Goal: Task Accomplishment & Management: Use online tool/utility

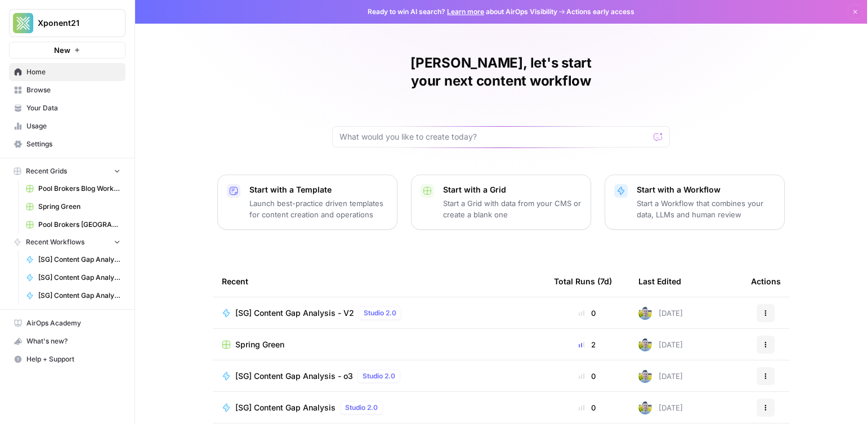
click at [65, 84] on link "Browse" at bounding box center [67, 90] width 117 height 18
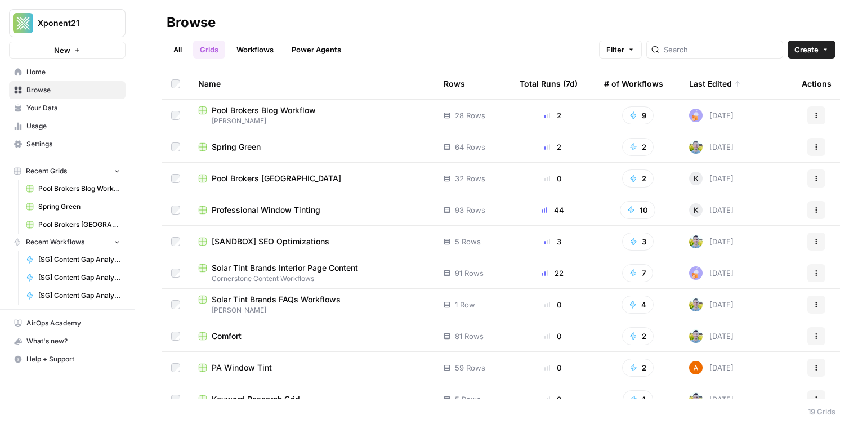
click at [53, 76] on span "Home" at bounding box center [73, 72] width 94 height 10
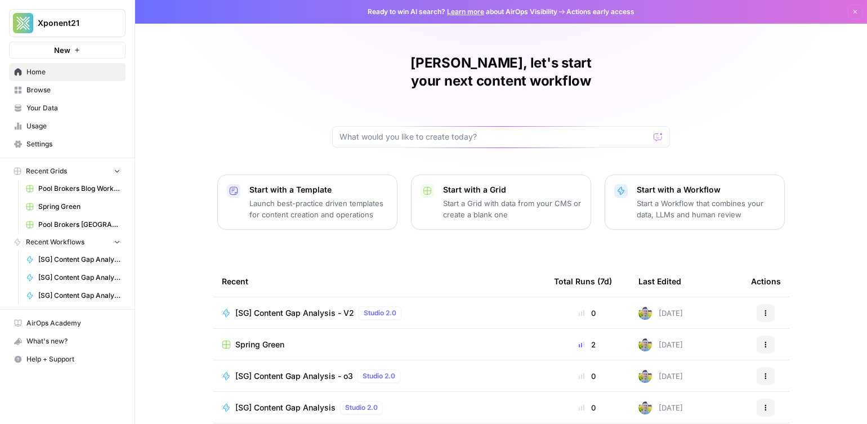
click at [21, 105] on icon at bounding box center [18, 107] width 6 height 5
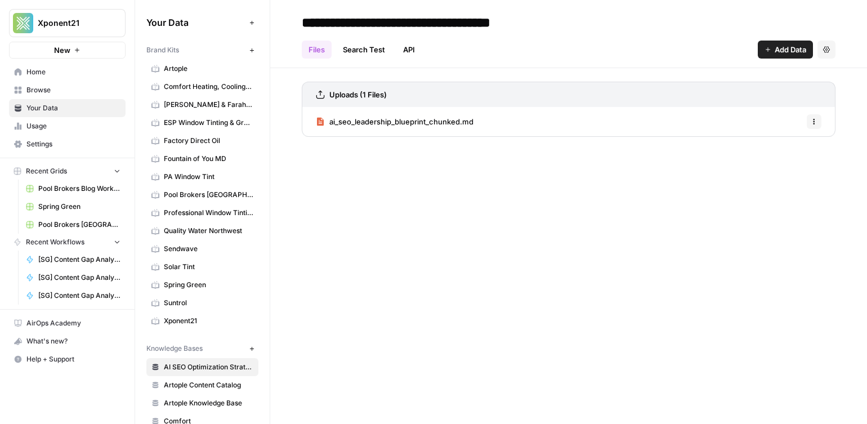
click at [203, 154] on span "Fountain of You MD" at bounding box center [209, 159] width 90 height 10
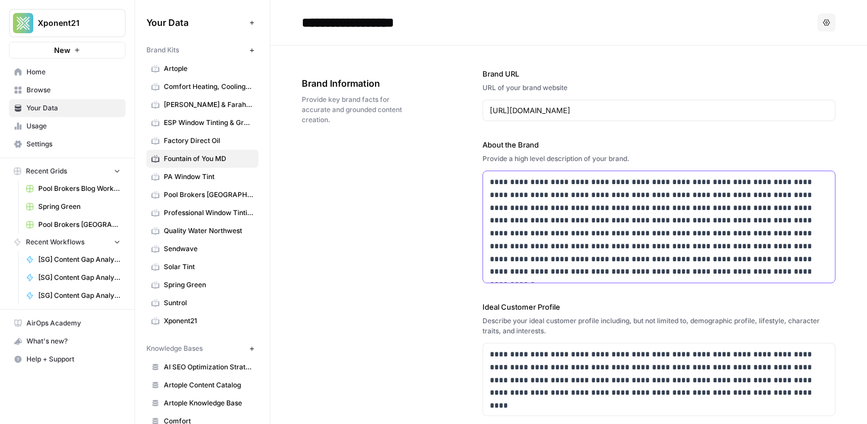
drag, startPoint x: 642, startPoint y: 198, endPoint x: 636, endPoint y: 194, distance: 7.7
click at [642, 193] on p "**********" at bounding box center [659, 227] width 338 height 102
drag, startPoint x: 431, startPoint y: 195, endPoint x: 450, endPoint y: 196, distance: 19.2
click at [432, 195] on div "**********" at bounding box center [569, 366] width 534 height 640
click at [551, 115] on input "https://fountainofyoumd.com/" at bounding box center [659, 110] width 338 height 11
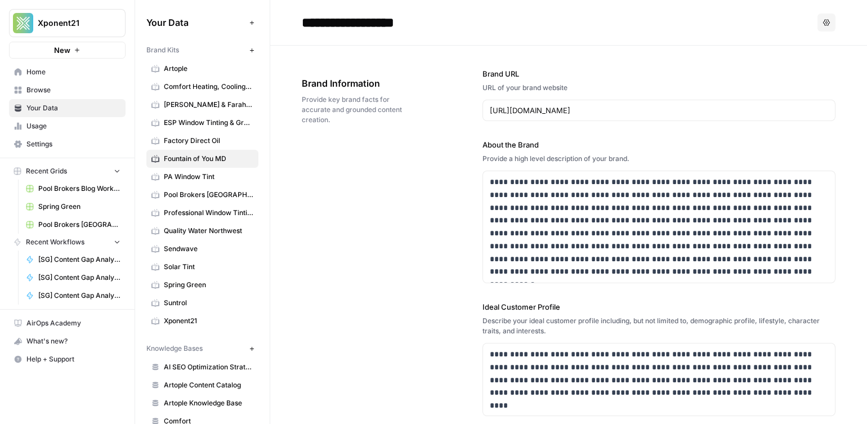
drag, startPoint x: 383, startPoint y: 234, endPoint x: 391, endPoint y: 193, distance: 42.5
click at [387, 231] on div "**********" at bounding box center [569, 366] width 534 height 640
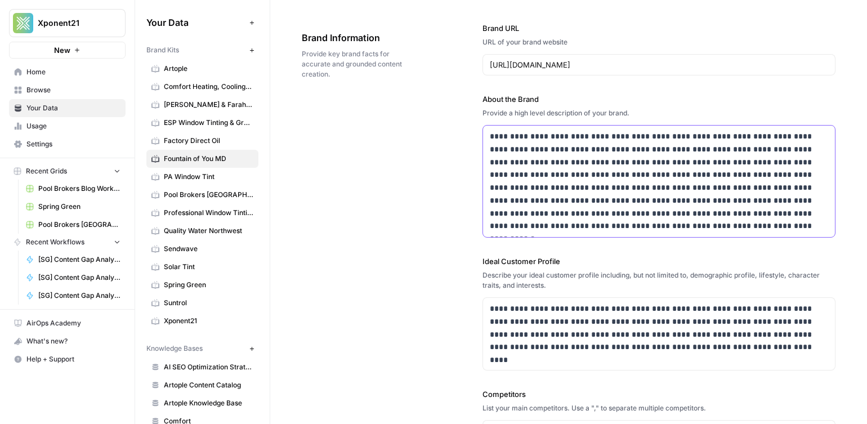
click at [570, 192] on p "**********" at bounding box center [659, 181] width 338 height 102
drag, startPoint x: 386, startPoint y: 176, endPoint x: 378, endPoint y: 175, distance: 8.0
click at [387, 176] on div "**********" at bounding box center [569, 322] width 534 height 640
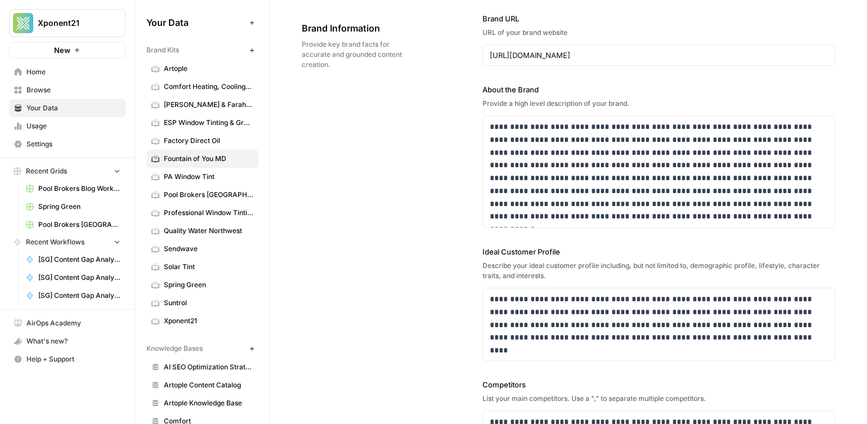
scroll to position [54, 0]
click at [567, 159] on p "**********" at bounding box center [659, 173] width 338 height 102
click at [566, 161] on p "**********" at bounding box center [659, 173] width 338 height 102
click at [566, 160] on p "**********" at bounding box center [659, 173] width 338 height 102
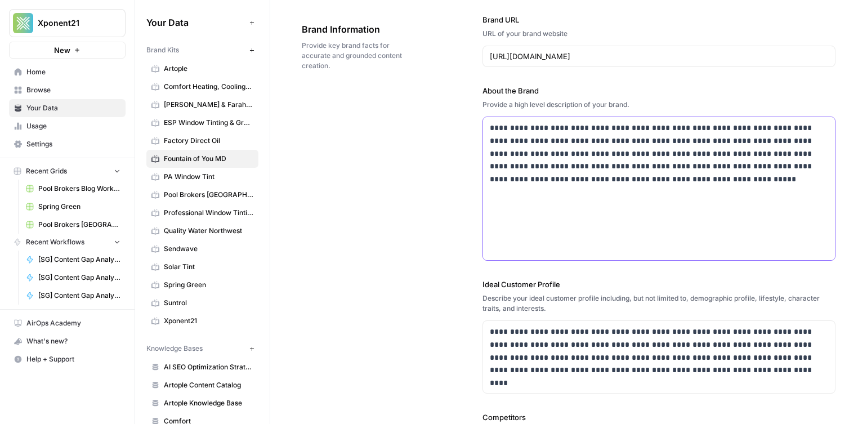
scroll to position [138, 0]
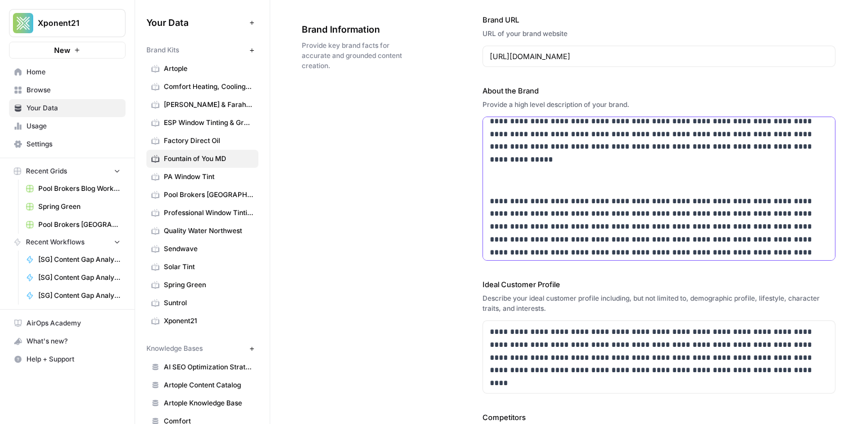
click at [513, 185] on p at bounding box center [659, 174] width 338 height 26
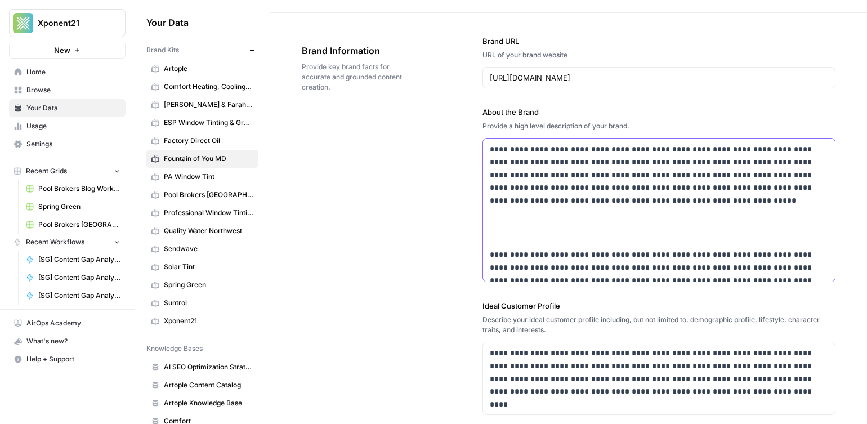
scroll to position [0, 0]
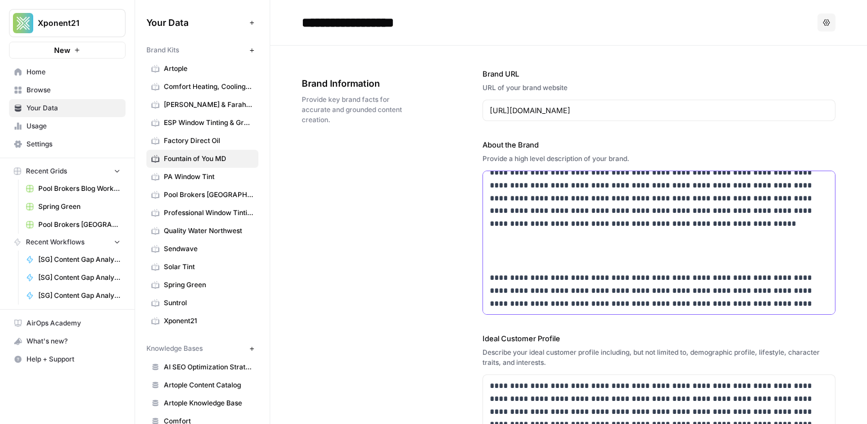
click at [495, 257] on p at bounding box center [659, 251] width 338 height 26
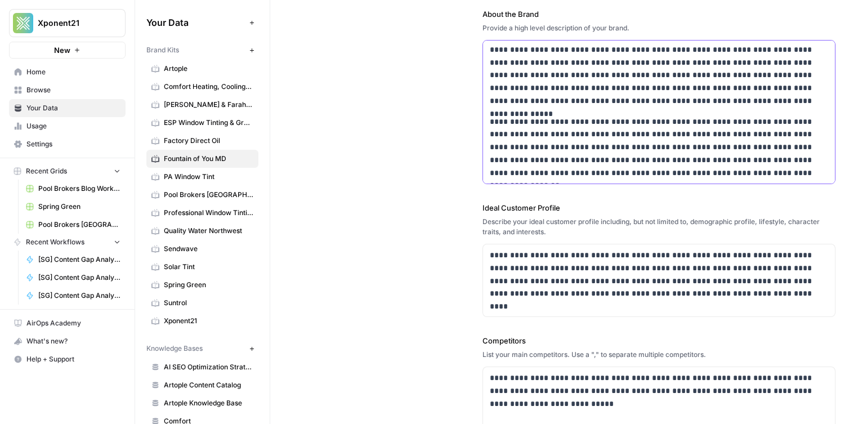
scroll to position [133, 0]
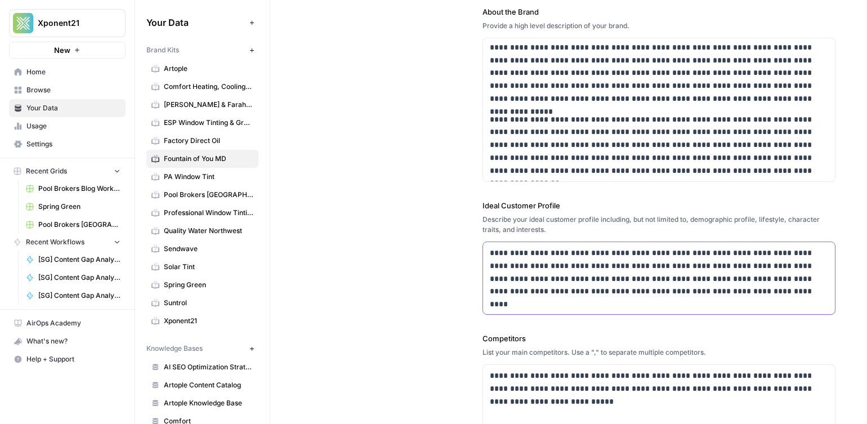
click at [552, 262] on p "**********" at bounding box center [659, 272] width 338 height 51
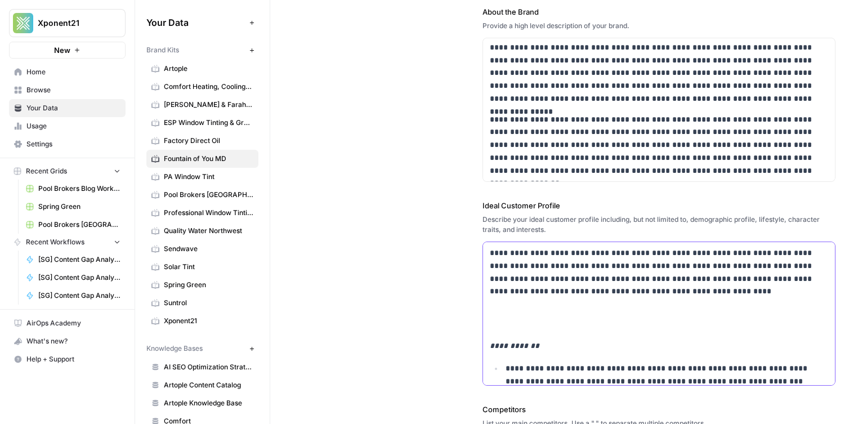
scroll to position [748, 0]
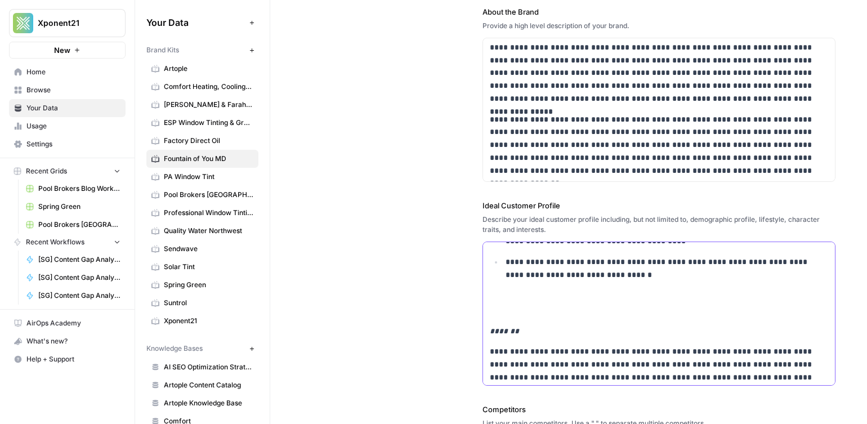
click at [548, 311] on p at bounding box center [659, 304] width 338 height 26
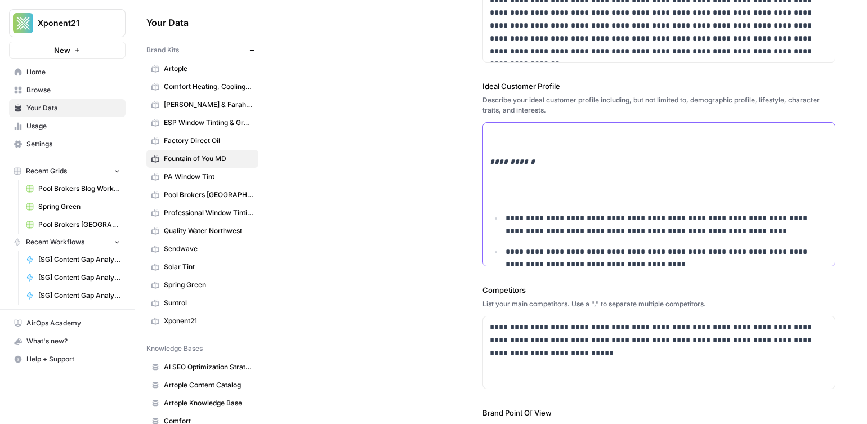
scroll to position [0, 0]
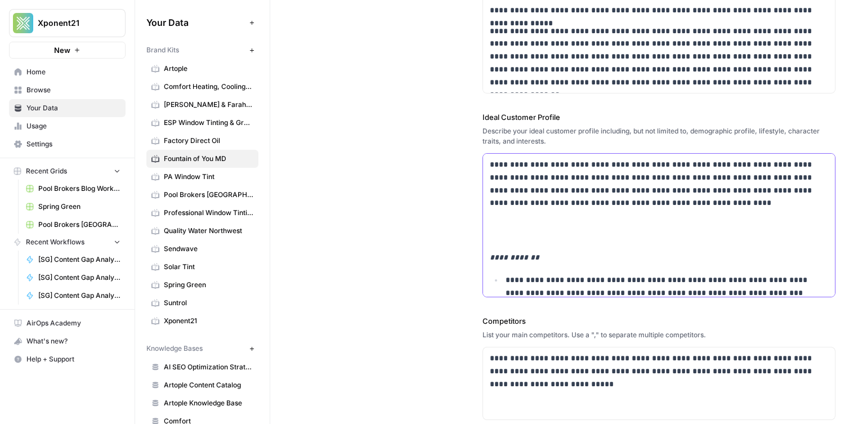
click at [533, 197] on p "**********" at bounding box center [659, 183] width 338 height 51
click at [534, 238] on p at bounding box center [659, 231] width 338 height 26
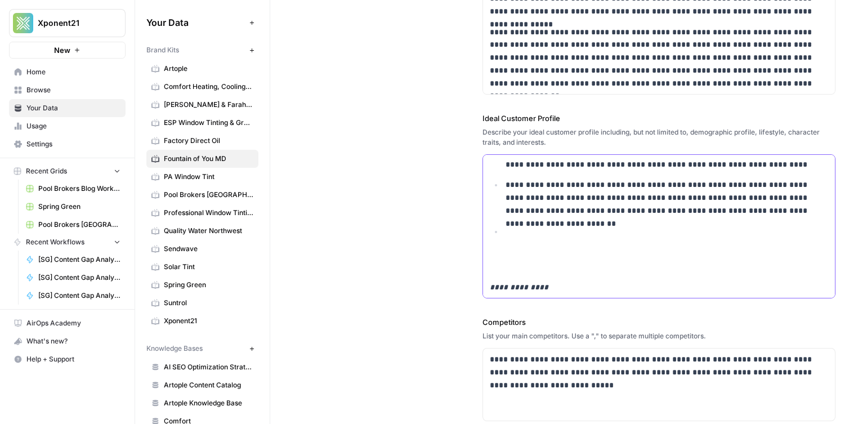
scroll to position [131, 0]
click at [535, 259] on p at bounding box center [659, 260] width 338 height 26
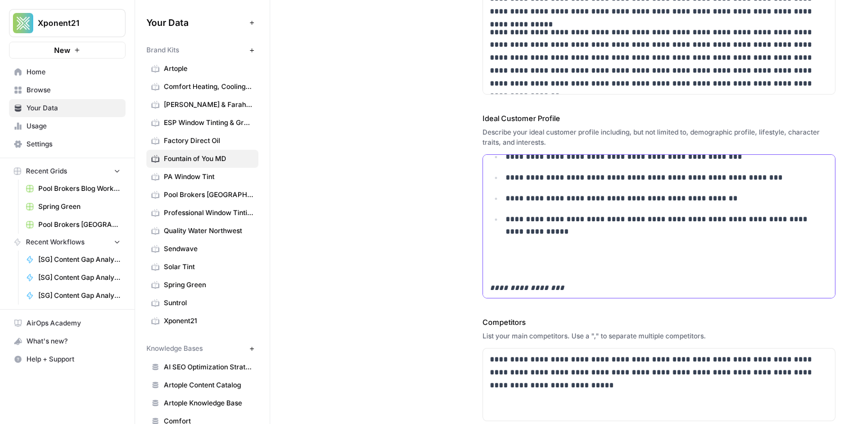
scroll to position [237, 0]
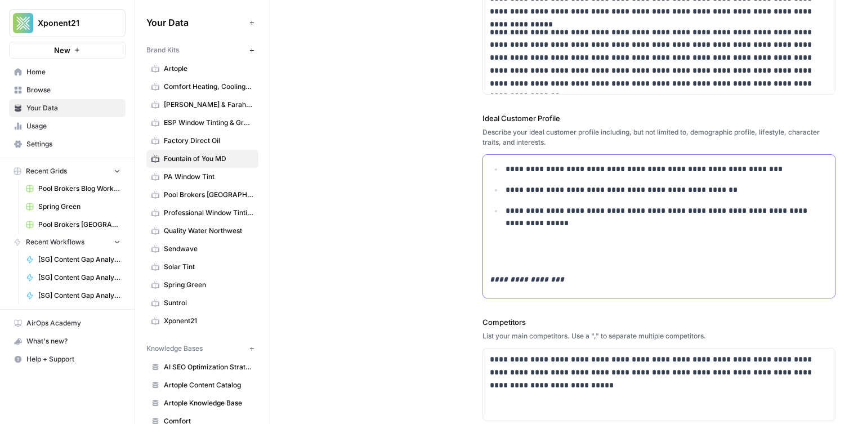
click at [533, 257] on p at bounding box center [659, 253] width 338 height 26
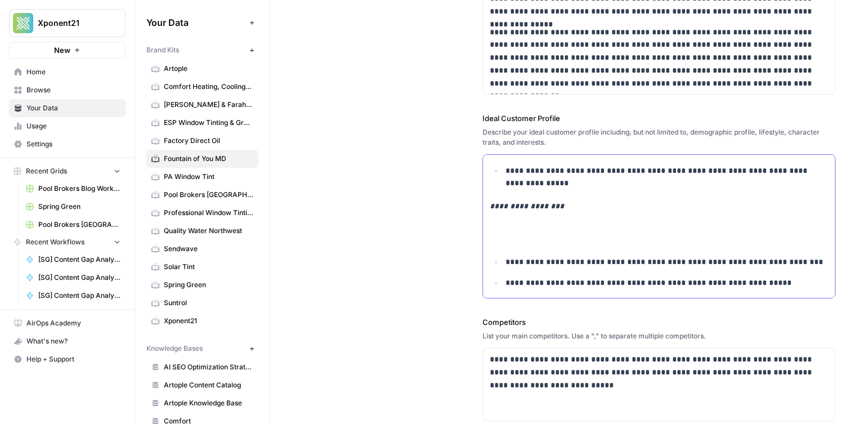
scroll to position [280, 0]
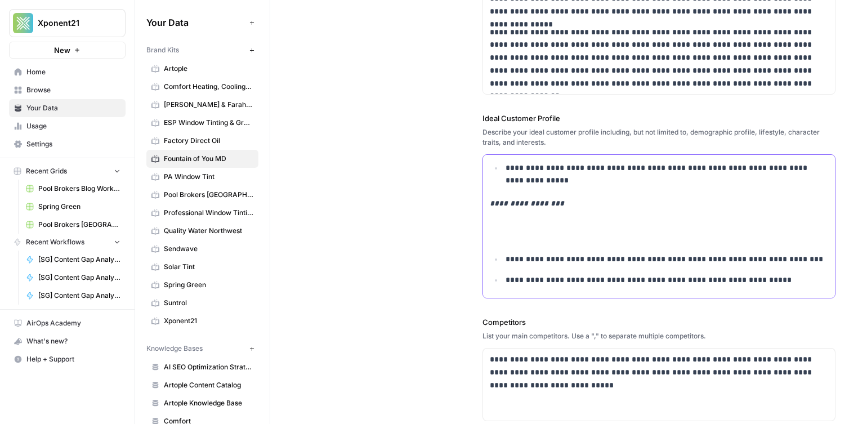
click at [528, 242] on p at bounding box center [659, 230] width 338 height 26
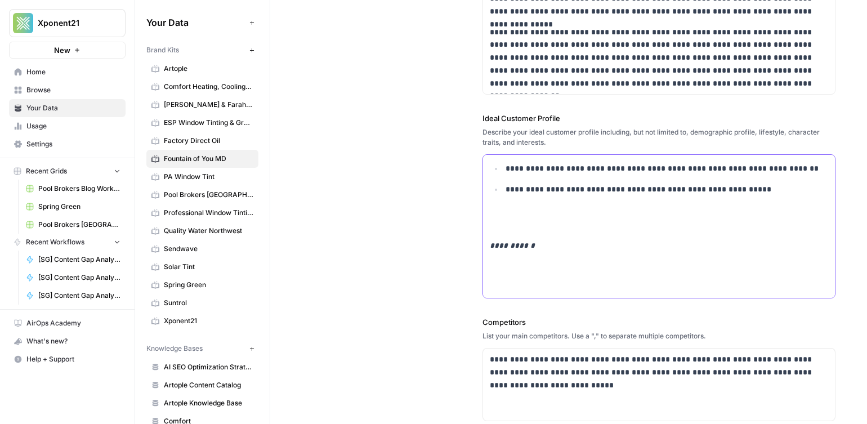
scroll to position [397, 0]
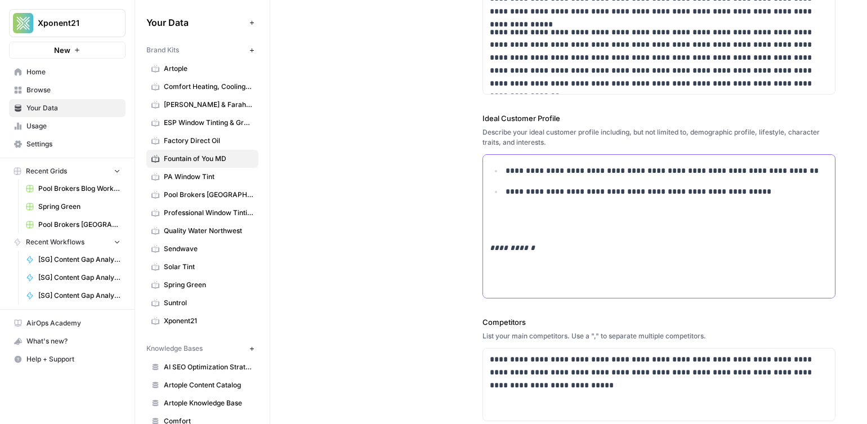
click at [519, 232] on p at bounding box center [659, 221] width 338 height 26
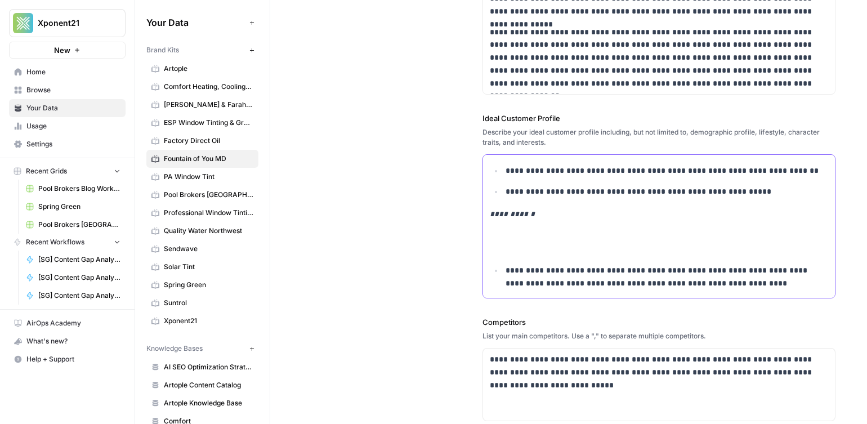
click at [516, 272] on p "**********" at bounding box center [667, 277] width 323 height 26
click at [504, 246] on p at bounding box center [659, 242] width 338 height 26
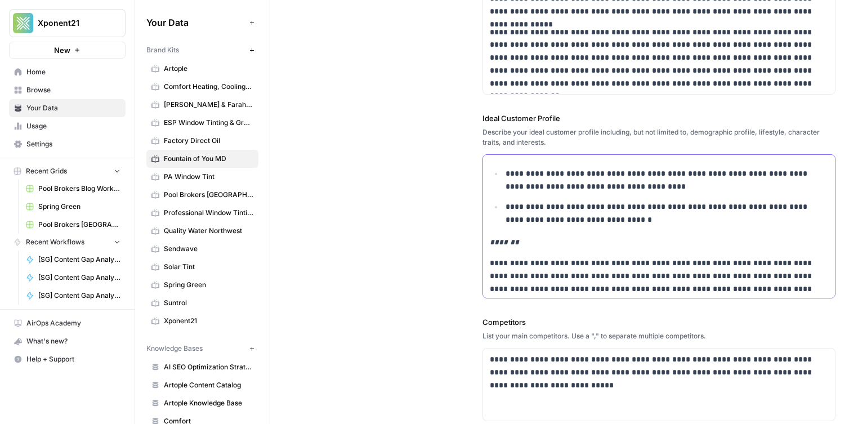
scroll to position [495, 0]
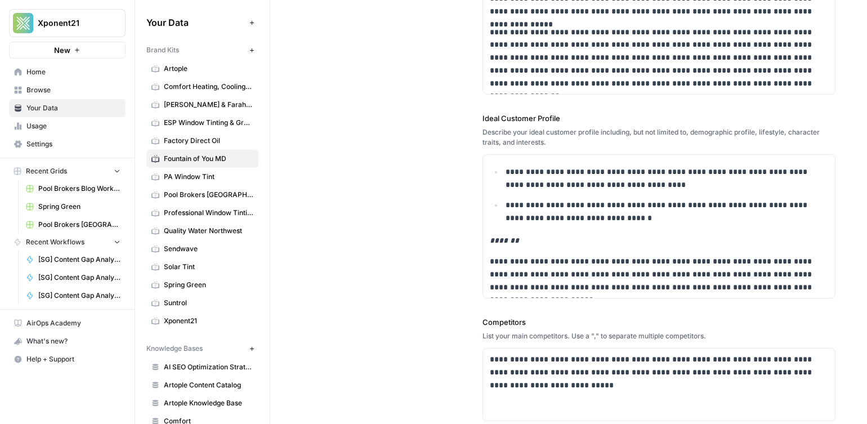
click at [449, 235] on div "**********" at bounding box center [569, 196] width 534 height 743
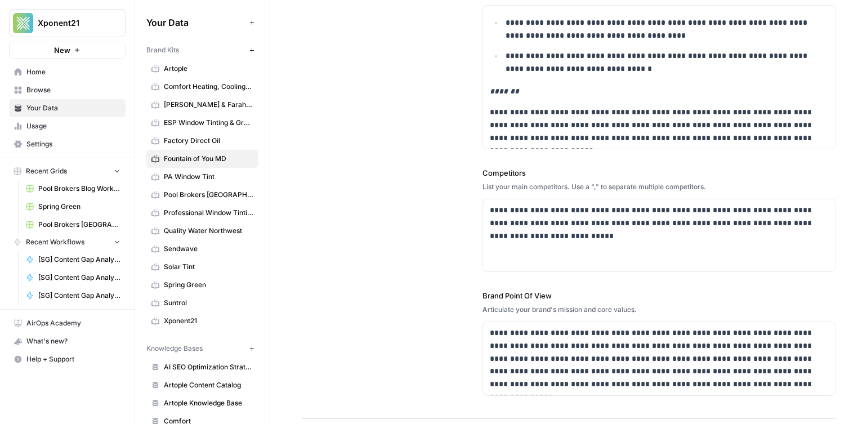
scroll to position [370, 0]
drag, startPoint x: 404, startPoint y: 217, endPoint x: 394, endPoint y: 237, distance: 22.4
click at [403, 217] on div "**********" at bounding box center [569, 46] width 534 height 743
click at [553, 234] on p "**********" at bounding box center [659, 222] width 338 height 38
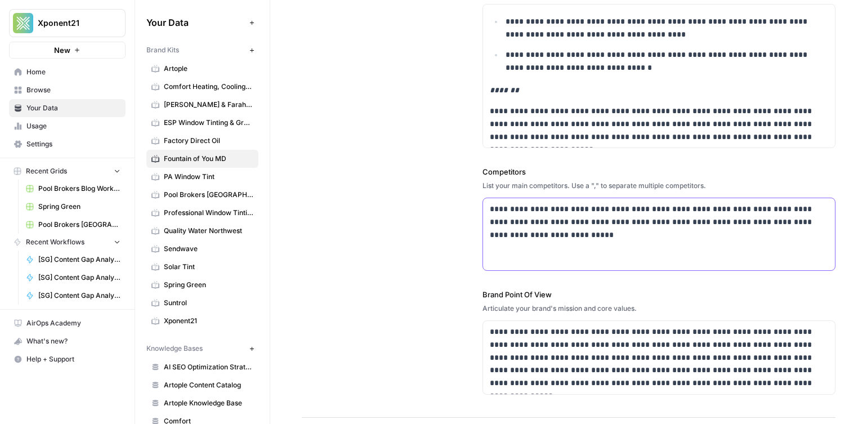
click at [553, 234] on p "**********" at bounding box center [659, 222] width 338 height 38
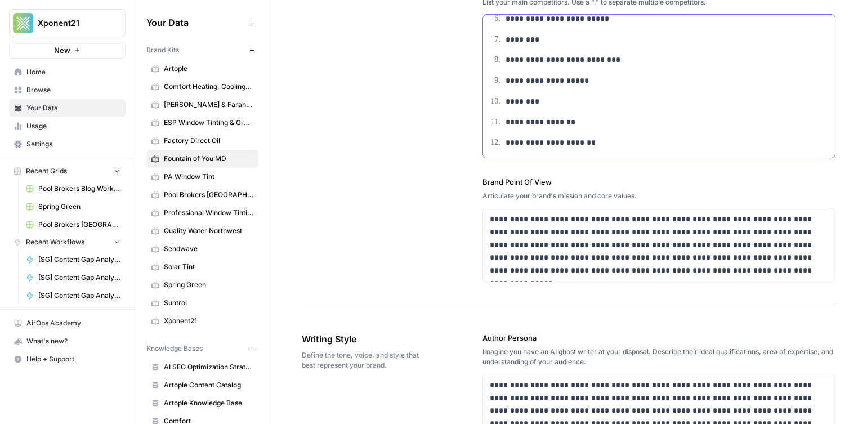
scroll to position [560, 0]
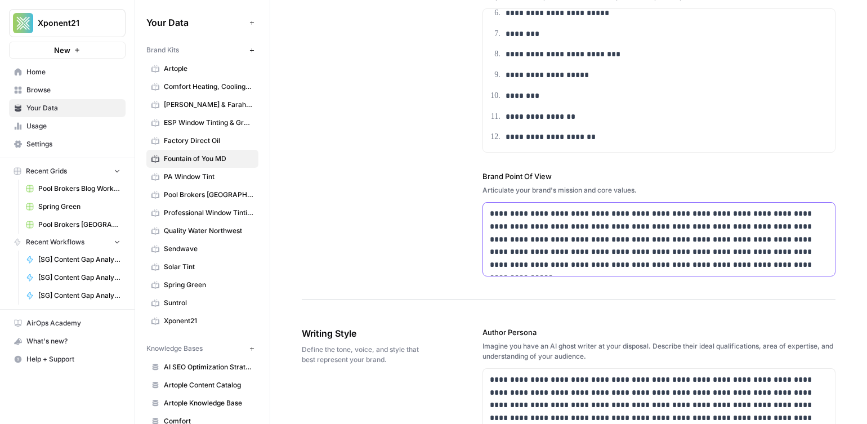
click at [562, 234] on p "**********" at bounding box center [659, 239] width 338 height 64
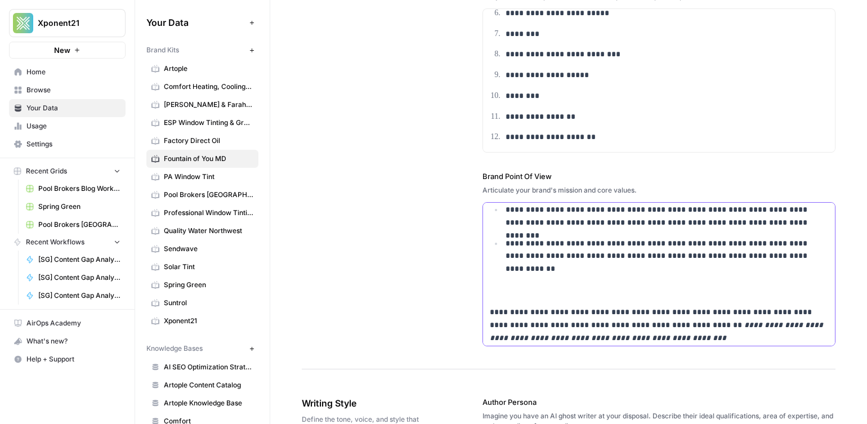
click at [502, 297] on p at bounding box center [659, 285] width 338 height 26
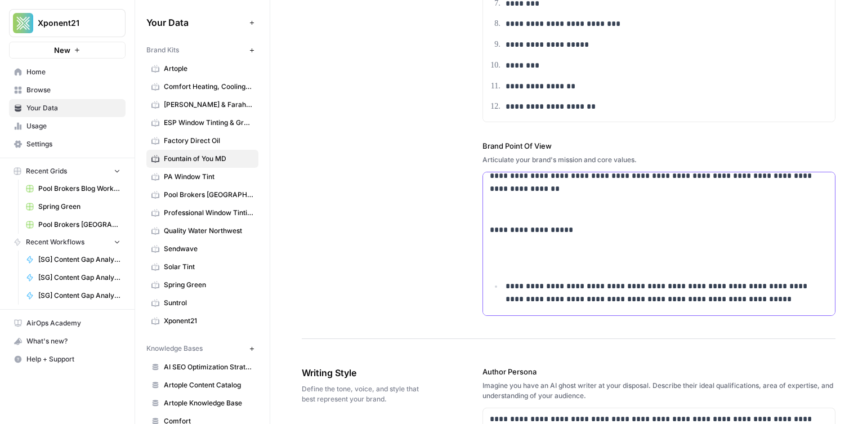
scroll to position [131, 0]
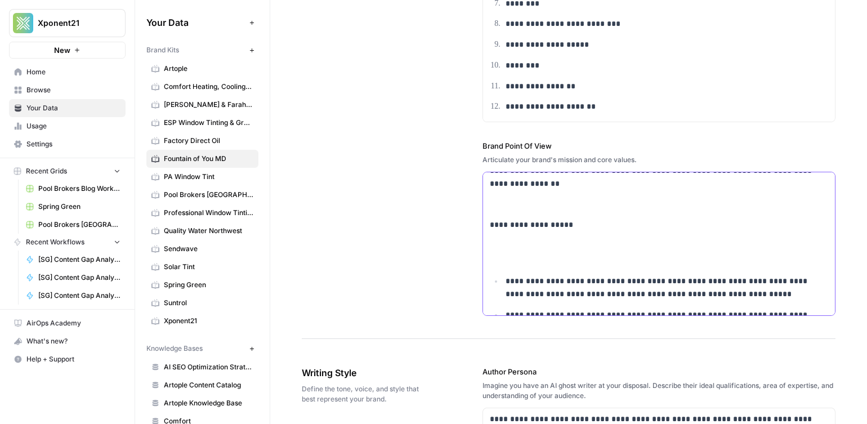
click at [521, 254] on p at bounding box center [659, 252] width 338 height 26
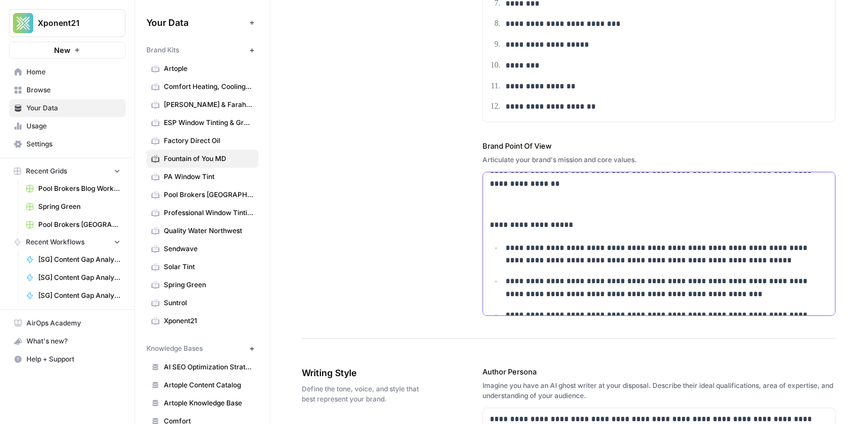
click at [511, 201] on p at bounding box center [659, 198] width 338 height 26
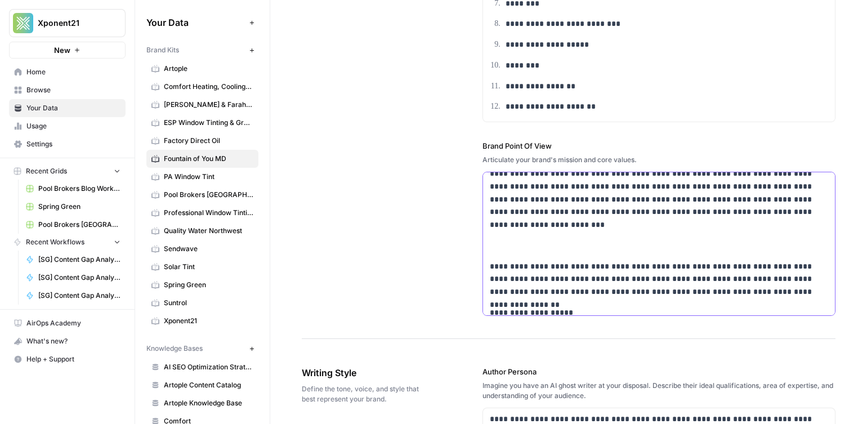
scroll to position [5, 0]
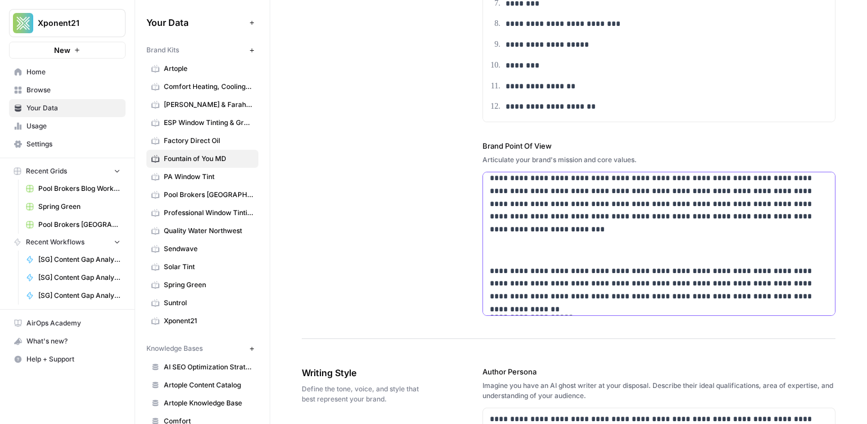
click at [525, 253] on p at bounding box center [659, 244] width 338 height 26
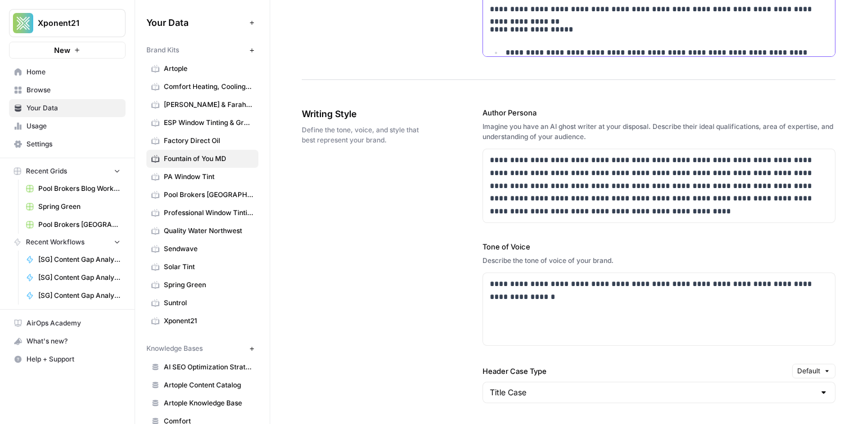
scroll to position [855, 0]
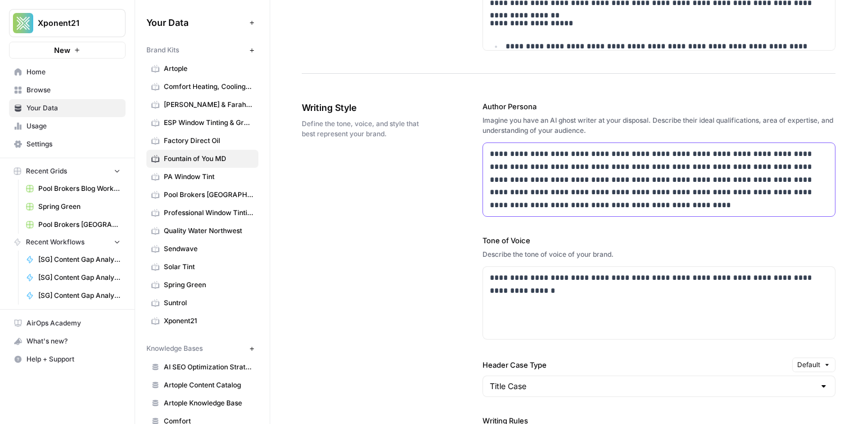
click at [508, 181] on p "**********" at bounding box center [659, 180] width 338 height 64
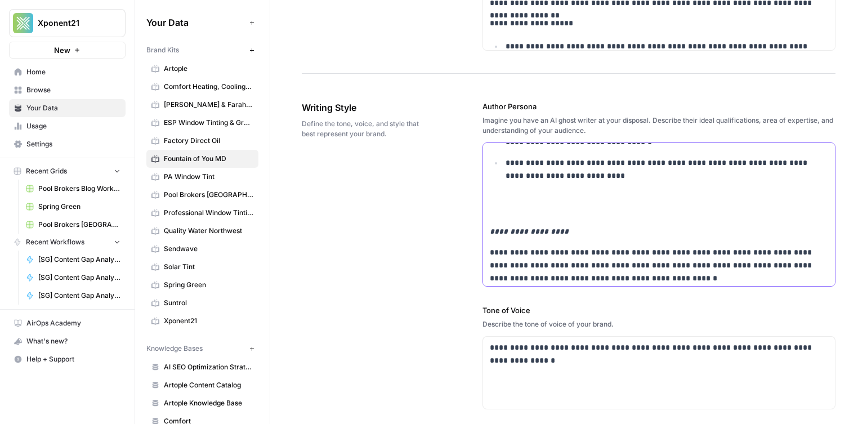
click at [528, 200] on p at bounding box center [659, 205] width 338 height 26
click at [522, 213] on p at bounding box center [667, 203] width 323 height 26
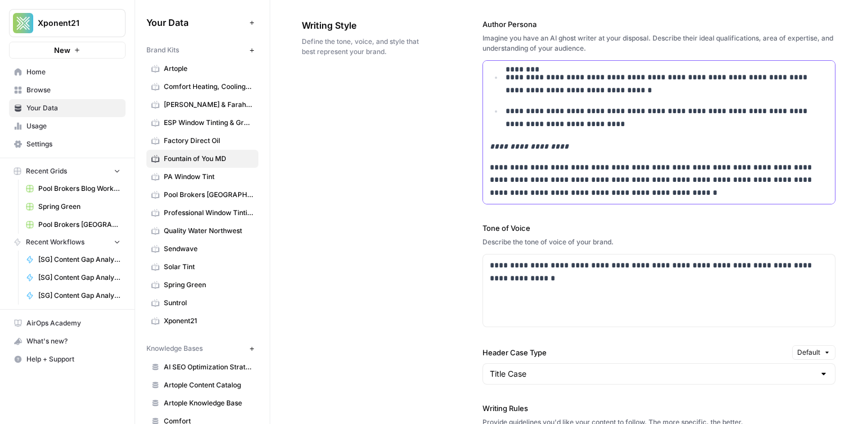
scroll to position [938, 0]
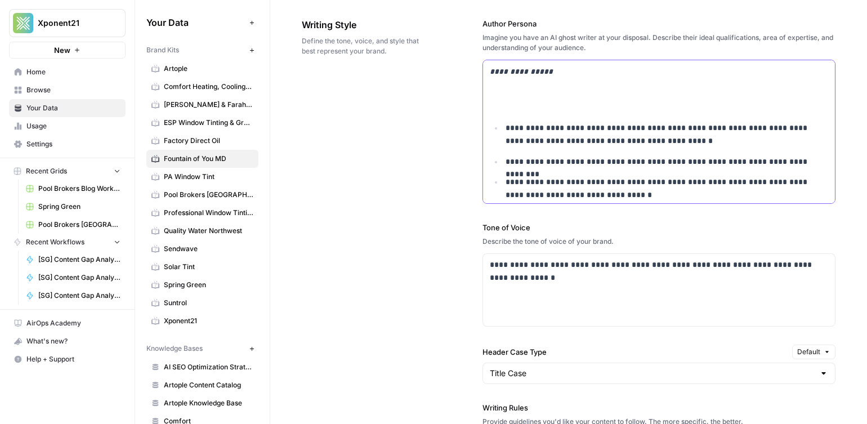
click at [512, 107] on p at bounding box center [659, 99] width 338 height 26
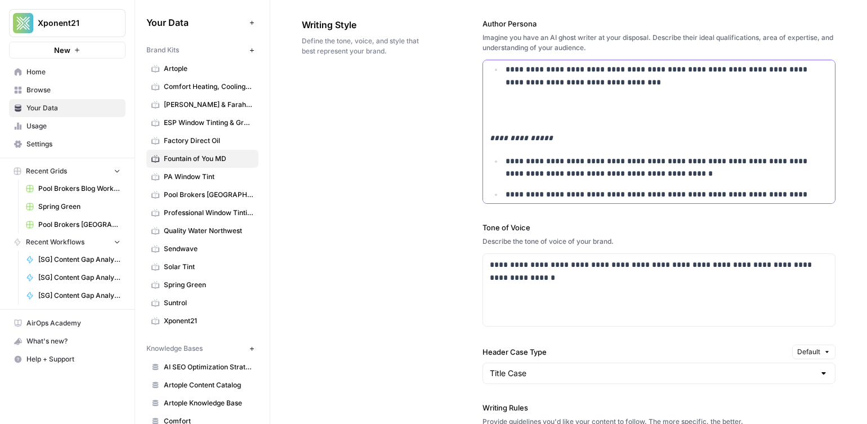
scroll to position [250, 0]
click at [523, 117] on p at bounding box center [659, 113] width 338 height 26
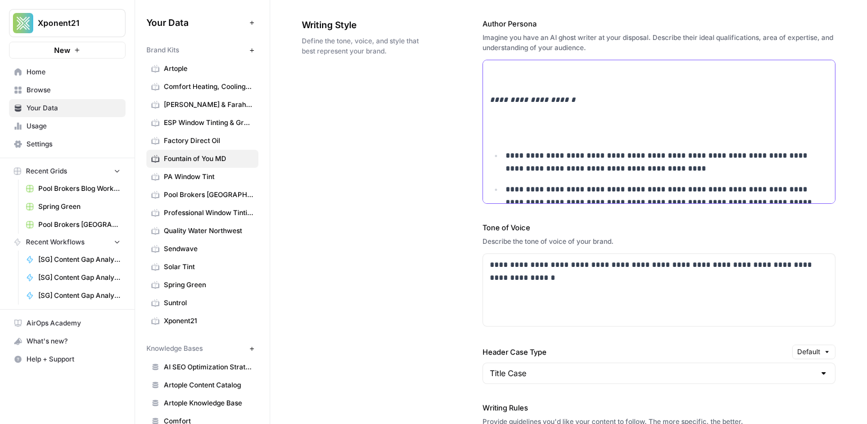
scroll to position [57, 0]
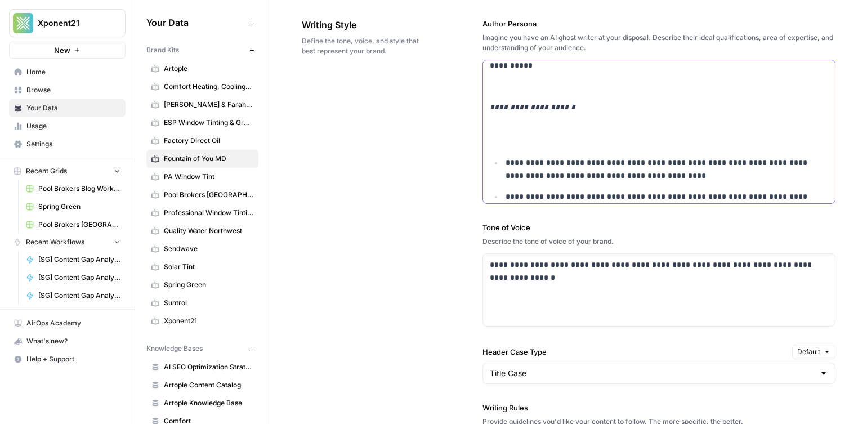
click at [540, 132] on p at bounding box center [659, 134] width 338 height 26
click at [531, 148] on div "**********" at bounding box center [659, 252] width 352 height 499
click at [528, 148] on div "**********" at bounding box center [659, 252] width 352 height 499
click at [507, 144] on p at bounding box center [659, 134] width 338 height 26
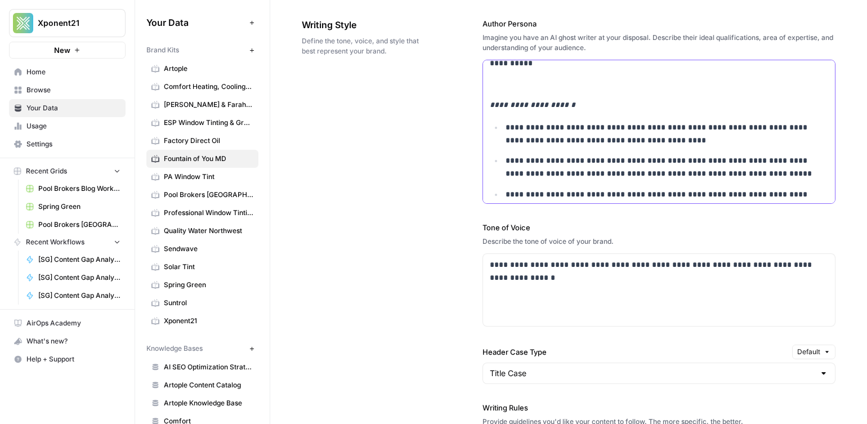
scroll to position [0, 0]
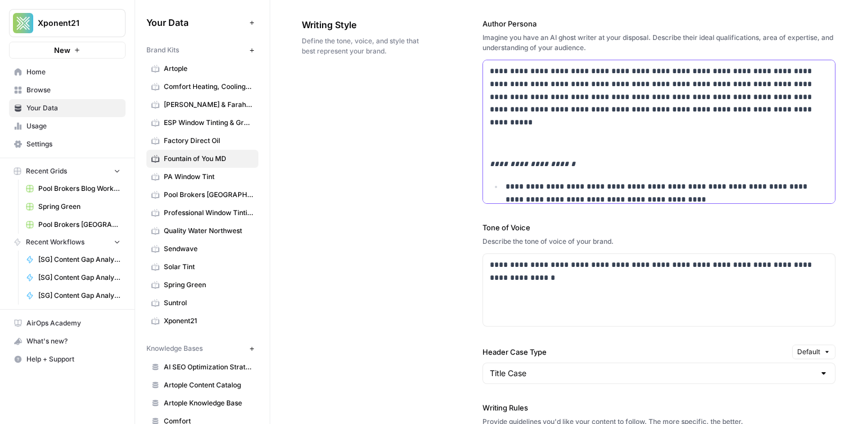
click at [568, 136] on p at bounding box center [659, 137] width 338 height 26
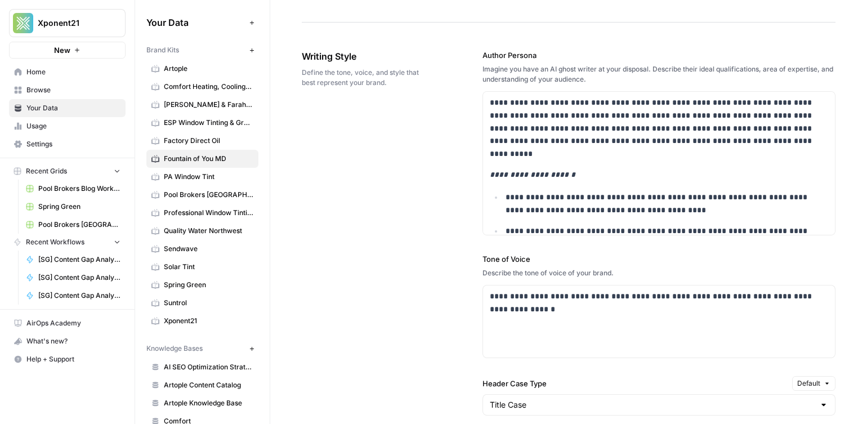
click at [420, 172] on div "**********" at bounding box center [569, 365] width 534 height 676
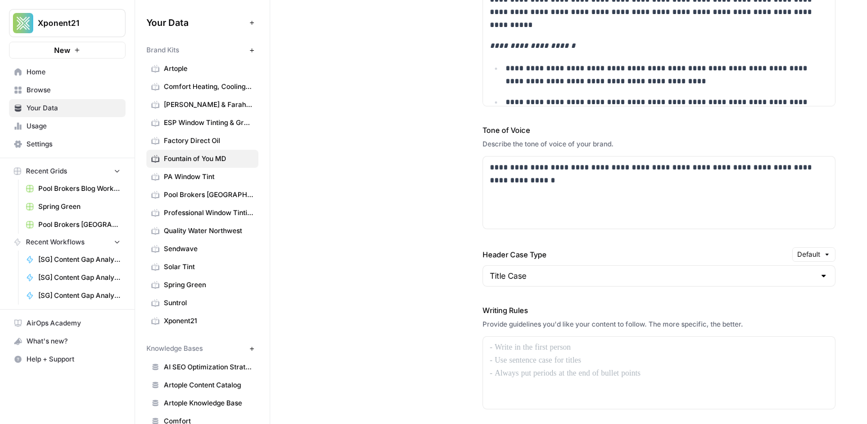
scroll to position [1043, 0]
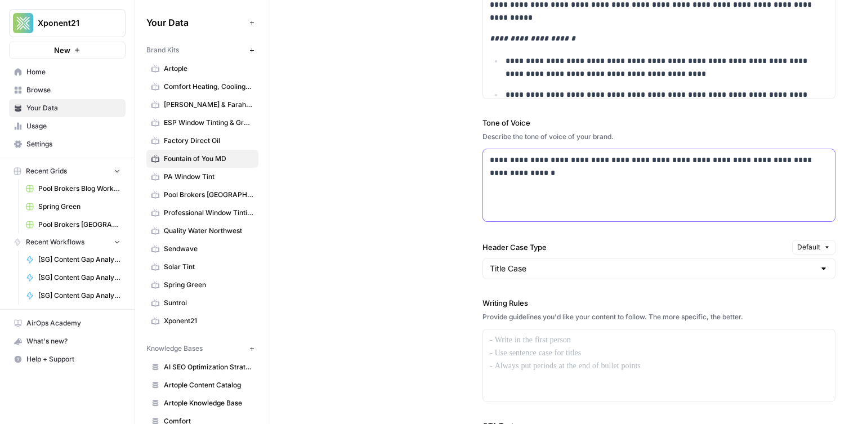
click at [578, 169] on p "**********" at bounding box center [659, 167] width 338 height 26
click at [580, 172] on p "**********" at bounding box center [659, 167] width 338 height 26
drag, startPoint x: 580, startPoint y: 172, endPoint x: 562, endPoint y: 170, distance: 17.5
click at [580, 172] on p "**********" at bounding box center [659, 167] width 338 height 26
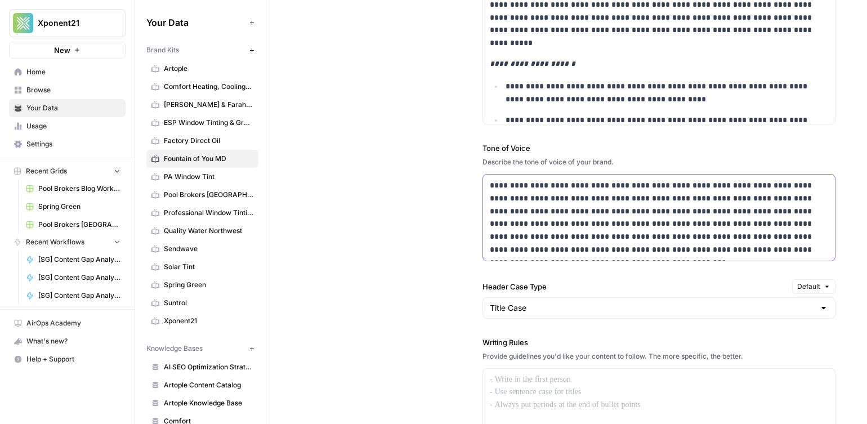
scroll to position [1014, 0]
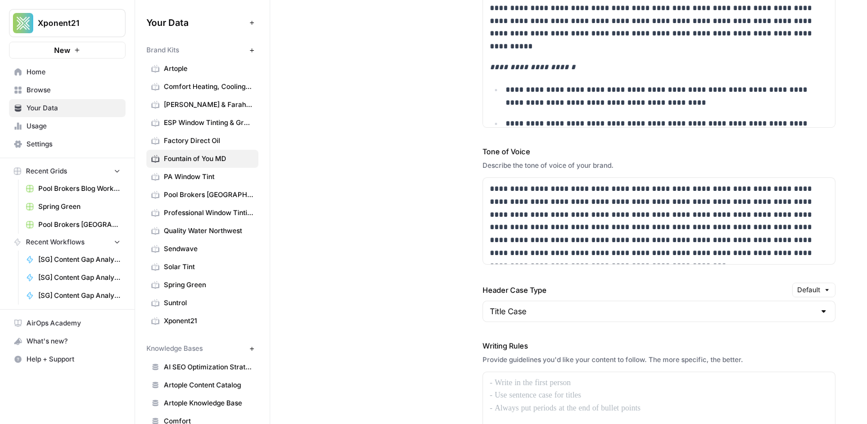
drag, startPoint x: 457, startPoint y: 215, endPoint x: 450, endPoint y: 218, distance: 7.3
click at [457, 215] on div "**********" at bounding box center [569, 264] width 534 height 690
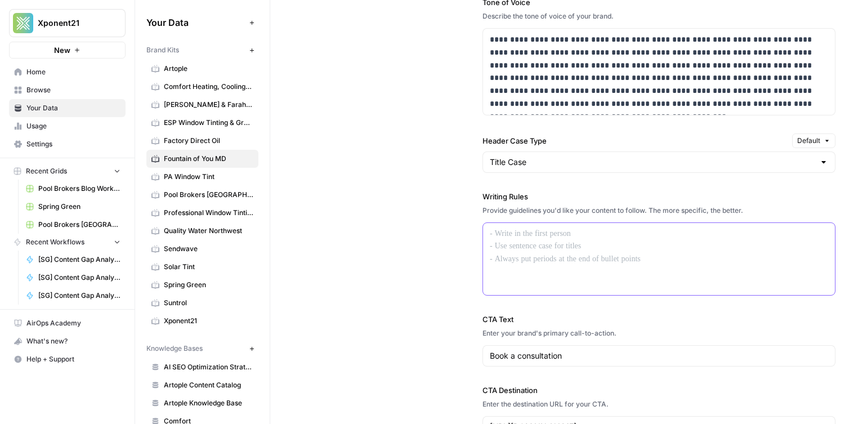
click at [504, 238] on p at bounding box center [659, 233] width 338 height 13
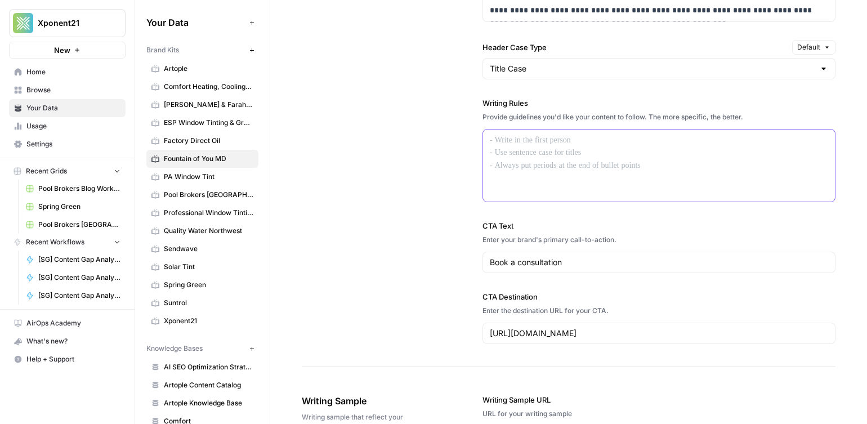
scroll to position [1255, 0]
click at [580, 155] on div at bounding box center [659, 167] width 352 height 72
click at [197, 256] on link "Sendwave" at bounding box center [202, 249] width 112 height 18
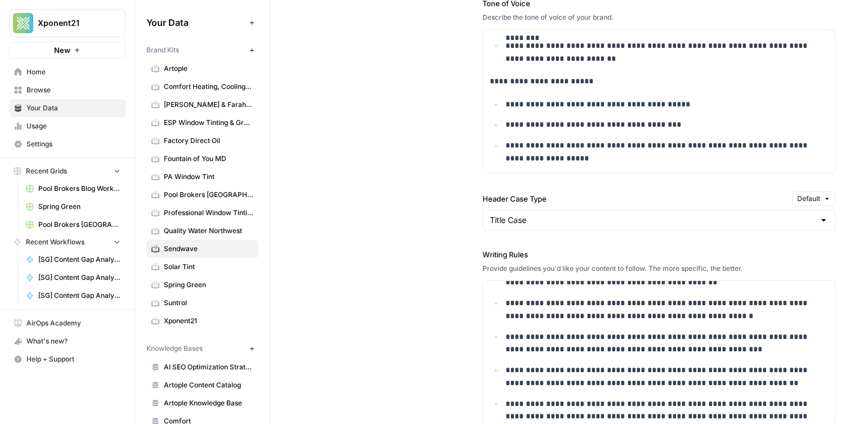
scroll to position [133, 0]
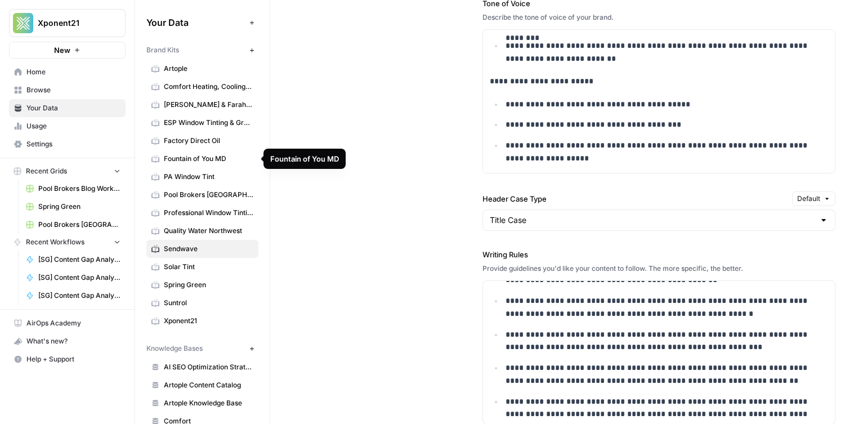
click at [193, 142] on span "Factory Direct Oil" at bounding box center [209, 141] width 90 height 10
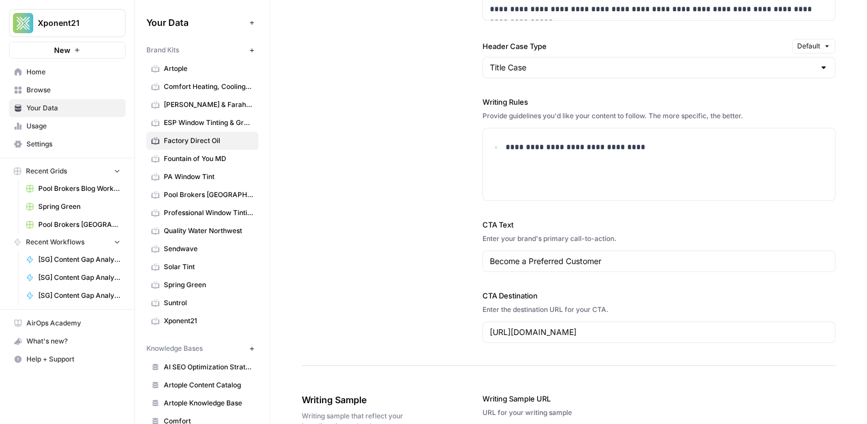
scroll to position [1185, 0]
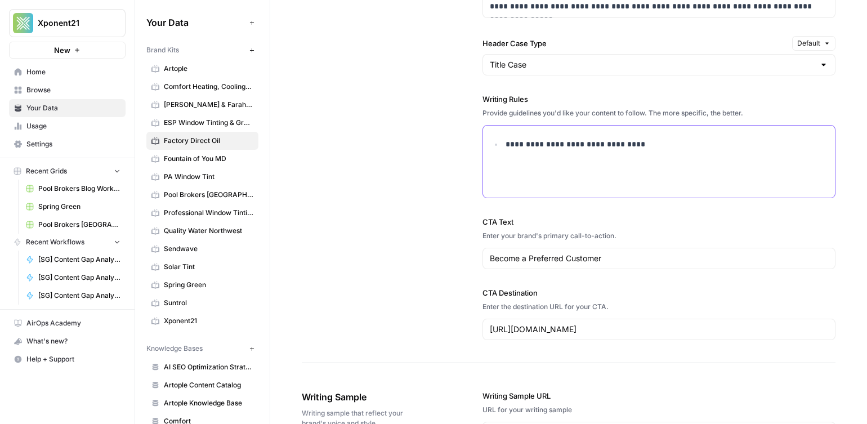
click at [530, 146] on p "**********" at bounding box center [667, 144] width 323 height 13
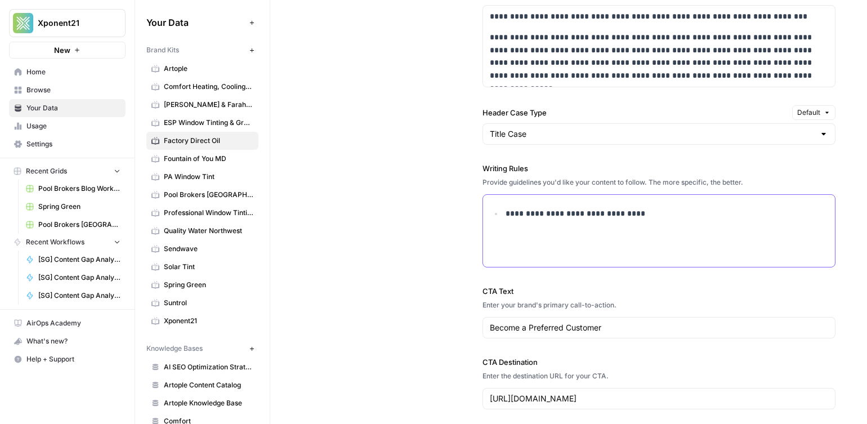
scroll to position [1114, 0]
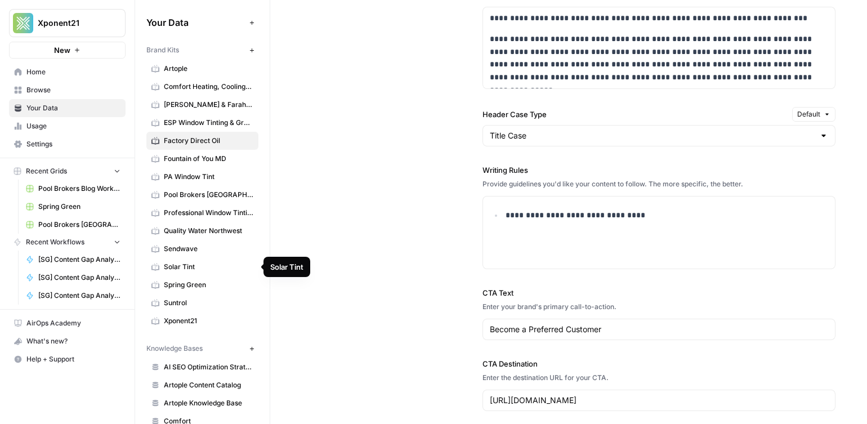
click at [199, 262] on span "Solar Tint" at bounding box center [209, 267] width 90 height 10
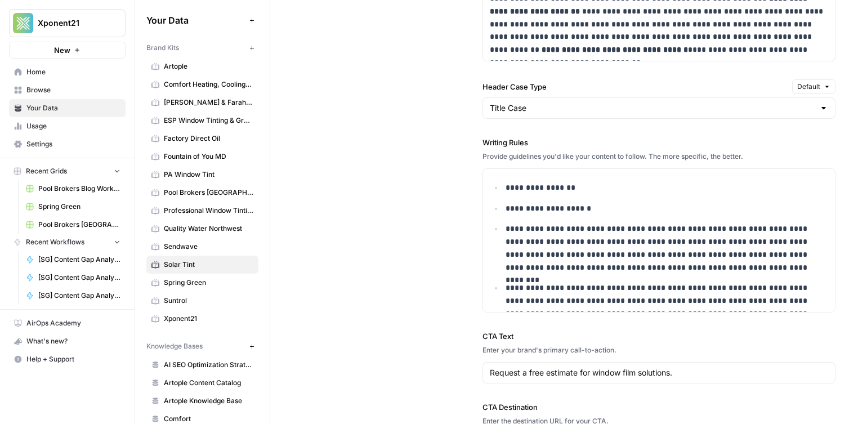
scroll to position [1097, 0]
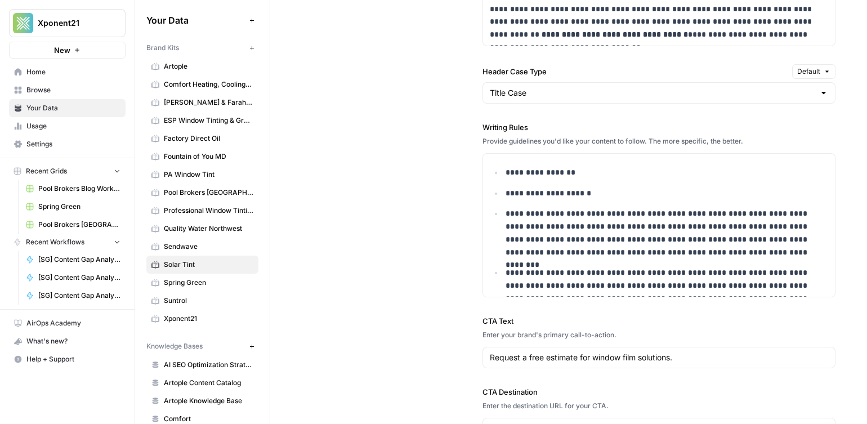
click at [214, 191] on span "Pool Brokers [GEOGRAPHIC_DATA]" at bounding box center [209, 192] width 90 height 10
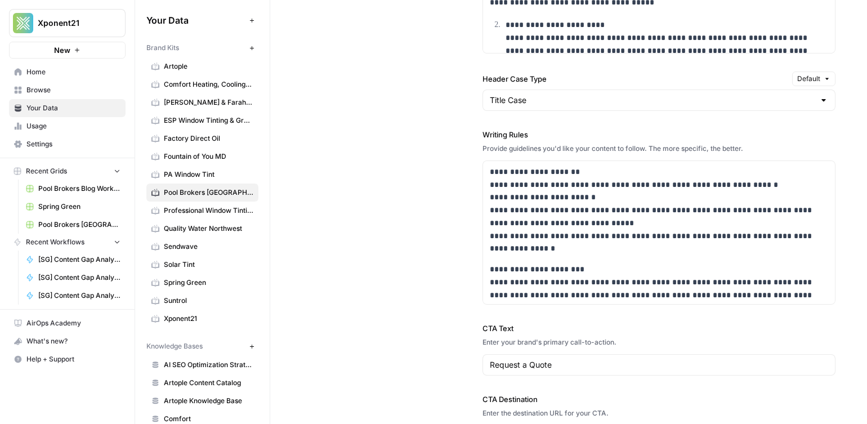
scroll to position [1201, 0]
click at [538, 209] on p "**********" at bounding box center [659, 210] width 338 height 90
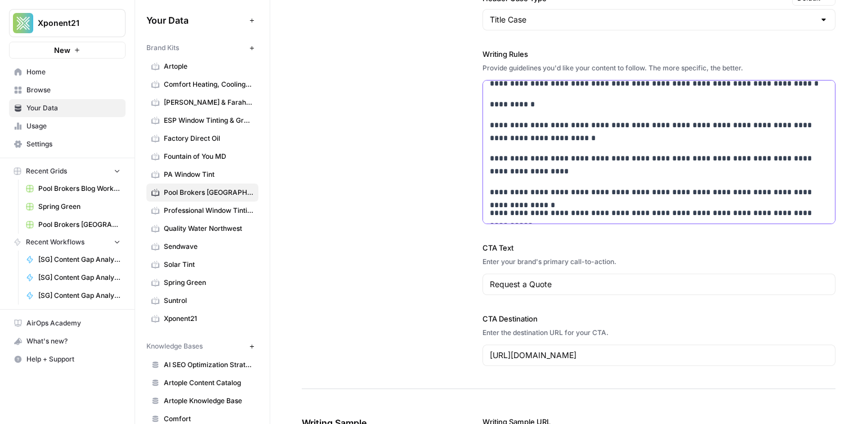
scroll to position [1329, 0]
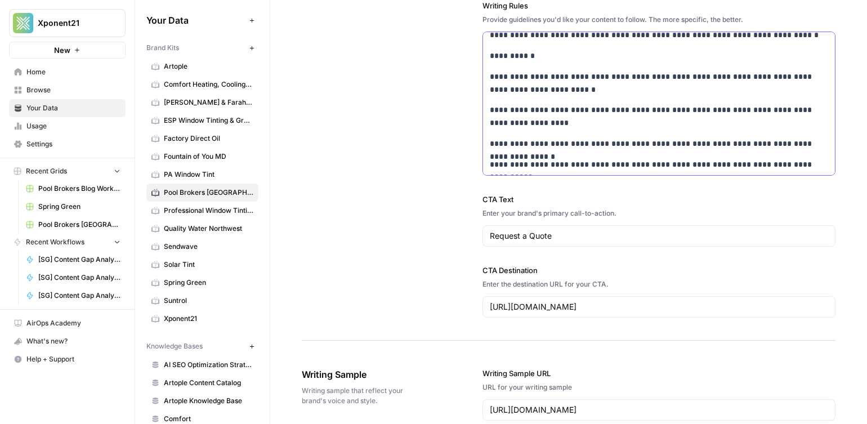
drag, startPoint x: 506, startPoint y: 175, endPoint x: 834, endPoint y: 171, distance: 328.2
click at [835, 169] on div "**********" at bounding box center [658, 104] width 353 height 144
copy div "**********"
click at [203, 157] on span "Fountain of You MD" at bounding box center [209, 156] width 90 height 10
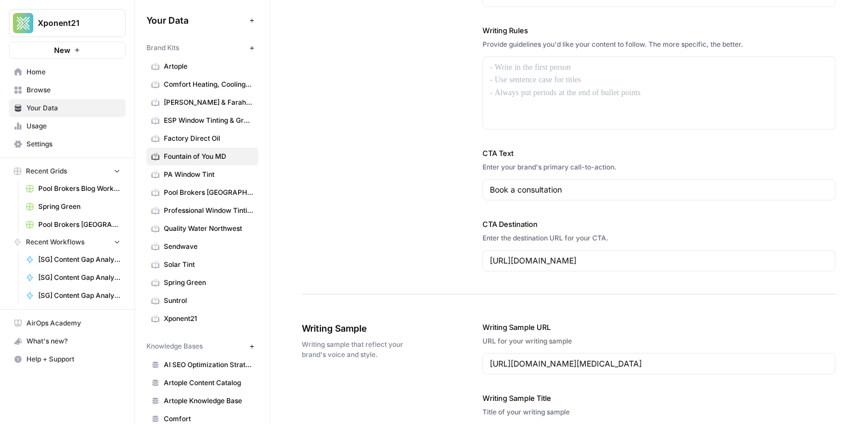
scroll to position [1306, 0]
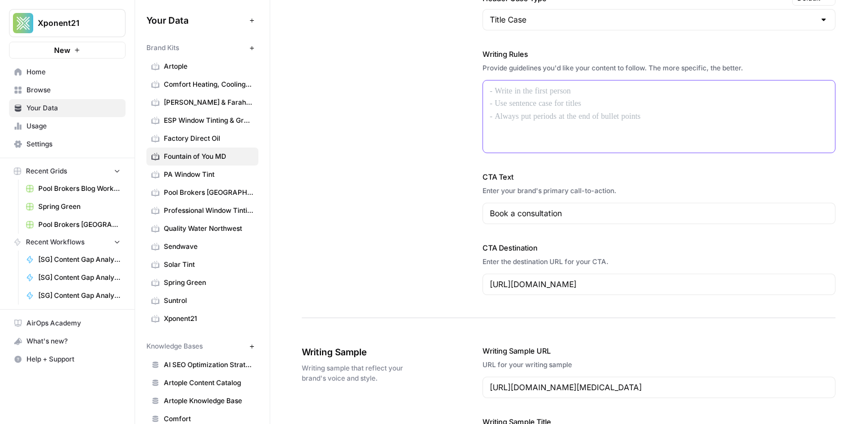
click at [588, 135] on div at bounding box center [659, 117] width 352 height 72
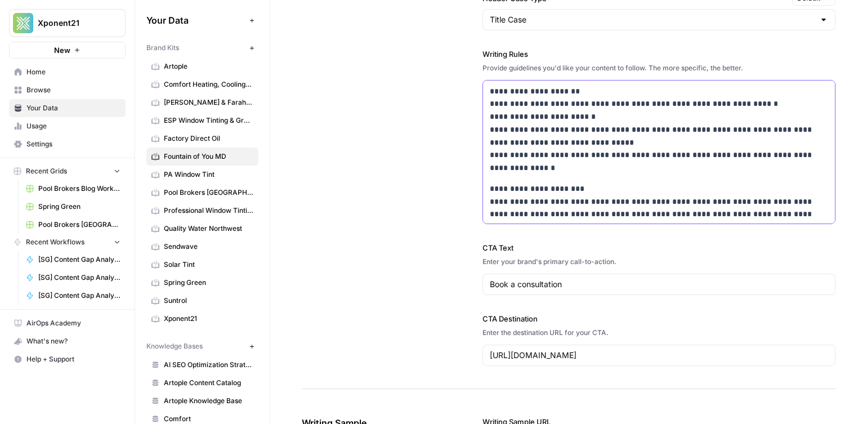
scroll to position [1305, 0]
drag, startPoint x: 615, startPoint y: 118, endPoint x: 597, endPoint y: 158, distance: 44.6
click at [615, 118] on p "**********" at bounding box center [659, 131] width 338 height 90
click at [591, 149] on p "**********" at bounding box center [659, 130] width 338 height 90
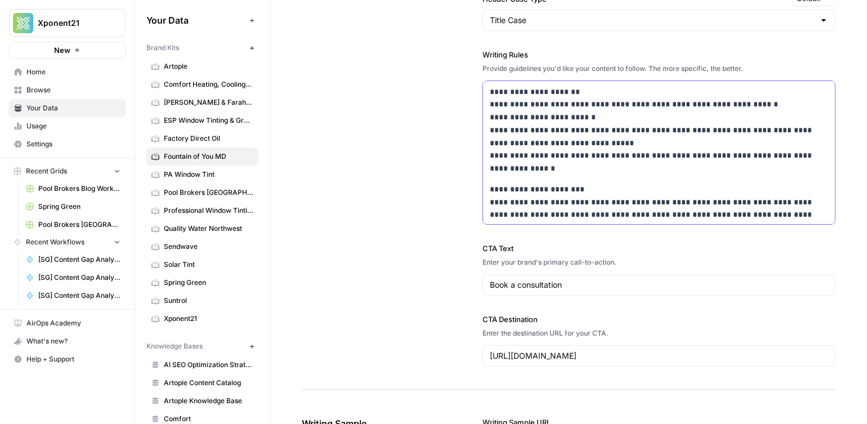
scroll to position [1298, 0]
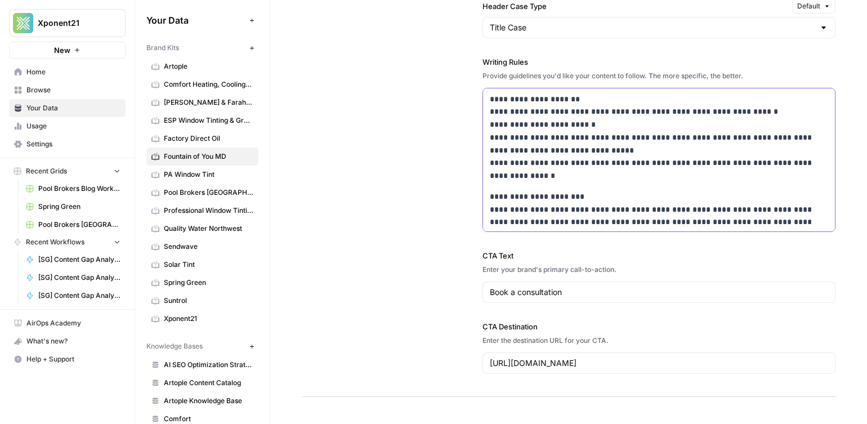
click at [593, 172] on p "**********" at bounding box center [659, 138] width 338 height 90
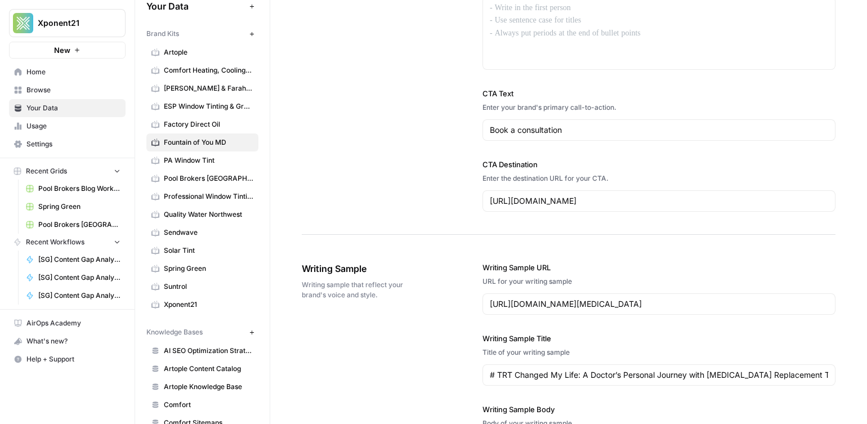
click at [203, 245] on span "Solar Tint" at bounding box center [209, 250] width 90 height 10
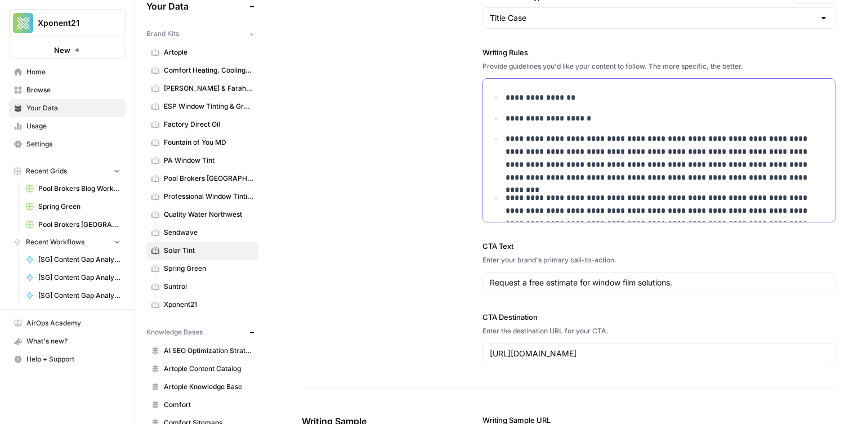
click at [531, 145] on p "**********" at bounding box center [667, 157] width 323 height 51
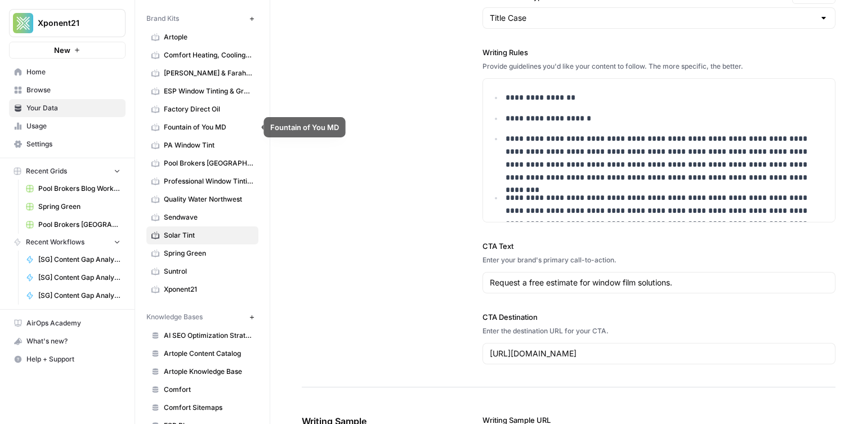
click at [196, 127] on span "Fountain of You MD" at bounding box center [209, 127] width 90 height 10
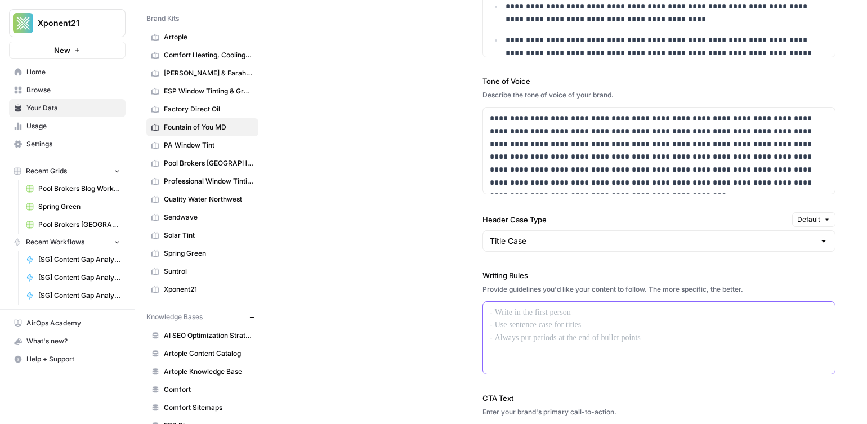
click at [511, 342] on div at bounding box center [659, 338] width 352 height 72
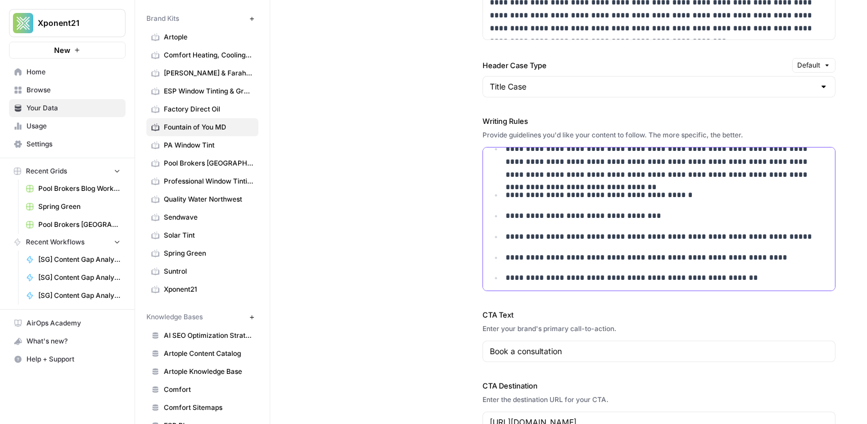
click at [579, 196] on p "**********" at bounding box center [667, 195] width 323 height 13
click at [600, 218] on p "**********" at bounding box center [667, 215] width 323 height 13
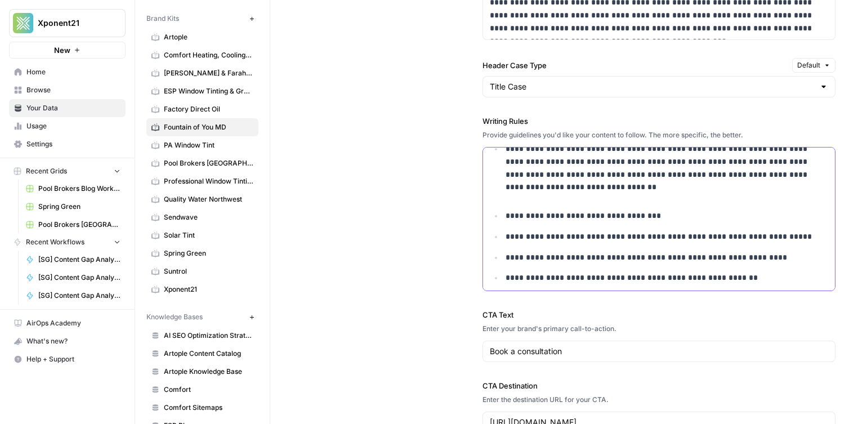
click at [600, 218] on p "**********" at bounding box center [667, 215] width 323 height 13
click at [576, 241] on p "**********" at bounding box center [667, 236] width 323 height 13
click at [575, 241] on p "**********" at bounding box center [667, 236] width 323 height 13
click at [575, 240] on p "**********" at bounding box center [667, 236] width 323 height 13
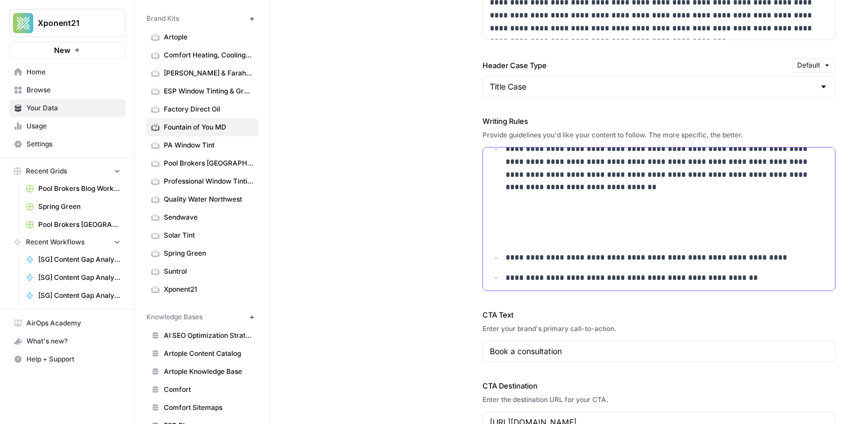
click at [585, 253] on p "**********" at bounding box center [667, 257] width 323 height 13
click at [584, 253] on p "**********" at bounding box center [667, 257] width 323 height 13
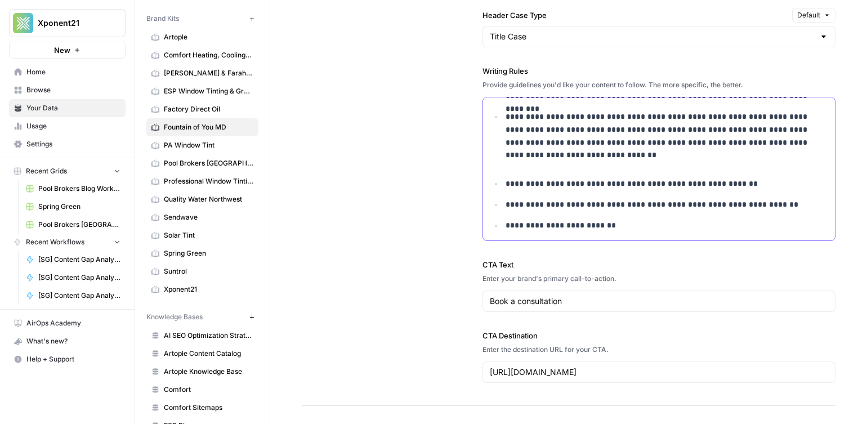
drag, startPoint x: 517, startPoint y: 194, endPoint x: 523, endPoint y: 195, distance: 5.7
click at [521, 194] on ul "**********" at bounding box center [659, 121] width 338 height 222
drag, startPoint x: 529, startPoint y: 195, endPoint x: 538, endPoint y: 205, distance: 13.6
click at [529, 195] on ul "**********" at bounding box center [659, 121] width 338 height 222
click at [540, 208] on p "**********" at bounding box center [667, 204] width 323 height 13
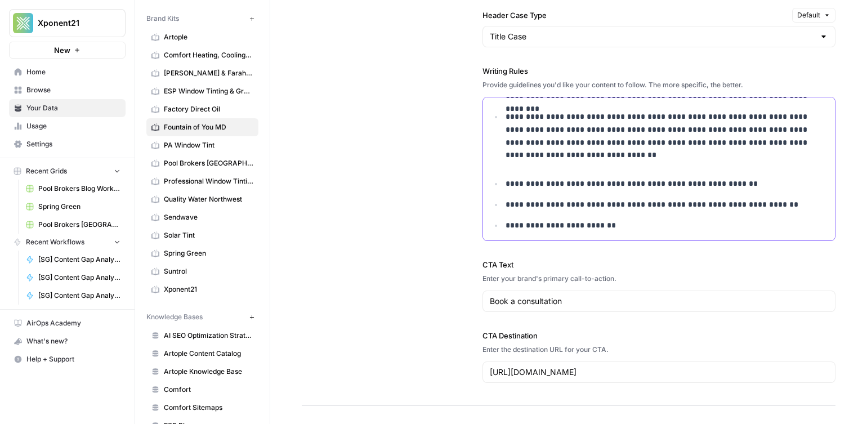
click at [540, 208] on p "**********" at bounding box center [667, 204] width 323 height 13
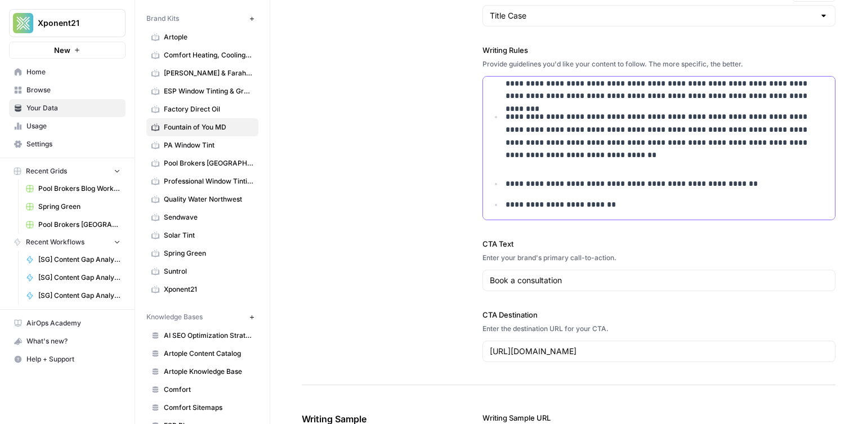
click at [542, 185] on p "**********" at bounding box center [667, 183] width 323 height 13
click at [540, 185] on p "**********" at bounding box center [667, 183] width 323 height 13
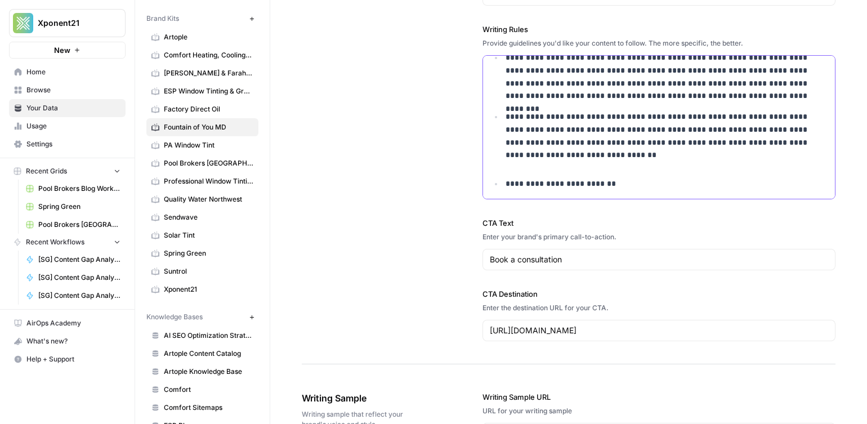
click at [543, 141] on p "**********" at bounding box center [667, 129] width 323 height 38
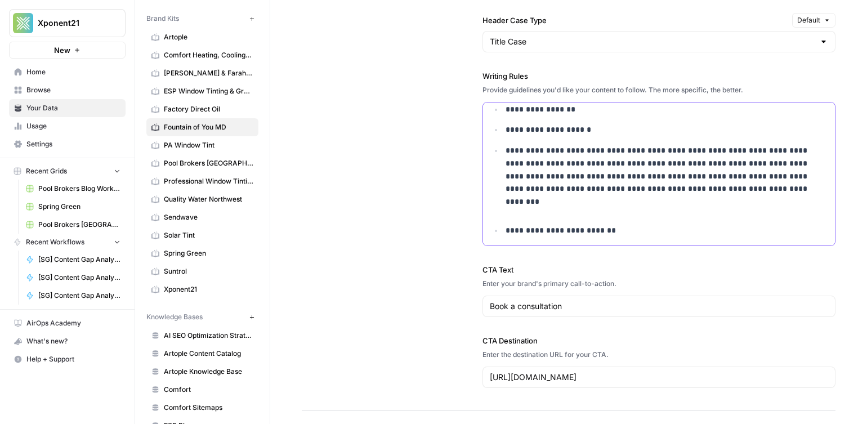
click at [551, 213] on p at bounding box center [667, 209] width 323 height 13
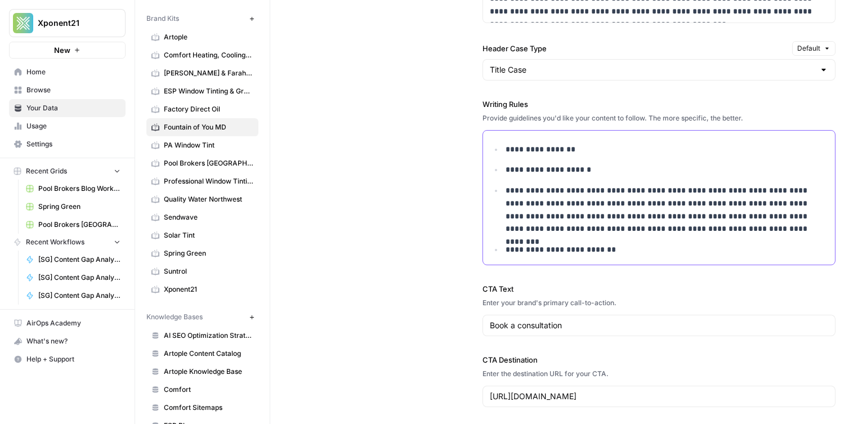
drag, startPoint x: 569, startPoint y: 162, endPoint x: 569, endPoint y: 172, distance: 10.1
click at [568, 167] on ul "**********" at bounding box center [659, 199] width 338 height 113
drag, startPoint x: 461, startPoint y: 166, endPoint x: 450, endPoint y: 169, distance: 11.2
click at [461, 166] on div "**********" at bounding box center [569, 54] width 534 height 752
click at [540, 146] on p "**********" at bounding box center [667, 149] width 323 height 13
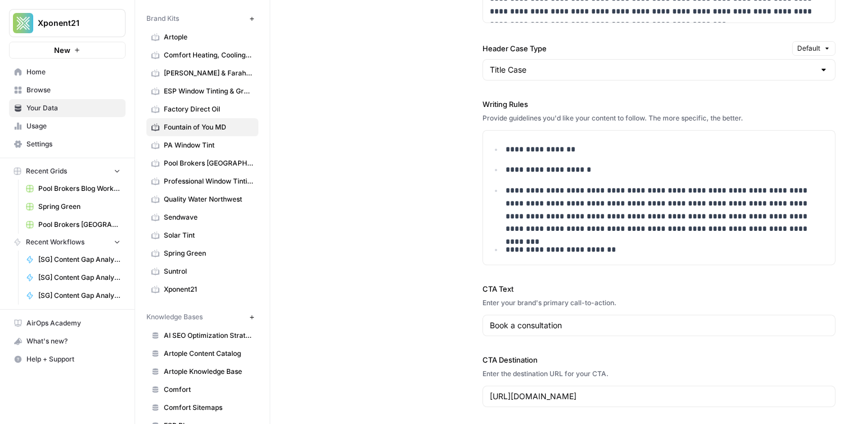
click at [377, 176] on div "**********" at bounding box center [569, 54] width 534 height 752
click at [651, 223] on p "**********" at bounding box center [667, 209] width 323 height 51
drag, startPoint x: 665, startPoint y: 235, endPoint x: 428, endPoint y: 203, distance: 239.1
click at [666, 235] on ul "**********" at bounding box center [659, 199] width 338 height 113
click at [424, 160] on div "**********" at bounding box center [569, 54] width 534 height 752
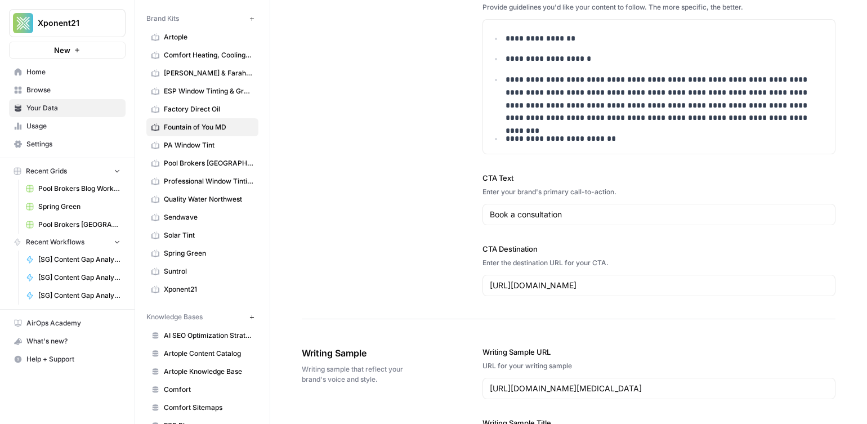
scroll to position [1364, 0]
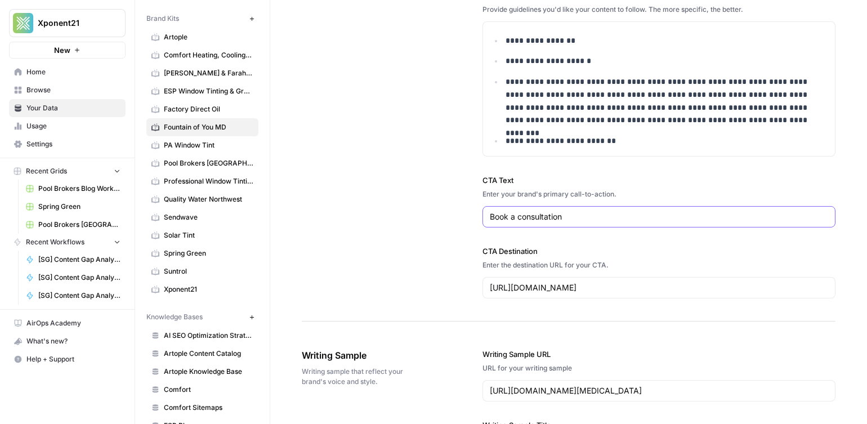
click at [572, 213] on input "Book a consultation" at bounding box center [659, 216] width 338 height 11
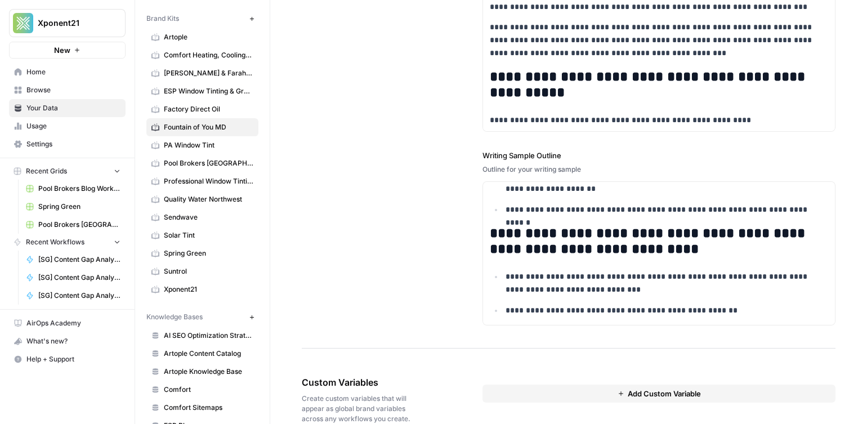
scroll to position [1921, 0]
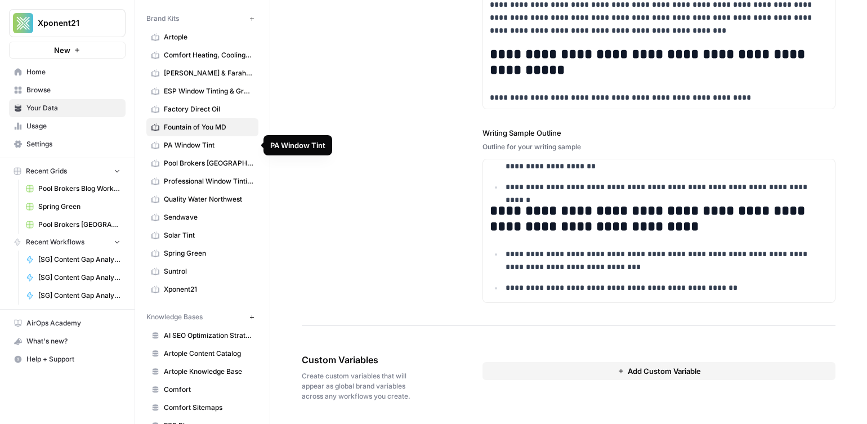
click at [235, 145] on span "PA Window Tint" at bounding box center [209, 145] width 90 height 10
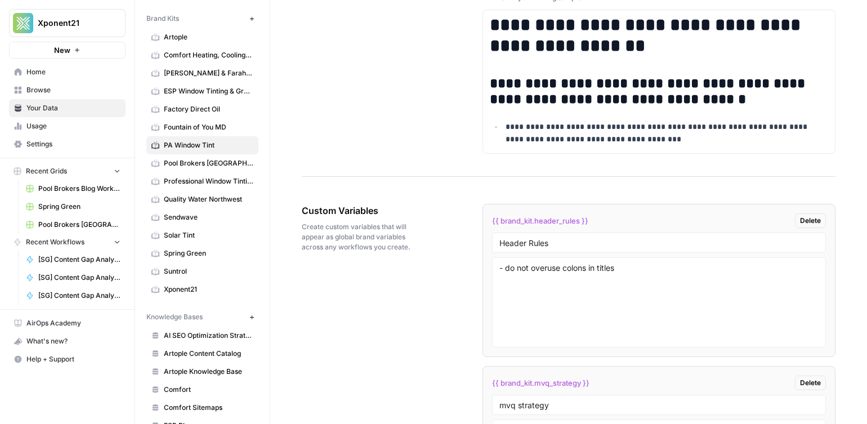
scroll to position [1909, 0]
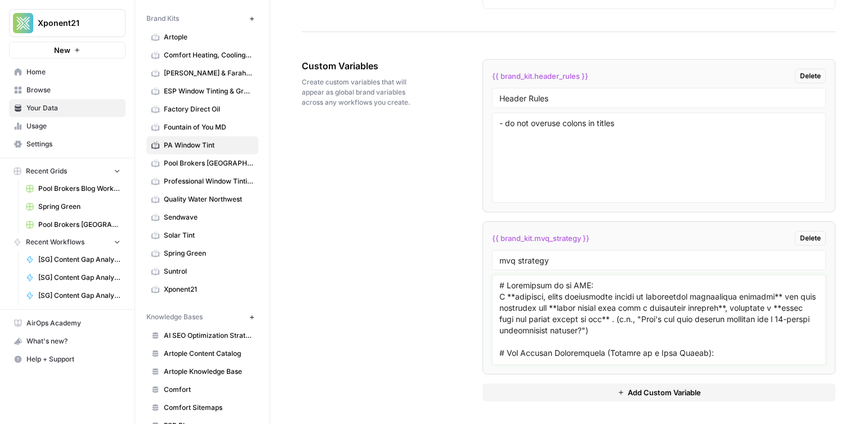
click at [542, 336] on textarea at bounding box center [658, 320] width 319 height 80
click at [197, 126] on span "Fountain of You MD" at bounding box center [209, 127] width 90 height 10
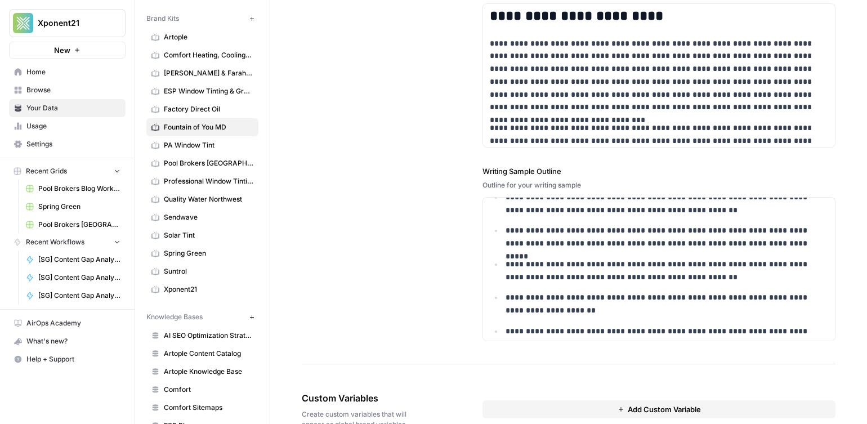
scroll to position [395, 0]
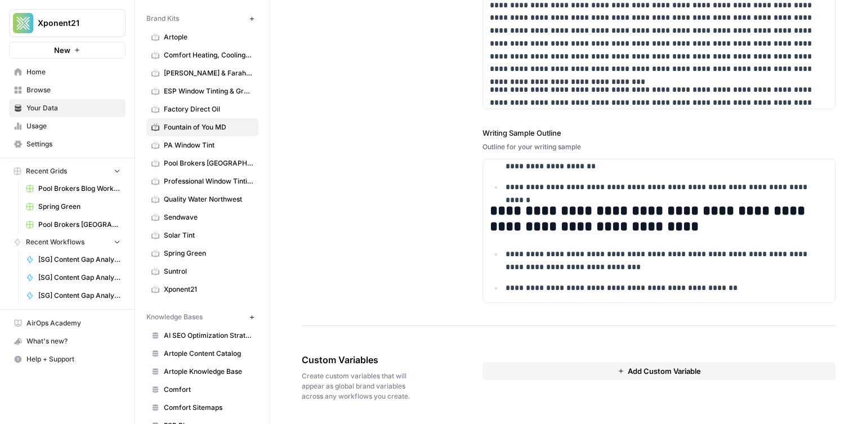
click at [584, 370] on button "Add Custom Variable" at bounding box center [658, 371] width 353 height 18
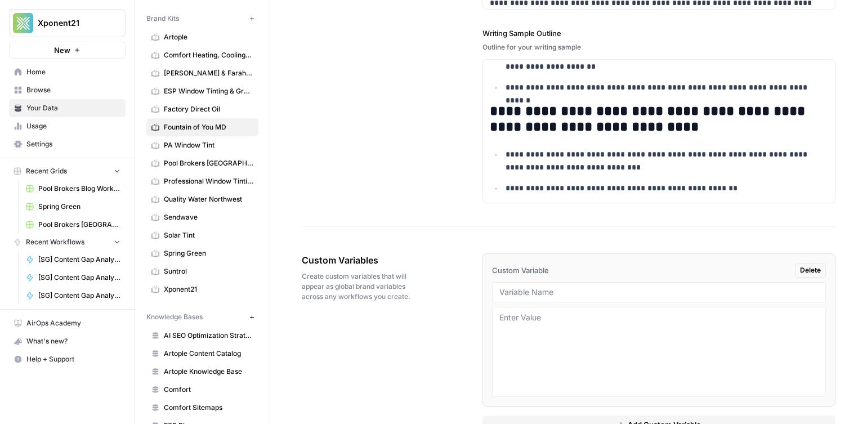
scroll to position [2053, 0]
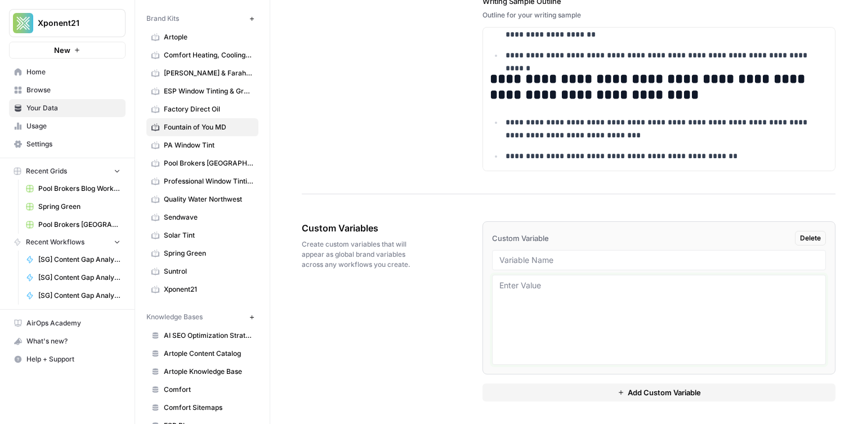
click at [547, 325] on textarea at bounding box center [658, 320] width 319 height 80
paste textarea "# Definition of an MVQ: A **specific, often emotionally loaded or financially s…"
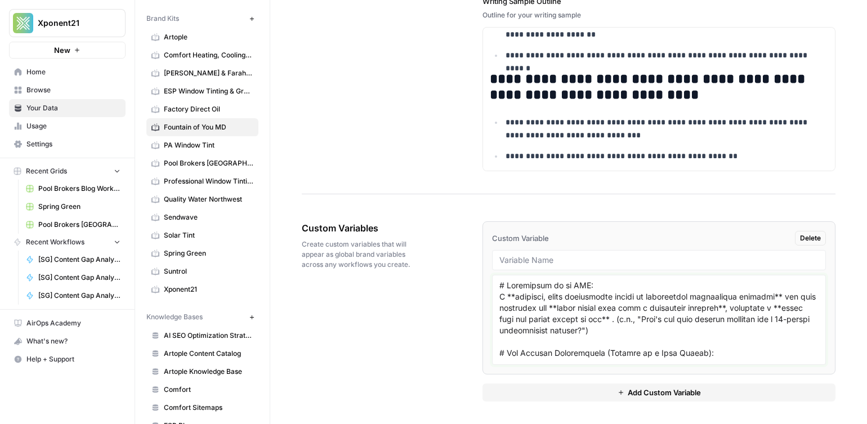
scroll to position [347, 0]
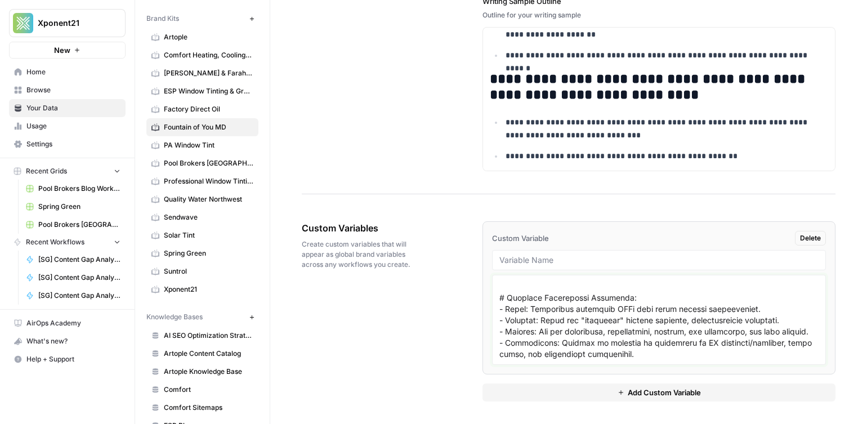
type textarea "# Definition of an MVQ: A **specific, often emotionally loaded or financially s…"
click at [557, 258] on input "text" at bounding box center [658, 260] width 319 height 10
type input "MVQ Strategy"
drag, startPoint x: 462, startPoint y: 303, endPoint x: 459, endPoint y: 296, distance: 7.1
click at [459, 296] on div "Custom Variables Create custom variables that will appear as global brand varia…" at bounding box center [569, 311] width 534 height 225
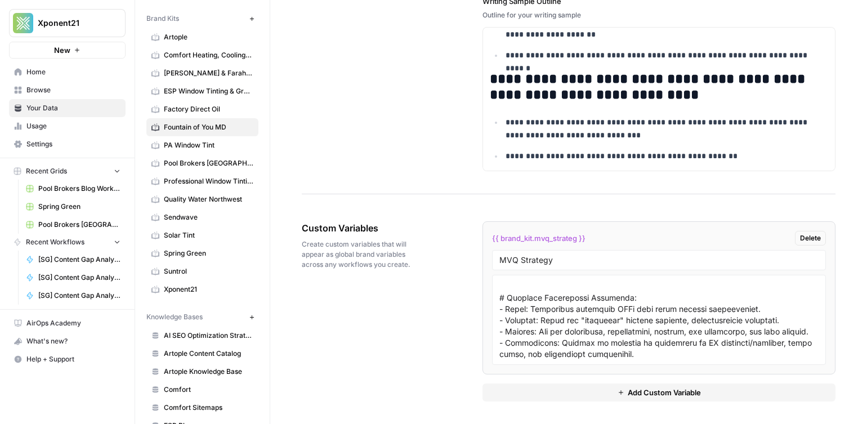
click at [30, 93] on span "Browse" at bounding box center [73, 90] width 94 height 10
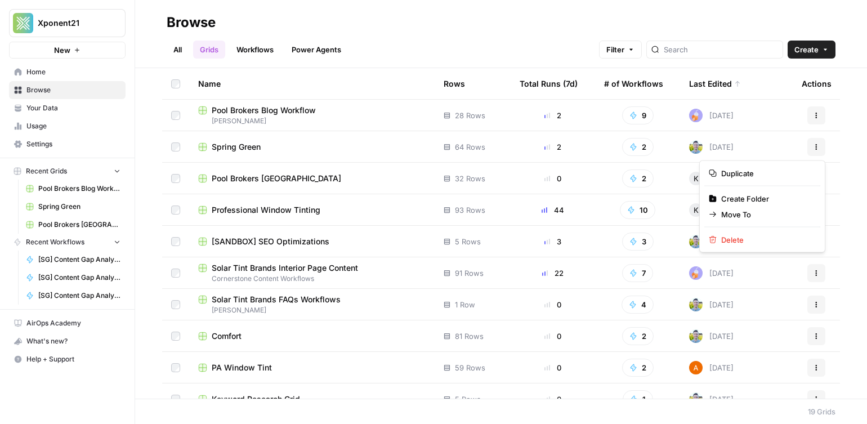
click at [816, 155] on button "Actions" at bounding box center [816, 147] width 18 height 18
click at [406, 26] on h2 "Browse" at bounding box center [501, 23] width 669 height 18
click at [233, 148] on span "Spring Green" at bounding box center [236, 146] width 49 height 11
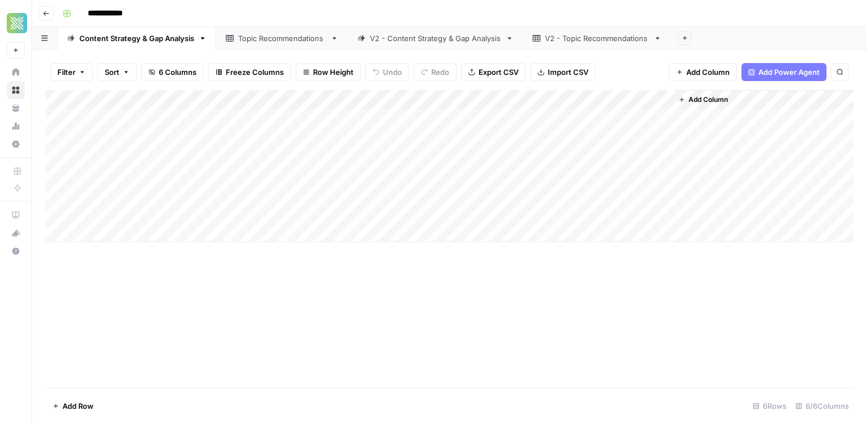
click at [49, 15] on button "Go back" at bounding box center [46, 13] width 15 height 15
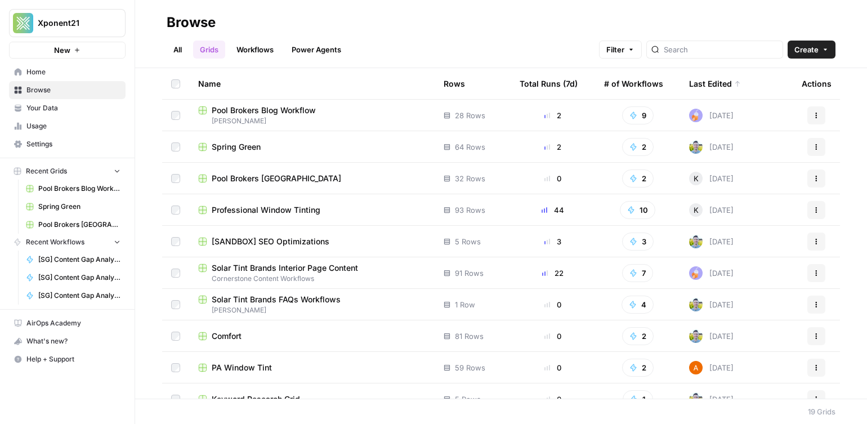
click at [249, 176] on span "Pool Brokers [GEOGRAPHIC_DATA]" at bounding box center [276, 178] width 129 height 11
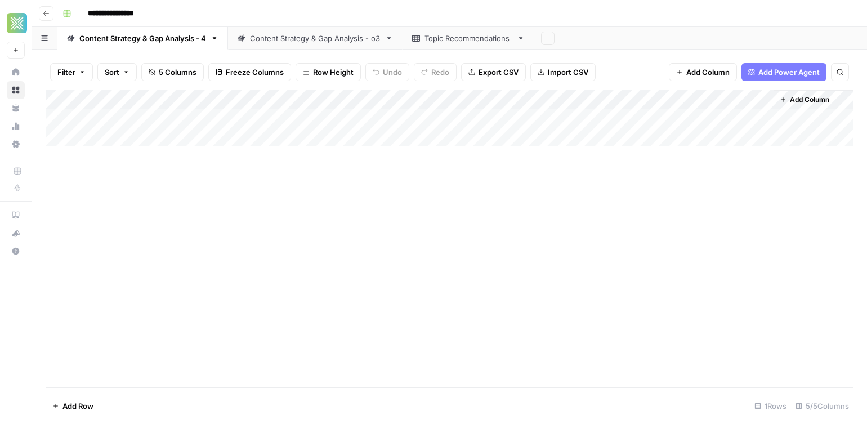
click at [48, 11] on icon "button" at bounding box center [46, 13] width 7 height 7
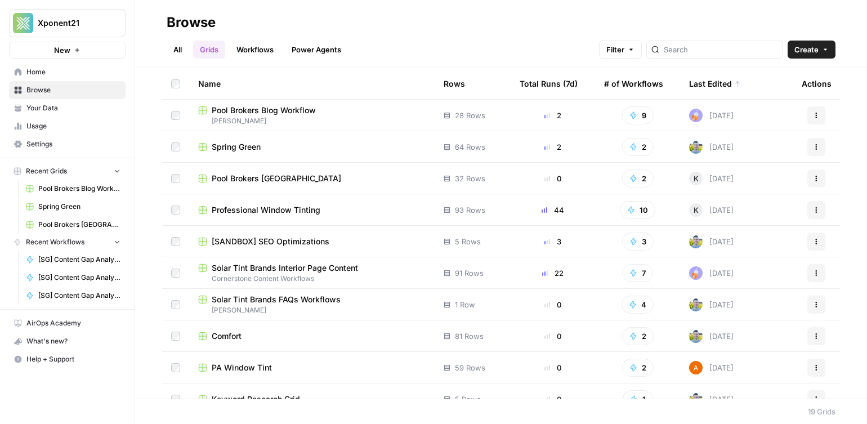
click at [228, 333] on span "Comfort" at bounding box center [227, 335] width 30 height 11
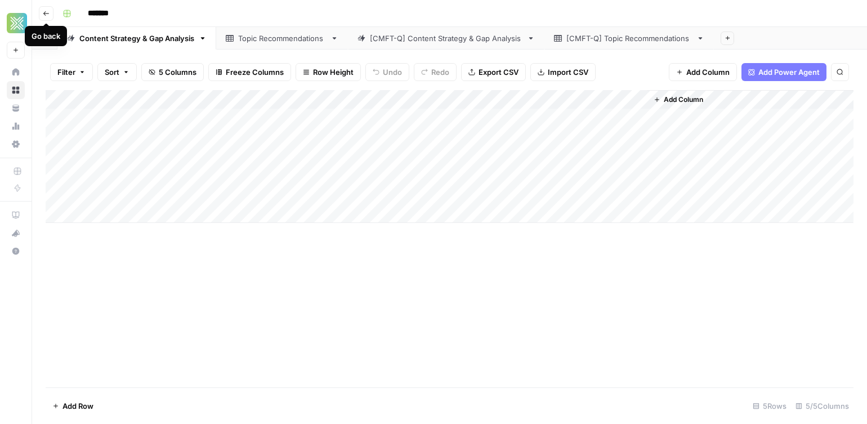
click at [48, 14] on icon "button" at bounding box center [46, 13] width 7 height 7
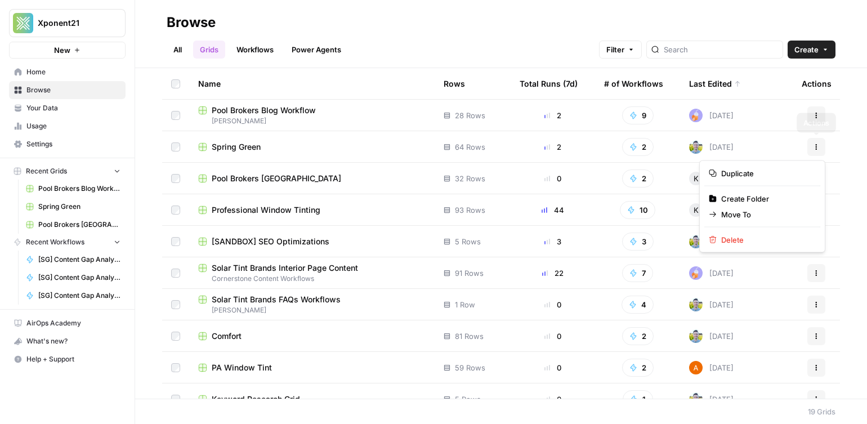
click at [816, 147] on icon "button" at bounding box center [817, 147] width 2 height 2
click at [752, 173] on span "Duplicate" at bounding box center [766, 173] width 90 height 11
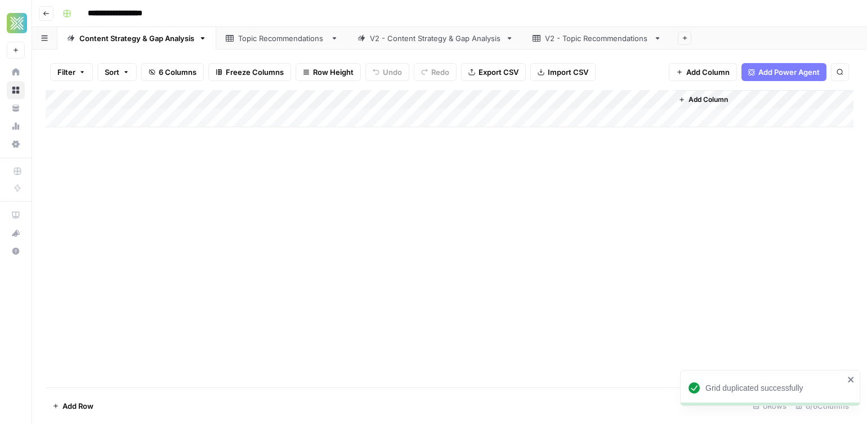
click at [138, 16] on input "**********" at bounding box center [127, 14] width 88 height 18
click at [106, 9] on input "**********" at bounding box center [125, 14] width 84 height 18
drag, startPoint x: 107, startPoint y: 11, endPoint x: 88, endPoint y: 12, distance: 18.6
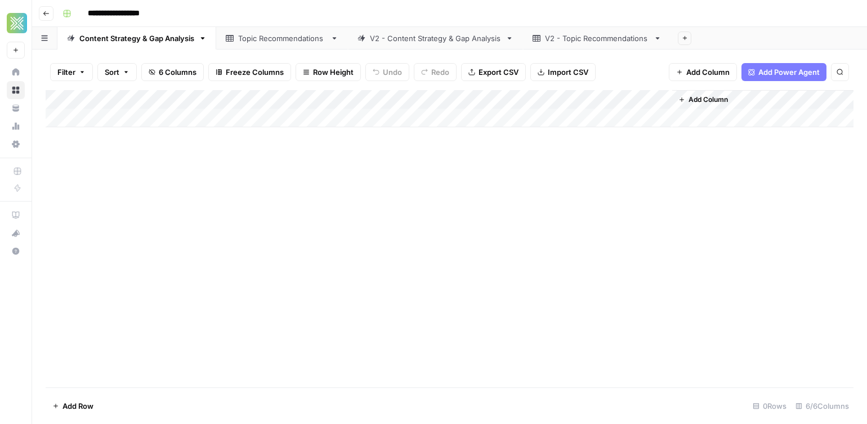
click at [106, 11] on input "**********" at bounding box center [125, 14] width 84 height 18
click at [86, 11] on input "**********" at bounding box center [125, 14] width 84 height 18
type input "**********"
click at [42, 14] on button "Go back" at bounding box center [46, 13] width 15 height 15
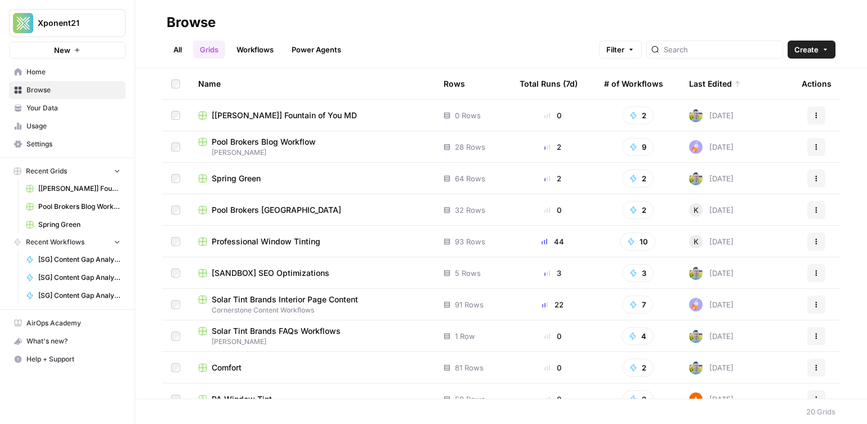
click at [268, 120] on span "[[PERSON_NAME]] Fountain of You MD" at bounding box center [284, 115] width 145 height 11
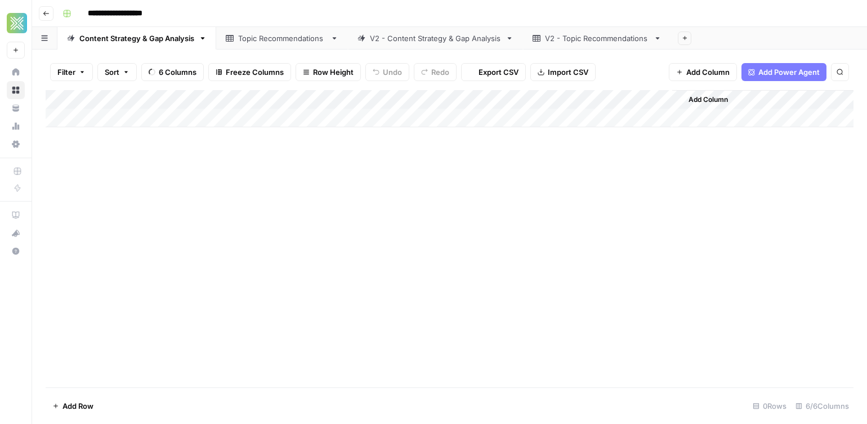
type input "**********"
click at [413, 44] on link "V2 - Content Strategy & Gap Analysis" at bounding box center [435, 38] width 175 height 23
click at [509, 38] on icon "button" at bounding box center [510, 38] width 4 height 2
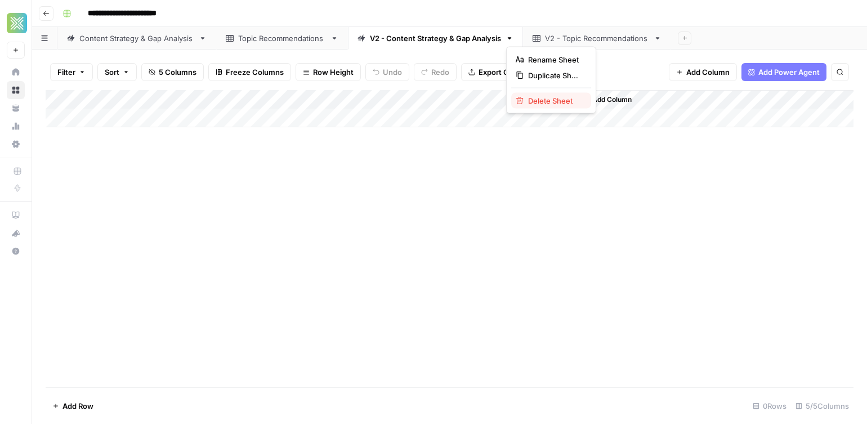
click at [545, 104] on span "Delete Sheet" at bounding box center [555, 100] width 54 height 11
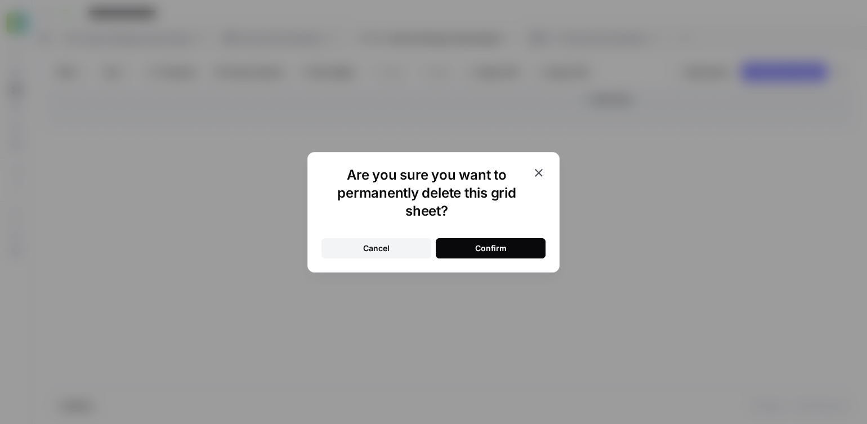
drag, startPoint x: 511, startPoint y: 244, endPoint x: 505, endPoint y: 239, distance: 7.6
click at [510, 242] on button "Confirm" at bounding box center [491, 248] width 110 height 20
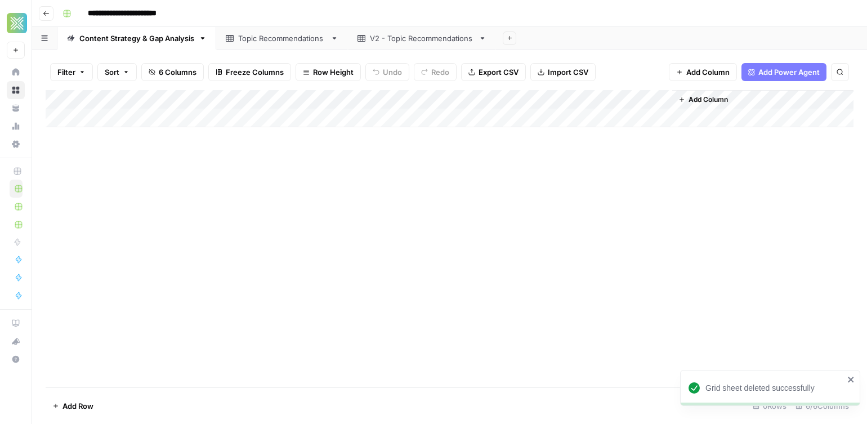
click at [483, 39] on icon at bounding box center [483, 38] width 8 height 8
click at [486, 38] on link "V2 - Topic Recommendations" at bounding box center [422, 38] width 148 height 23
click at [483, 38] on icon "button" at bounding box center [483, 38] width 8 height 8
click at [516, 100] on span "Delete Sheet" at bounding box center [527, 100] width 54 height 11
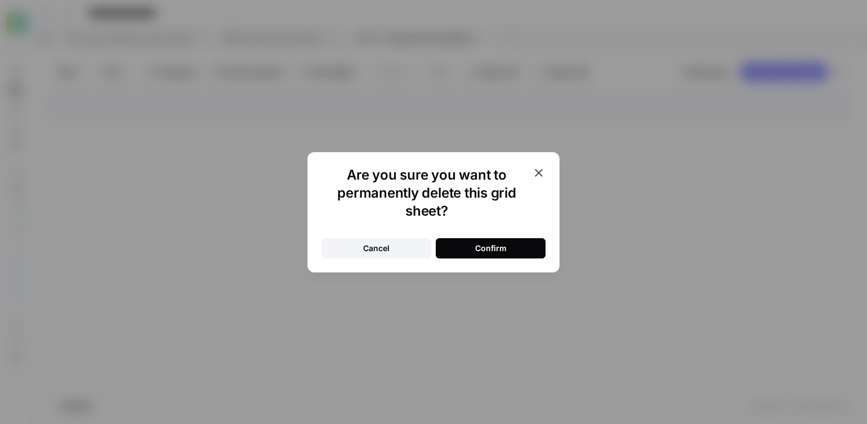
click at [490, 238] on button "Confirm" at bounding box center [491, 248] width 110 height 20
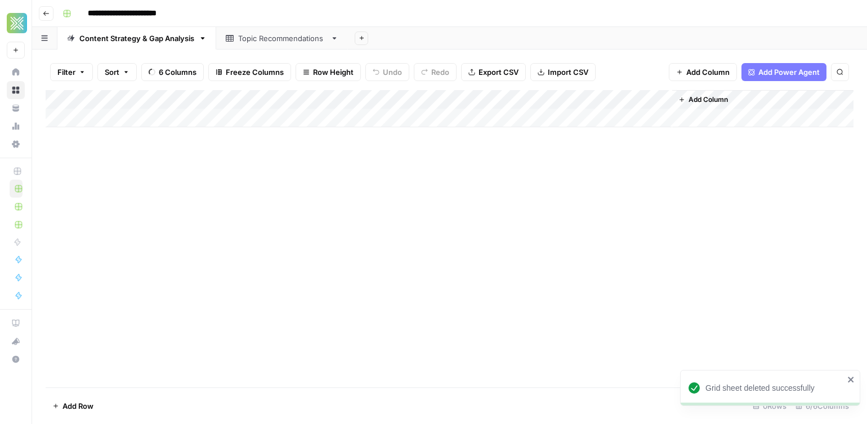
click at [280, 35] on div "Topic Recommendations" at bounding box center [282, 38] width 88 height 11
click at [124, 29] on link "Content Strategy & Gap Analysis" at bounding box center [136, 38] width 159 height 23
click at [133, 35] on div "Content Strategy & Gap Analysis" at bounding box center [136, 38] width 115 height 11
click at [547, 99] on div "Add Column" at bounding box center [450, 108] width 808 height 37
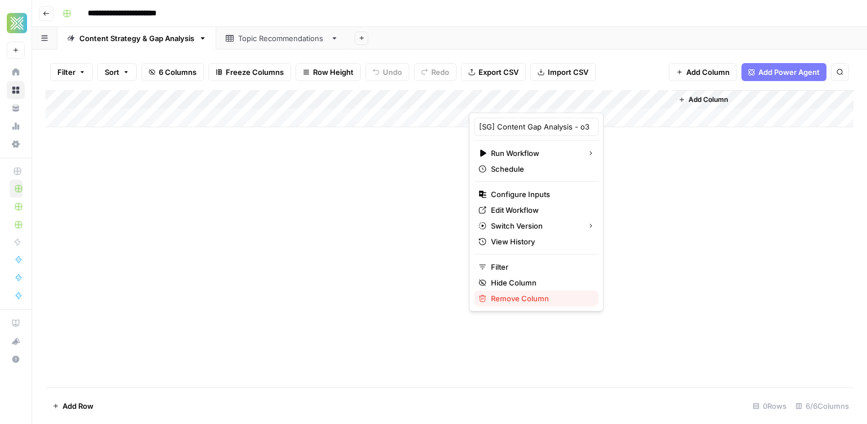
click at [525, 302] on span "Remove Column" at bounding box center [540, 298] width 99 height 11
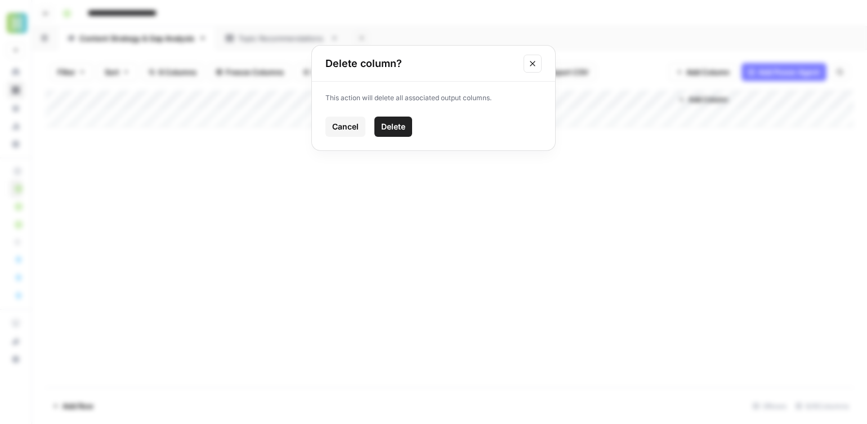
click at [396, 120] on button "Delete" at bounding box center [393, 127] width 38 height 20
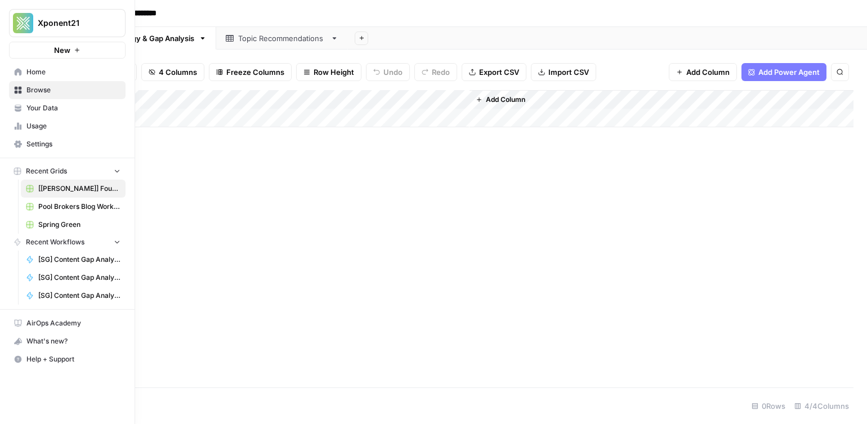
drag, startPoint x: 13, startPoint y: 70, endPoint x: 26, endPoint y: 75, distance: 14.6
click at [14, 70] on link "Home" at bounding box center [67, 72] width 117 height 18
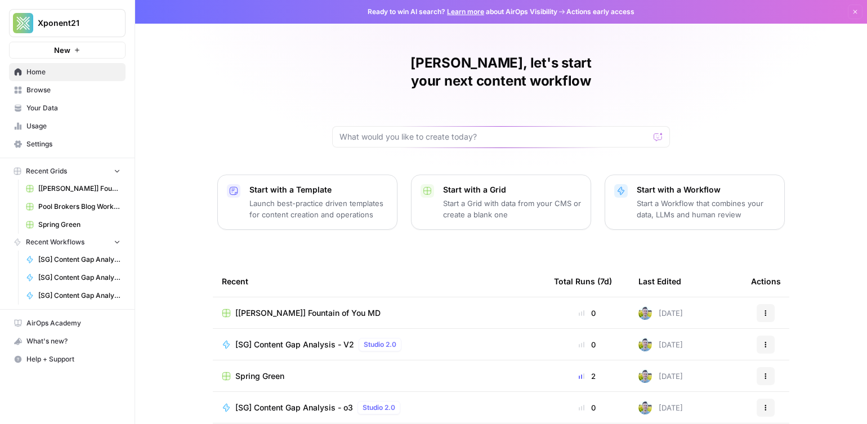
drag, startPoint x: 38, startPoint y: 86, endPoint x: 42, endPoint y: 92, distance: 7.6
click at [38, 86] on span "Browse" at bounding box center [73, 90] width 94 height 10
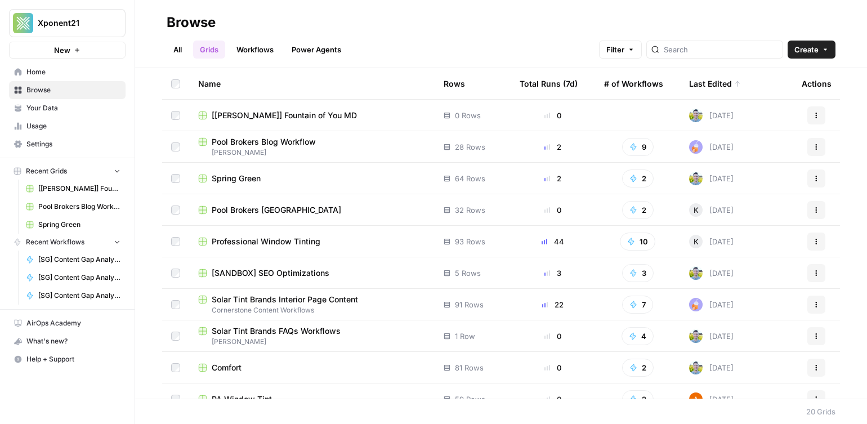
click at [57, 112] on span "Your Data" at bounding box center [73, 108] width 94 height 10
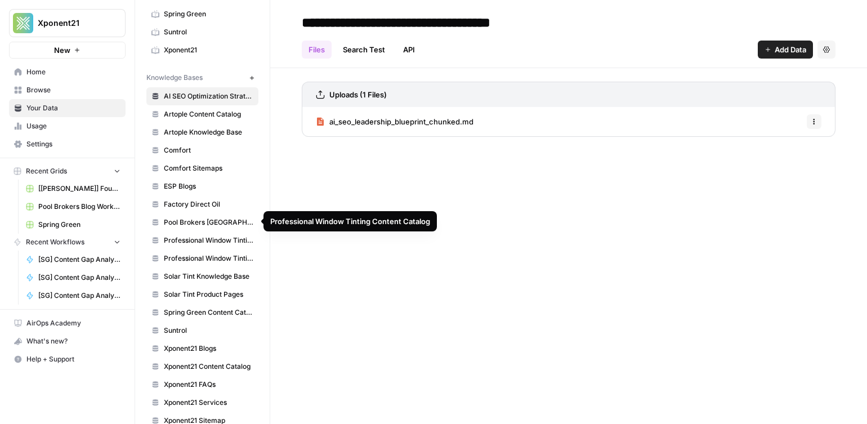
scroll to position [290, 0]
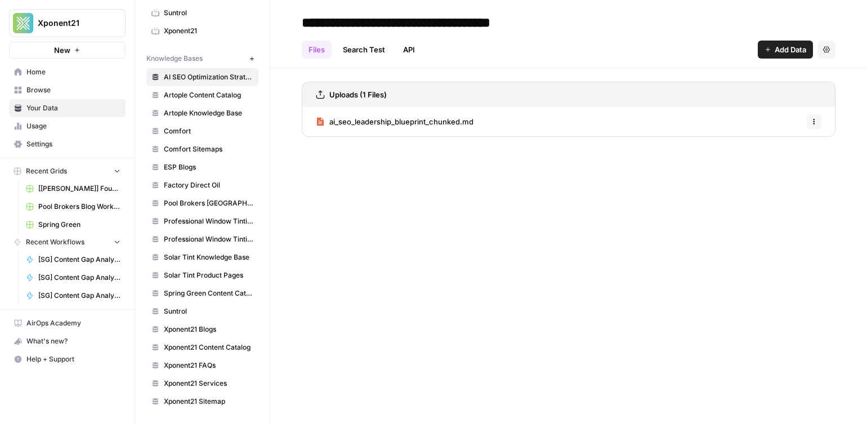
click at [251, 59] on icon "button" at bounding box center [252, 59] width 6 height 6
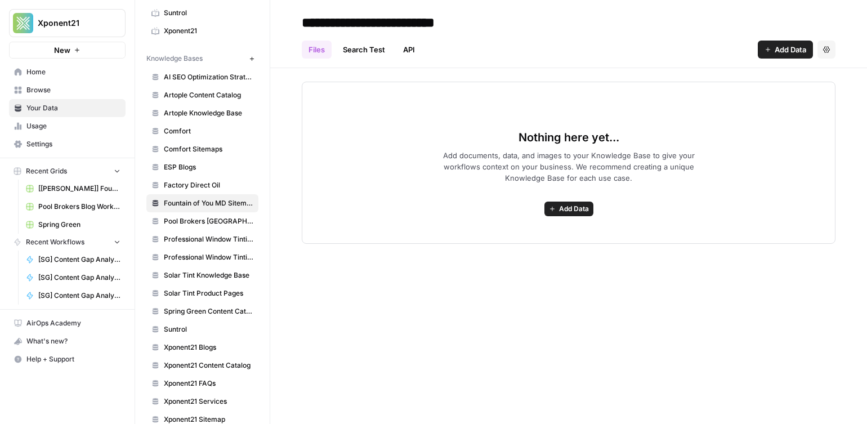
type input "**********"
click at [374, 115] on div "Nothing here yet... Add documents, data, and images to your Knowledge Base to g…" at bounding box center [569, 163] width 534 height 162
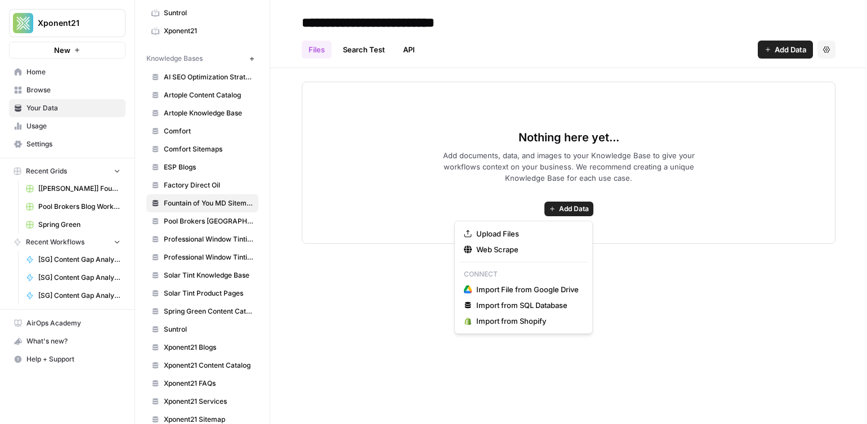
click at [566, 208] on span "Add Data" at bounding box center [574, 209] width 30 height 10
click at [517, 248] on span "Web Scrape" at bounding box center [527, 249] width 102 height 11
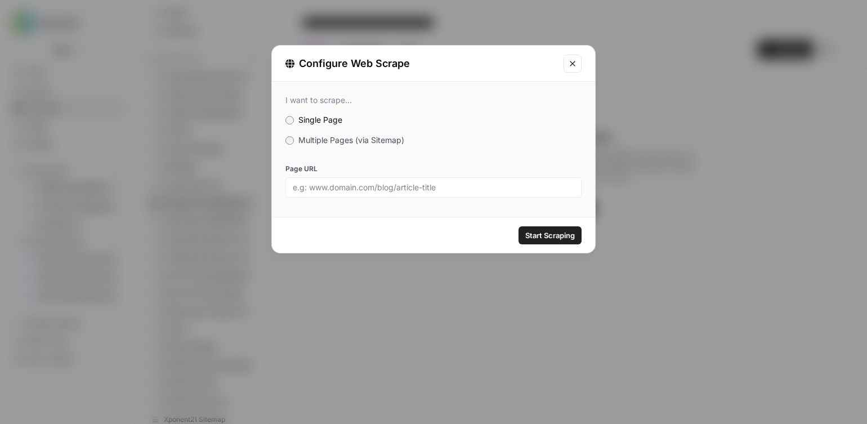
click at [318, 138] on span "Multiple Pages (via Sitemap)" at bounding box center [351, 140] width 106 height 10
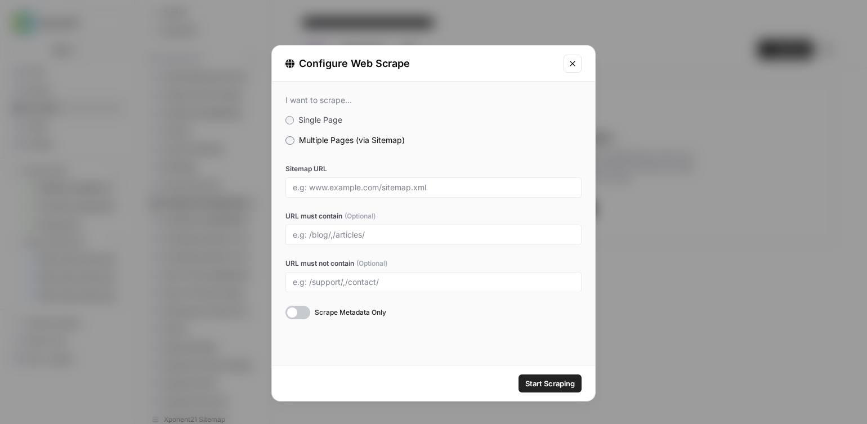
click at [291, 183] on div at bounding box center [433, 187] width 296 height 20
click at [352, 185] on input "Sitemap URL" at bounding box center [433, 187] width 281 height 10
paste input "https://fountainofyoumd.com/sitemap_index.xml"
type input "https://fountainofyoumd.com/sitemap_index.xml"
click at [535, 382] on span "Start Scraping" at bounding box center [550, 383] width 50 height 11
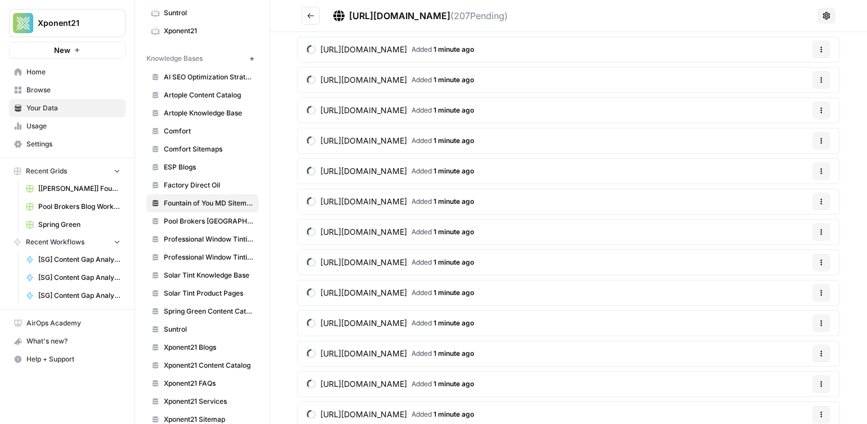
scroll to position [783, 0]
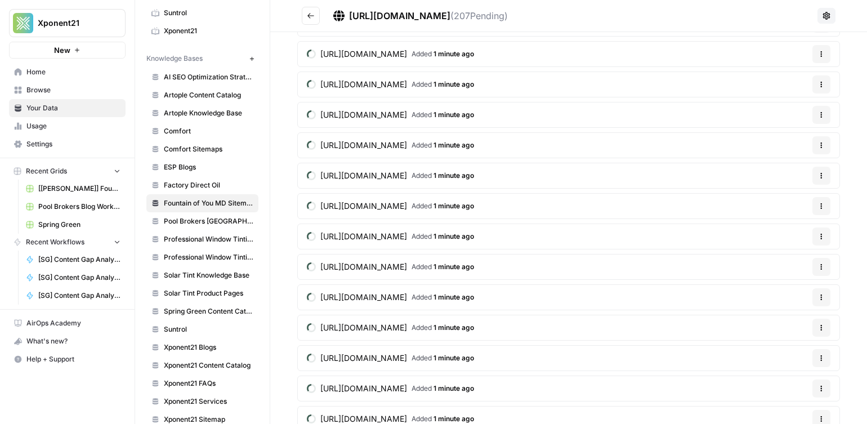
click at [306, 12] on button "Go back" at bounding box center [311, 16] width 18 height 18
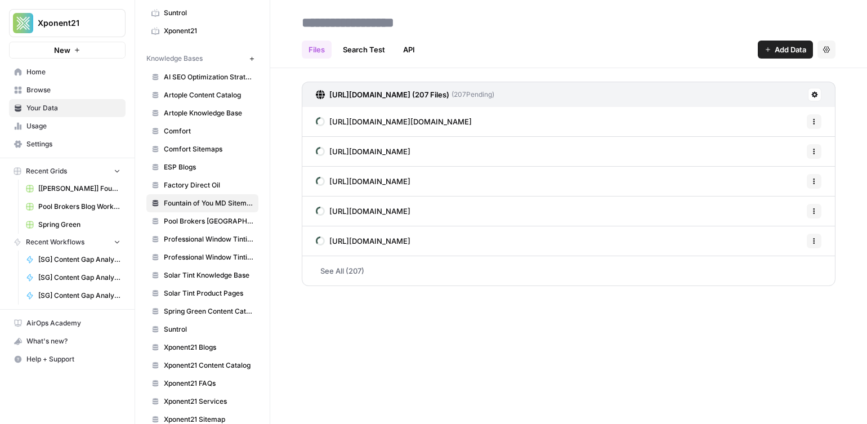
click at [285, 29] on header "Files Search Test API Add Data Settings" at bounding box center [568, 34] width 597 height 68
click at [185, 178] on link "Factory Direct Oil" at bounding box center [202, 185] width 112 height 18
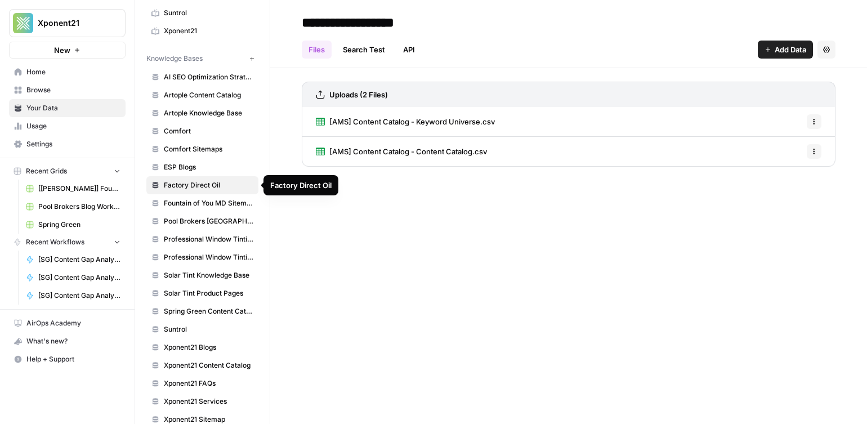
click at [189, 199] on span "Fountain of You MD Sitemap" at bounding box center [209, 203] width 90 height 10
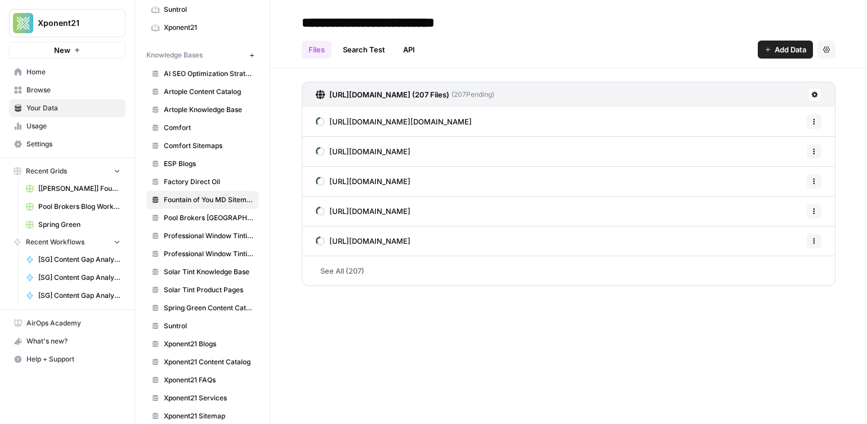
scroll to position [308, 0]
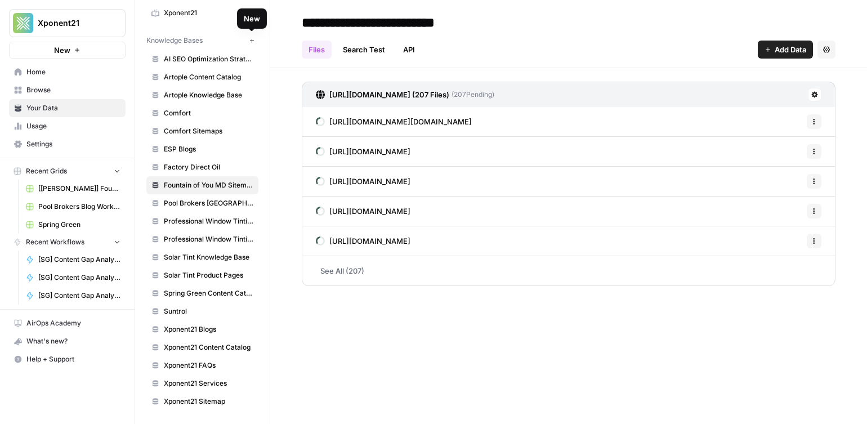
click at [252, 39] on icon "button" at bounding box center [252, 41] width 6 height 6
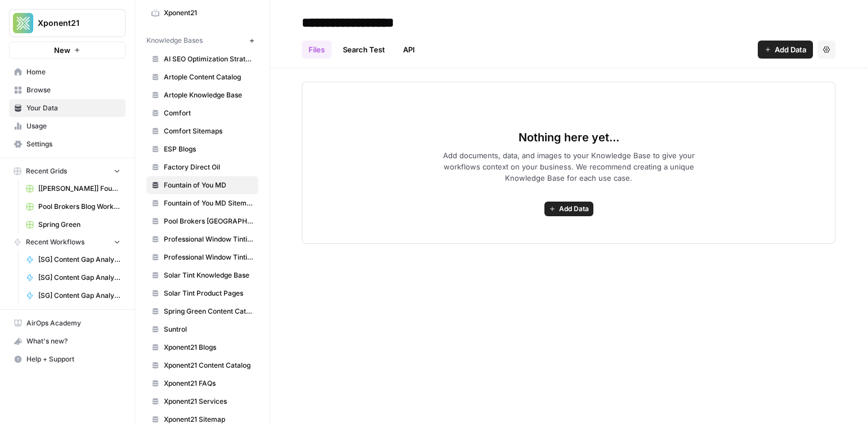
type input "**********"
click at [426, 66] on header "**********" at bounding box center [568, 34] width 597 height 68
click at [349, 236] on div "Nothing here yet... Add documents, data, and images to your Knowledge Base to g…" at bounding box center [569, 163] width 534 height 162
click at [556, 212] on button "Add Data" at bounding box center [568, 209] width 49 height 15
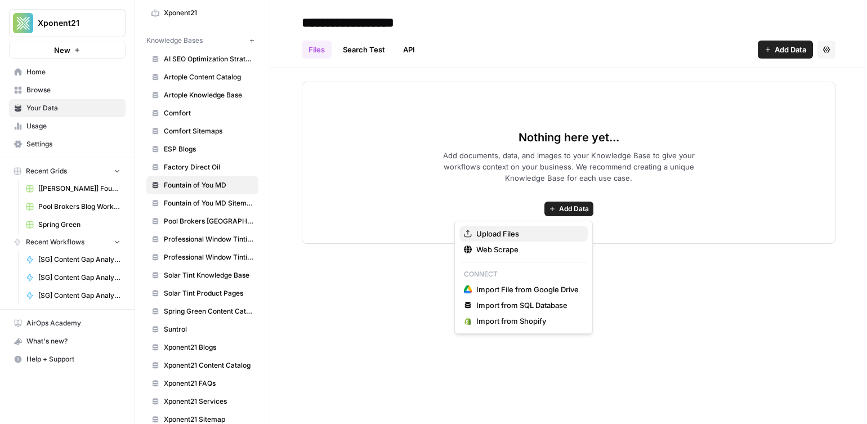
click at [495, 234] on span "Upload Files" at bounding box center [527, 233] width 102 height 11
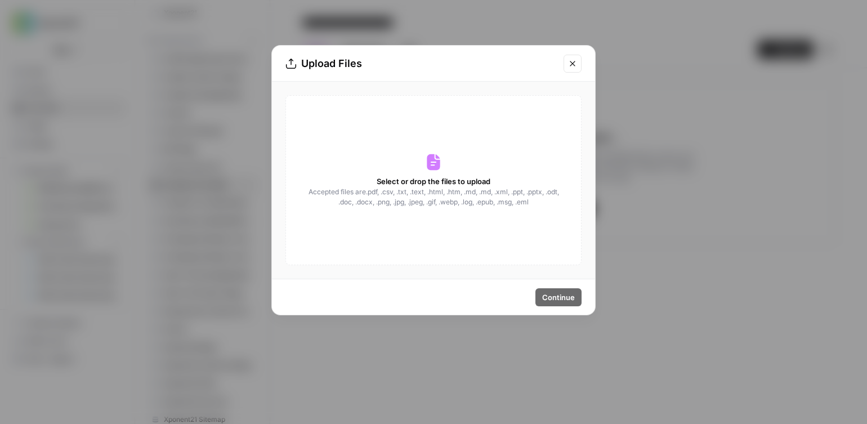
click at [464, 193] on span "Accepted files are .pdf, .csv, .txt, .text, .html, .htm, .md, .md, .xml, .ppt, …" at bounding box center [433, 197] width 252 height 20
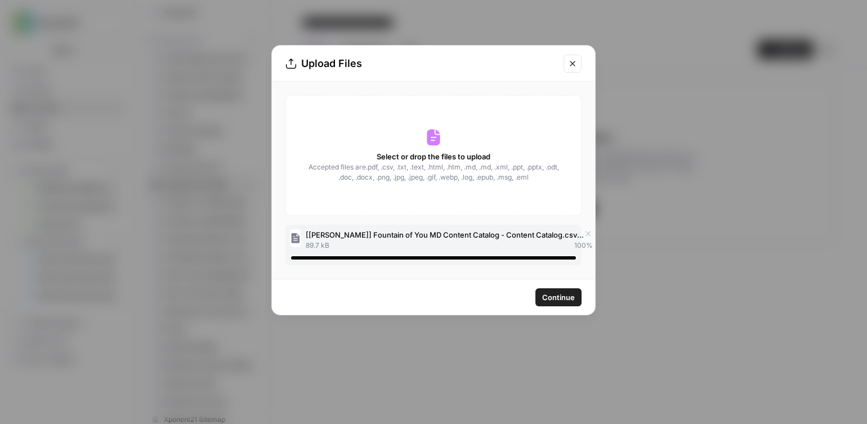
click at [567, 299] on span "Continue" at bounding box center [558, 297] width 33 height 11
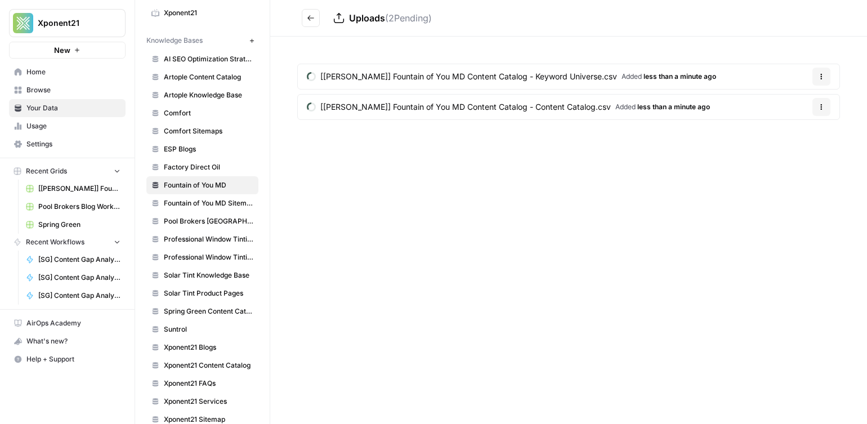
click at [317, 17] on button "Go back" at bounding box center [311, 18] width 18 height 18
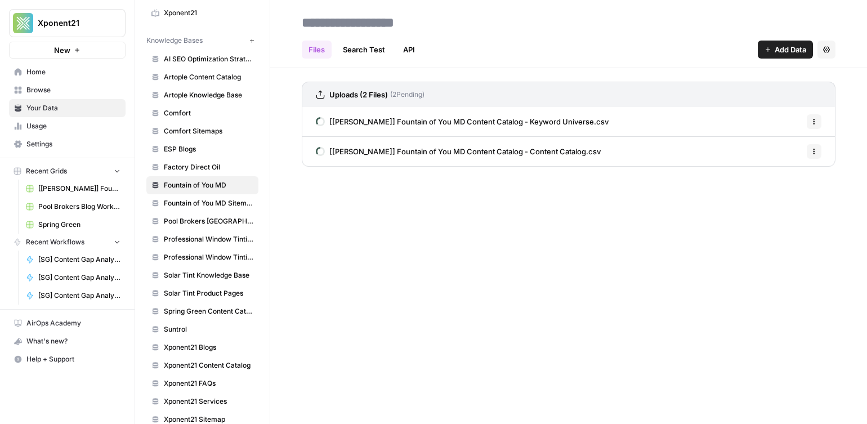
click at [197, 218] on span "Pool Brokers [GEOGRAPHIC_DATA]" at bounding box center [209, 221] width 90 height 10
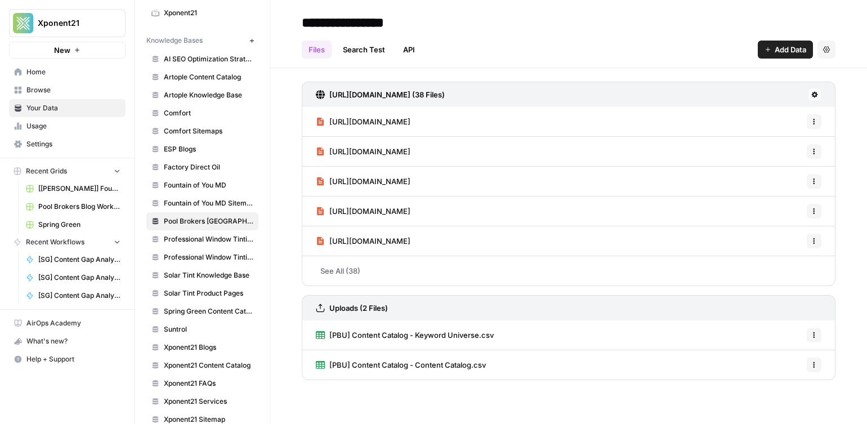
click at [207, 183] on span "Fountain of You MD" at bounding box center [209, 185] width 90 height 10
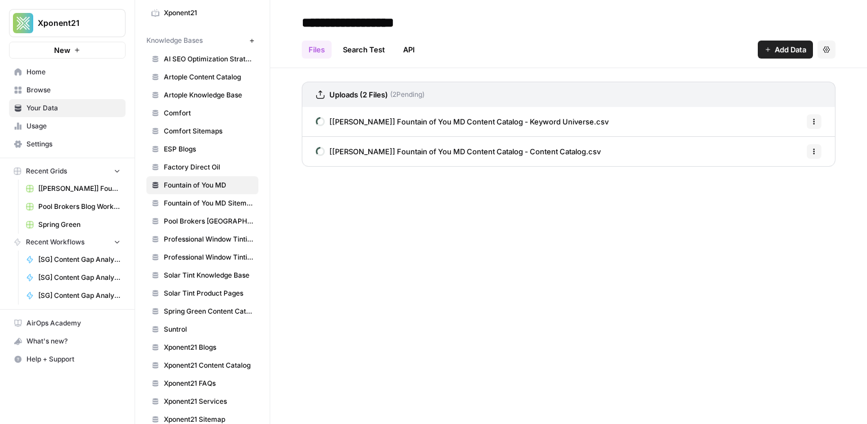
click at [426, 26] on input "**********" at bounding box center [387, 22] width 180 height 23
type input "**********"
click at [598, 29] on h2 "**********" at bounding box center [569, 23] width 534 height 18
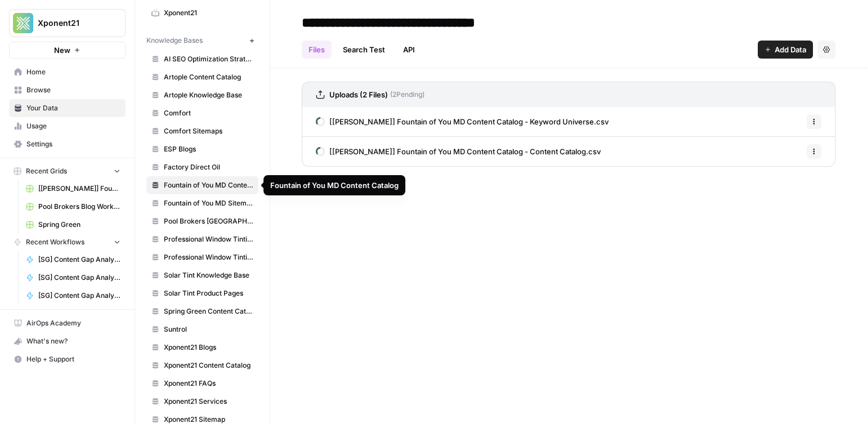
click at [207, 204] on span "Fountain of You MD Sitemap" at bounding box center [209, 203] width 90 height 10
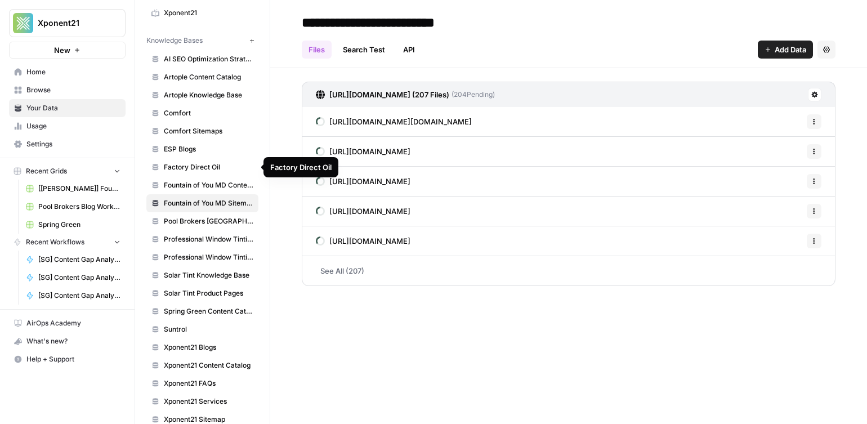
click at [185, 184] on span "Fountain of You MD Content Catalog" at bounding box center [209, 185] width 90 height 10
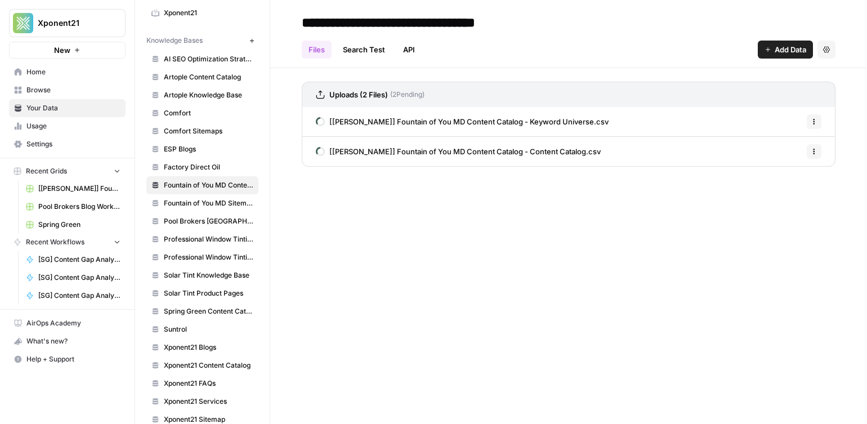
click at [538, 22] on input "**********" at bounding box center [420, 22] width 247 height 23
click at [421, 260] on div "**********" at bounding box center [568, 212] width 597 height 424
click at [338, 23] on input "**********" at bounding box center [420, 22] width 247 height 23
click at [622, 26] on h2 "**********" at bounding box center [569, 23] width 534 height 18
click at [32, 82] on link "Browse" at bounding box center [67, 90] width 117 height 18
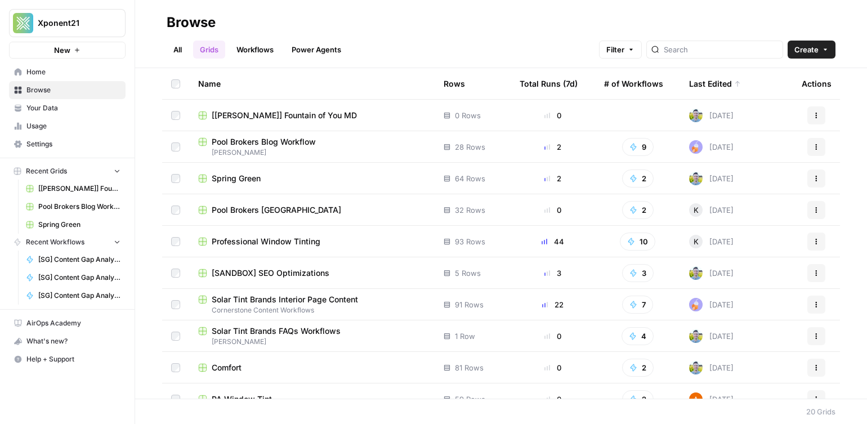
click at [253, 117] on span "[[PERSON_NAME]] Fountain of You MD" at bounding box center [284, 115] width 145 height 11
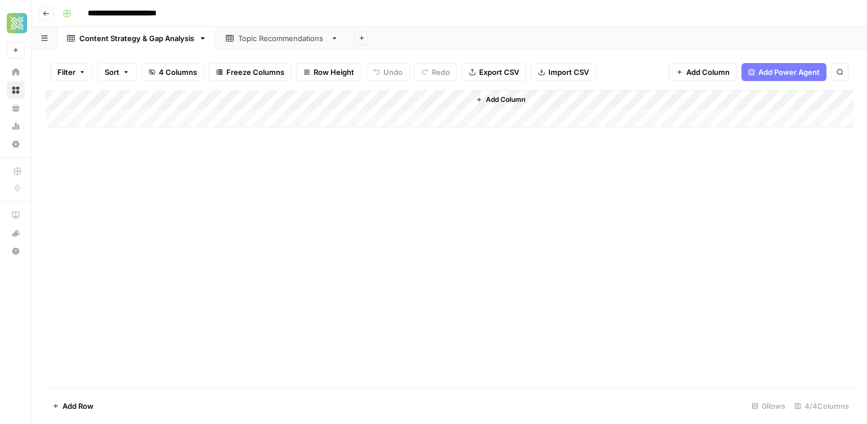
click at [42, 9] on button "Go back" at bounding box center [46, 13] width 15 height 15
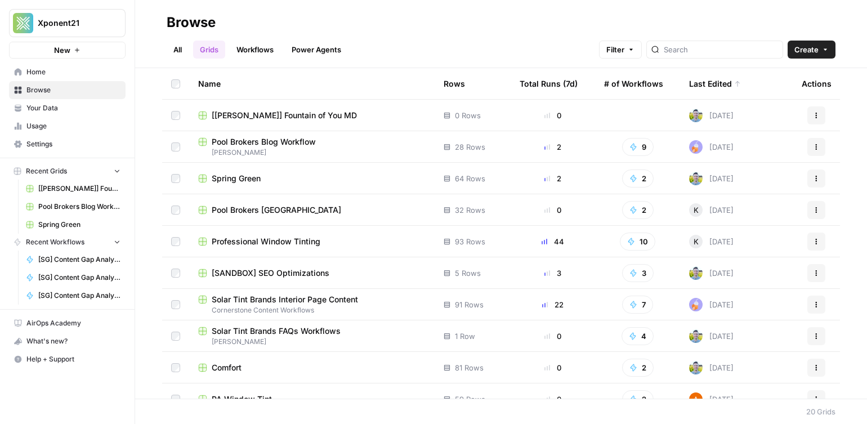
click at [36, 71] on span "Home" at bounding box center [73, 72] width 94 height 10
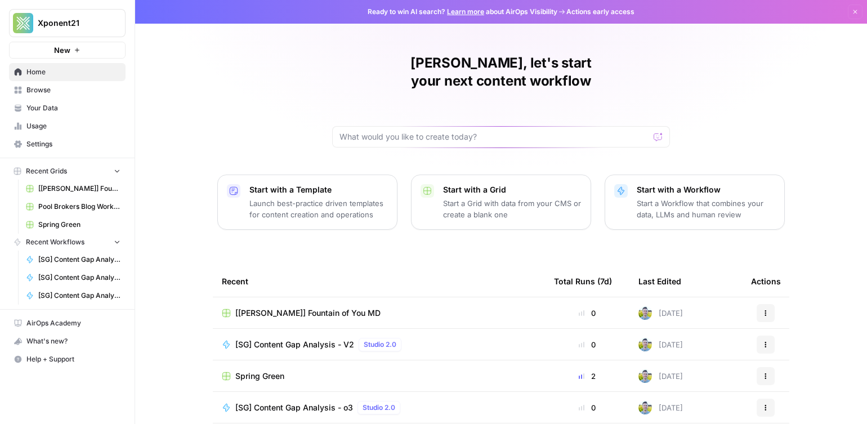
click at [68, 86] on span "Browse" at bounding box center [73, 90] width 94 height 10
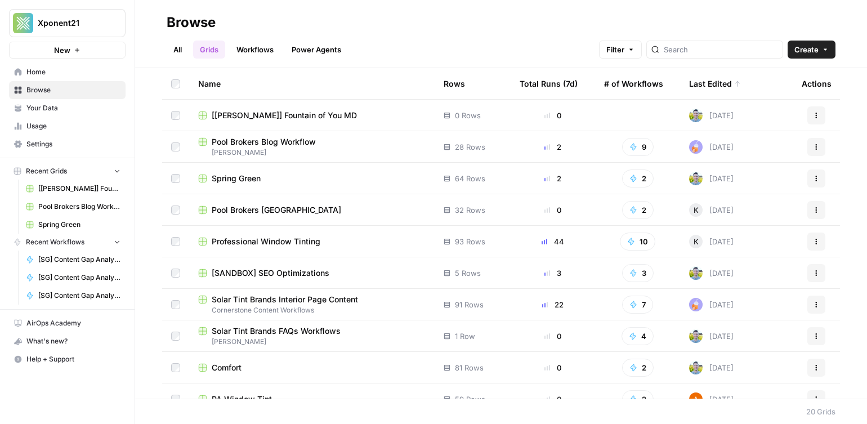
click at [42, 104] on span "Your Data" at bounding box center [73, 108] width 94 height 10
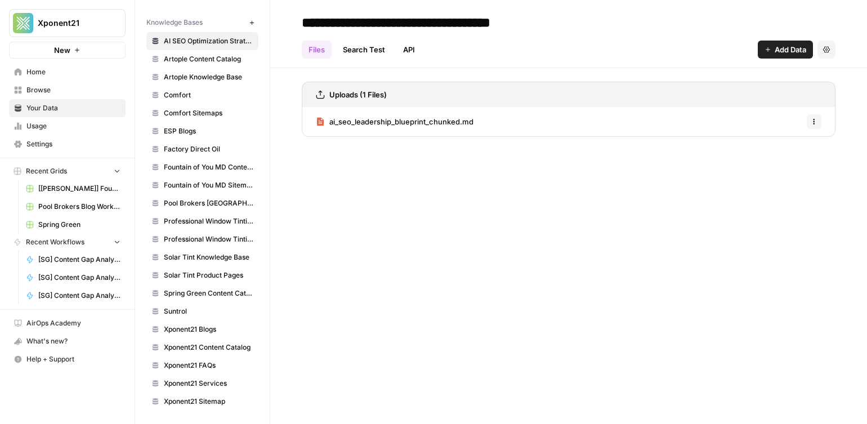
scroll to position [276, 0]
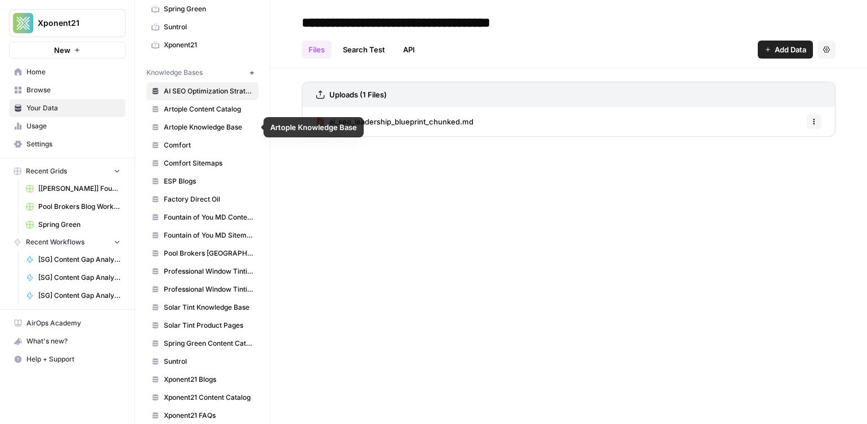
click at [199, 117] on link "Artople Content Catalog" at bounding box center [202, 109] width 112 height 18
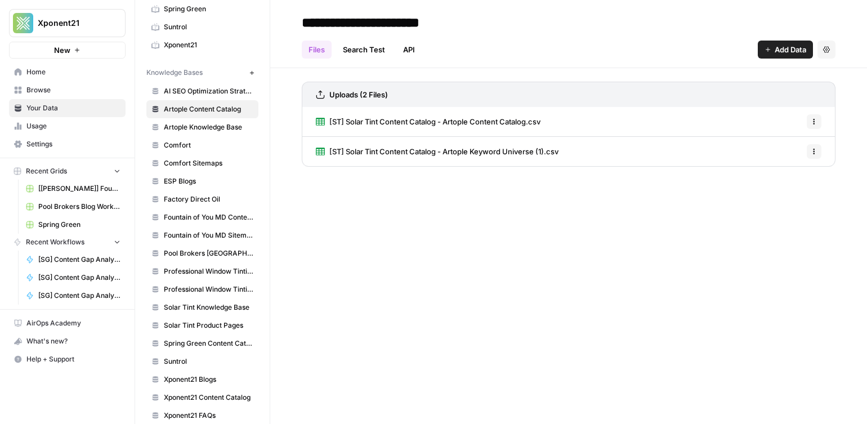
click at [441, 193] on div "**********" at bounding box center [568, 212] width 597 height 424
click at [291, 18] on header "**********" at bounding box center [568, 34] width 597 height 68
click at [299, 22] on input "**********" at bounding box center [387, 22] width 180 height 23
drag, startPoint x: 271, startPoint y: 66, endPoint x: 283, endPoint y: 30, distance: 37.7
click at [271, 66] on header "**********" at bounding box center [568, 34] width 597 height 68
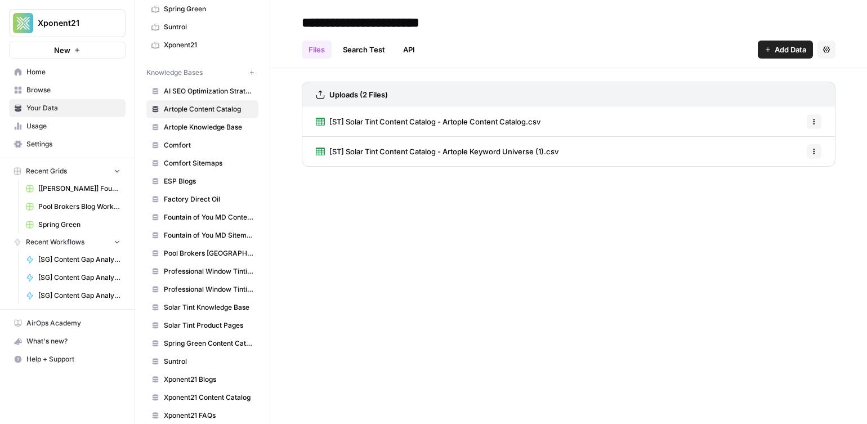
drag, startPoint x: 323, startPoint y: 18, endPoint x: 348, endPoint y: 14, distance: 25.1
click at [323, 18] on input "**********" at bounding box center [387, 22] width 180 height 23
click at [346, 19] on input "**********" at bounding box center [387, 22] width 180 height 23
click at [350, 23] on input "**********" at bounding box center [387, 22] width 180 height 23
click at [355, 22] on input "**********" at bounding box center [387, 22] width 180 height 23
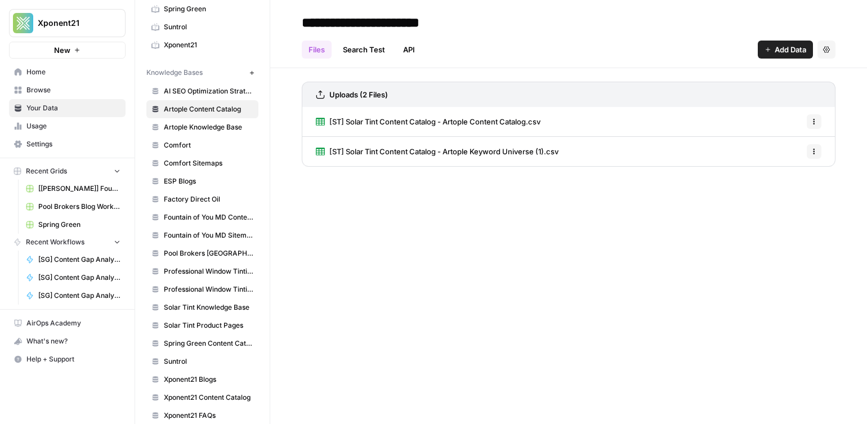
click at [226, 219] on span "Fountain of You MD Content Catalog" at bounding box center [209, 217] width 90 height 10
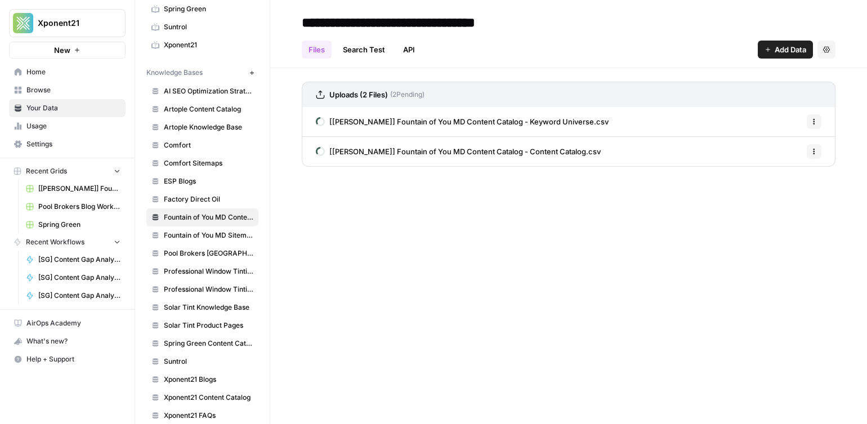
click at [207, 235] on span "Fountain of You MD Sitemap" at bounding box center [209, 235] width 90 height 10
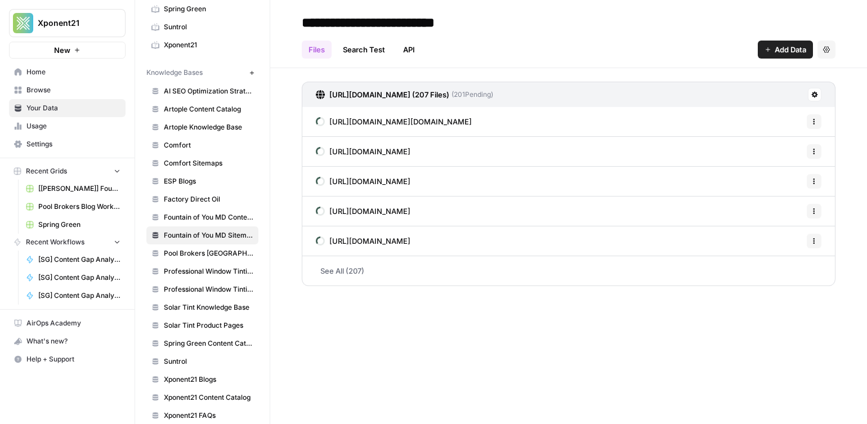
click at [204, 215] on span "Fountain of You MD Content Catalog" at bounding box center [209, 217] width 90 height 10
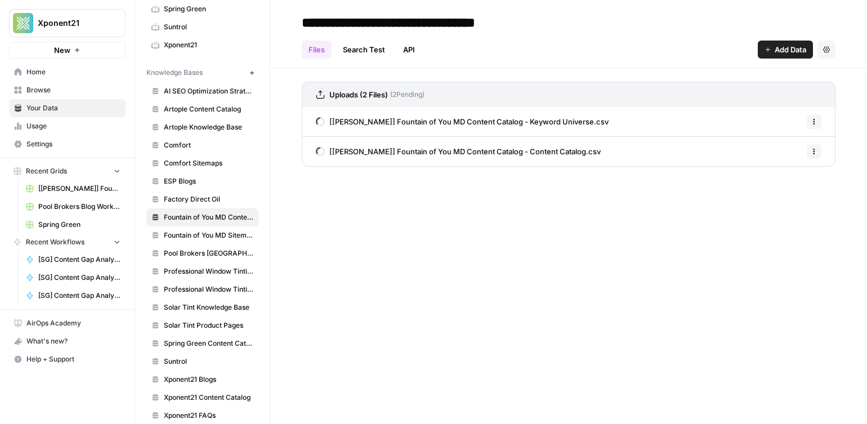
click at [463, 24] on input "**********" at bounding box center [420, 22] width 247 height 23
click at [651, 35] on div "Files Search Test API Add Data Settings" at bounding box center [569, 45] width 534 height 27
click at [201, 198] on span "Factory Direct Oil" at bounding box center [209, 199] width 90 height 10
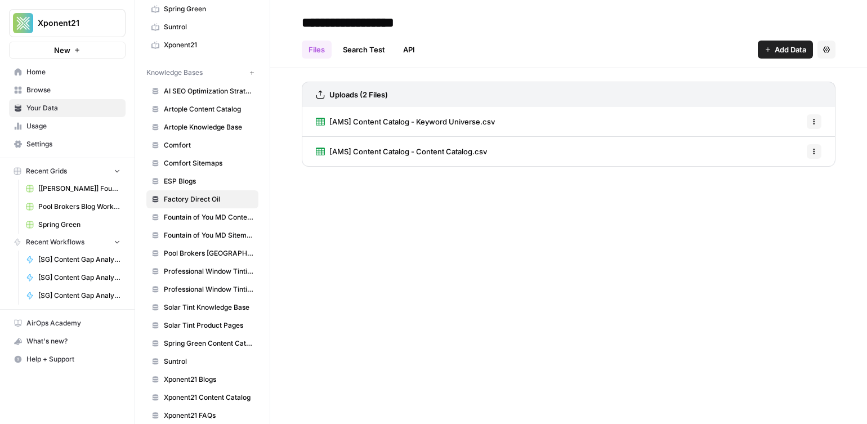
click at [208, 214] on span "Fountain of You MD Content Catalog" at bounding box center [209, 217] width 90 height 10
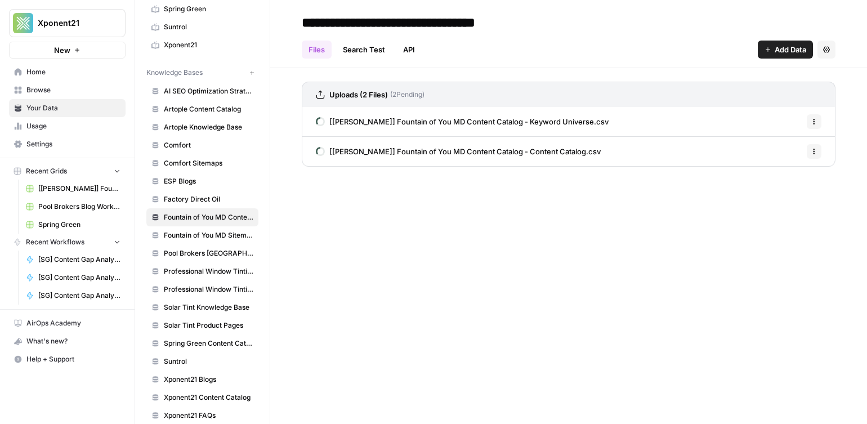
click at [60, 91] on span "Browse" at bounding box center [73, 90] width 94 height 10
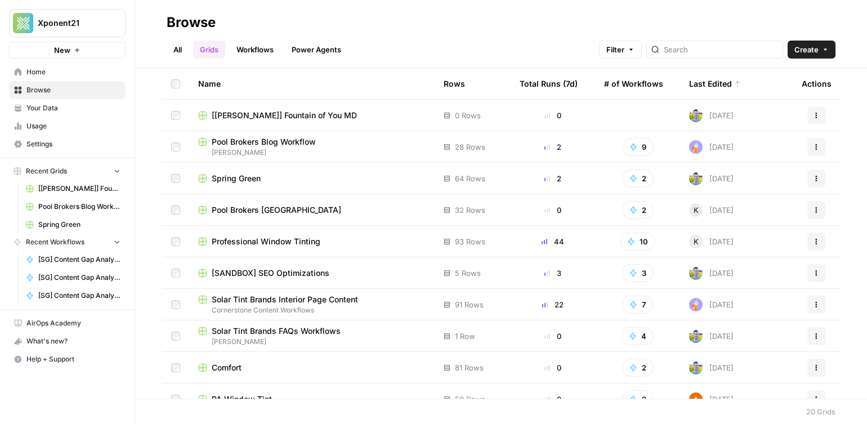
click at [278, 117] on span "[[PERSON_NAME]] Fountain of You MD" at bounding box center [284, 115] width 145 height 11
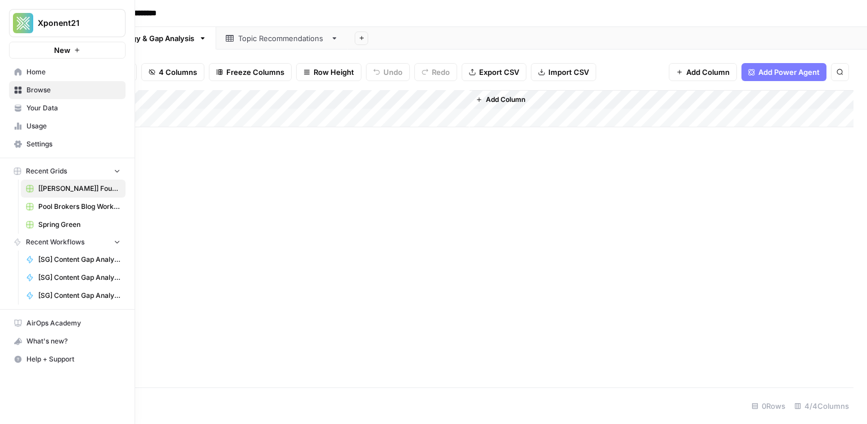
click at [38, 89] on span "Browse" at bounding box center [73, 90] width 94 height 10
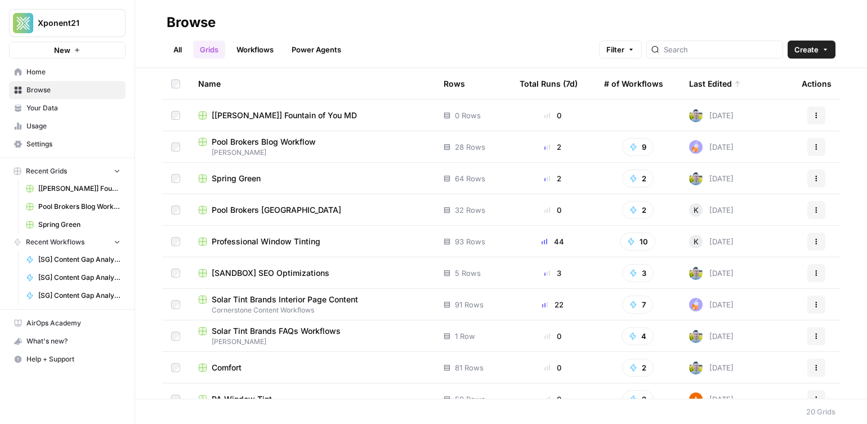
click at [270, 47] on link "Workflows" at bounding box center [255, 50] width 51 height 18
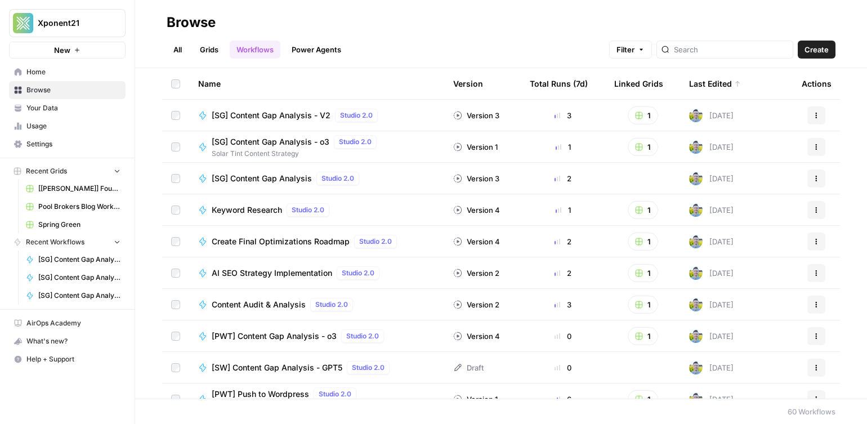
scroll to position [25, 0]
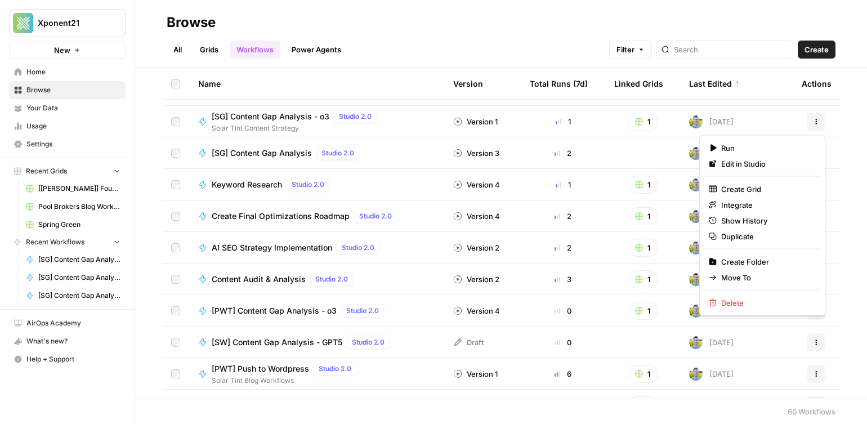
click at [820, 123] on button "Actions" at bounding box center [816, 122] width 18 height 18
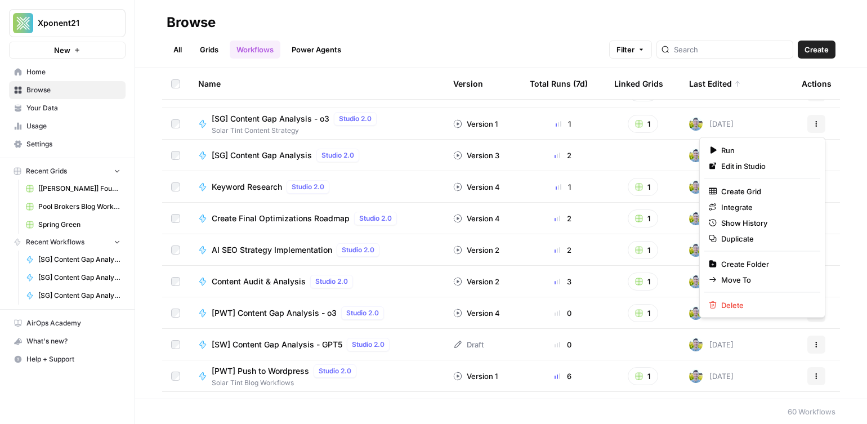
scroll to position [0, 0]
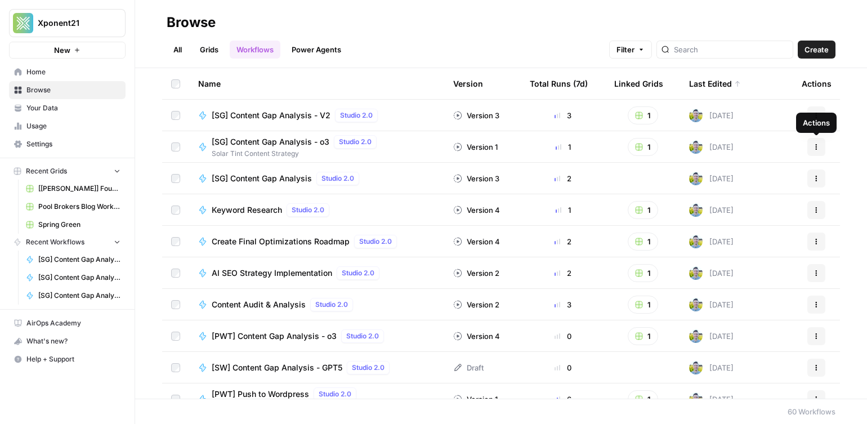
click at [816, 148] on icon "button" at bounding box center [816, 147] width 7 height 7
drag, startPoint x: 819, startPoint y: 147, endPoint x: 412, endPoint y: 149, distance: 407.6
click at [817, 147] on icon "button" at bounding box center [816, 147] width 7 height 7
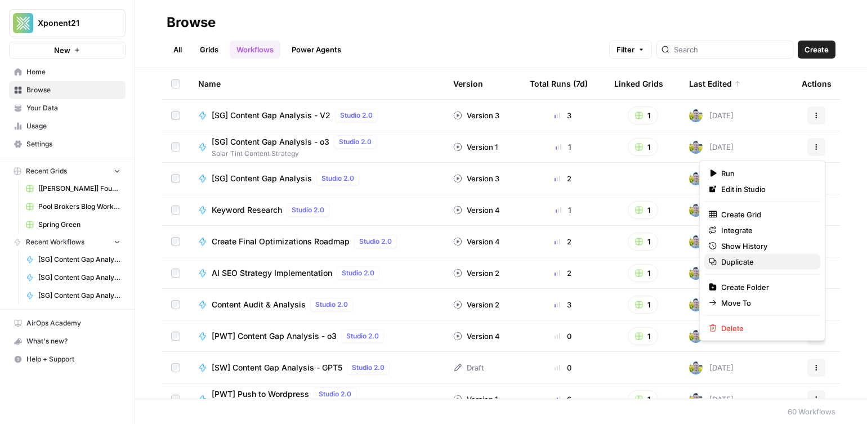
click at [770, 265] on span "Duplicate" at bounding box center [766, 261] width 90 height 11
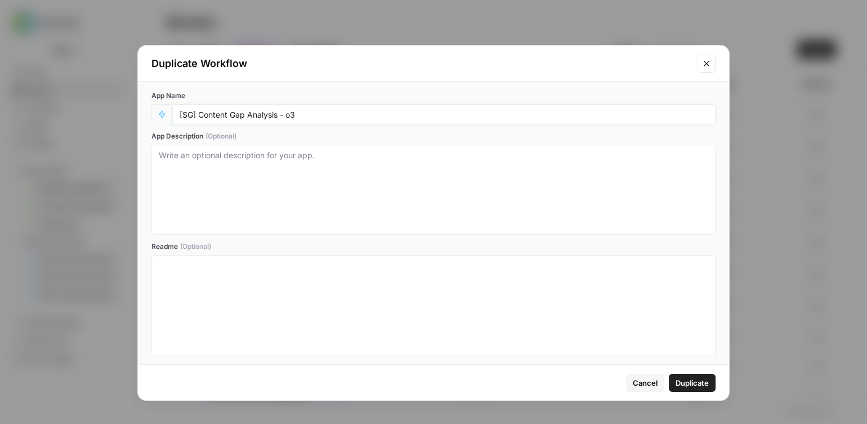
drag, startPoint x: 191, startPoint y: 114, endPoint x: 199, endPoint y: 114, distance: 8.4
click at [193, 114] on input "[SG] Content Gap Analysis - o3" at bounding box center [444, 114] width 529 height 10
drag, startPoint x: 292, startPoint y: 116, endPoint x: 430, endPoint y: 115, distance: 137.9
click at [430, 115] on input "[FOY] Content Gap Analysis - o3" at bounding box center [444, 114] width 529 height 10
type input "[[PERSON_NAME]] Content Gap Analysis"
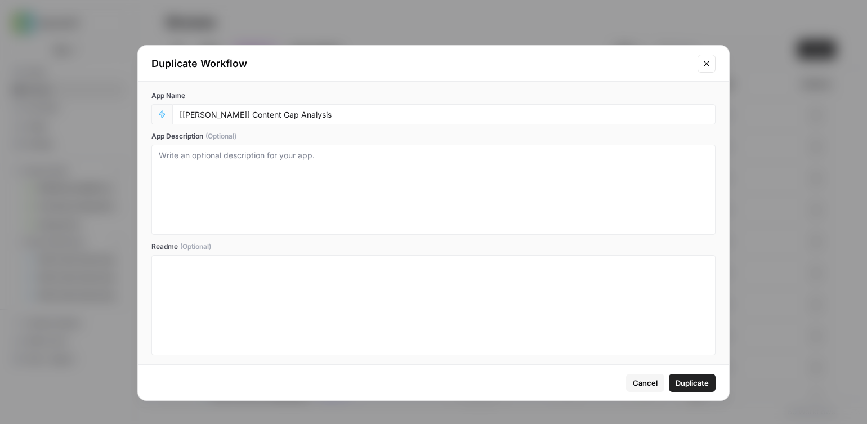
click at [681, 382] on span "Duplicate" at bounding box center [692, 382] width 33 height 11
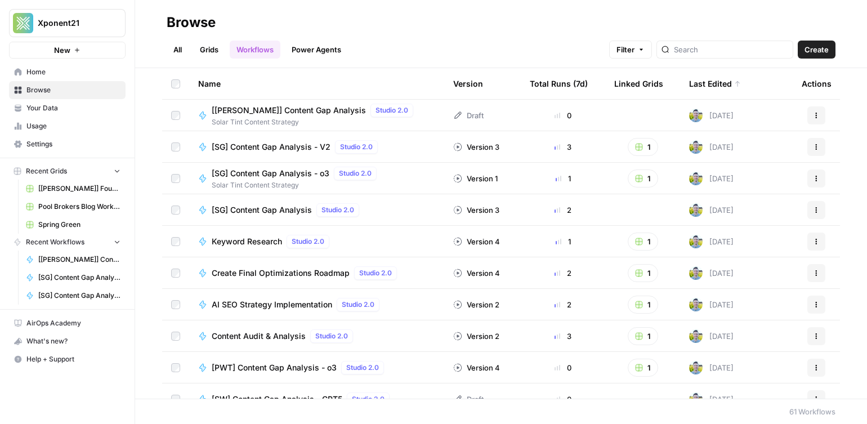
click at [265, 49] on link "Workflows" at bounding box center [255, 50] width 51 height 18
click at [817, 118] on icon "button" at bounding box center [816, 115] width 7 height 7
click at [774, 143] on span "Edit in Studio" at bounding box center [766, 141] width 90 height 11
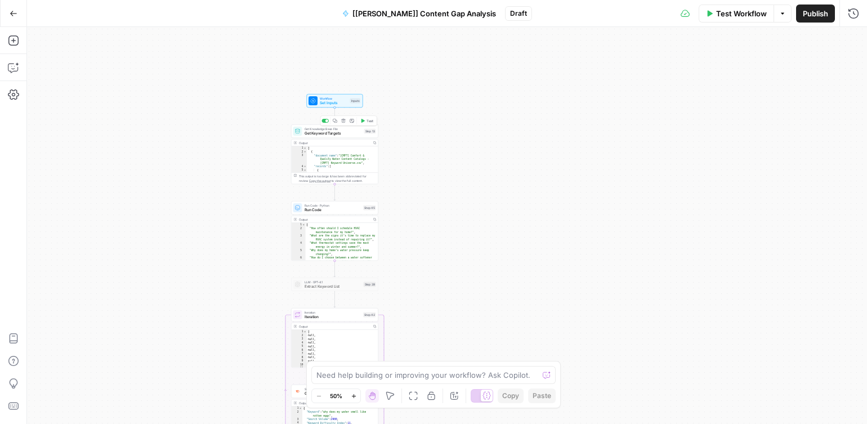
click at [333, 129] on span "Get Knowledge Base File" at bounding box center [333, 129] width 57 height 5
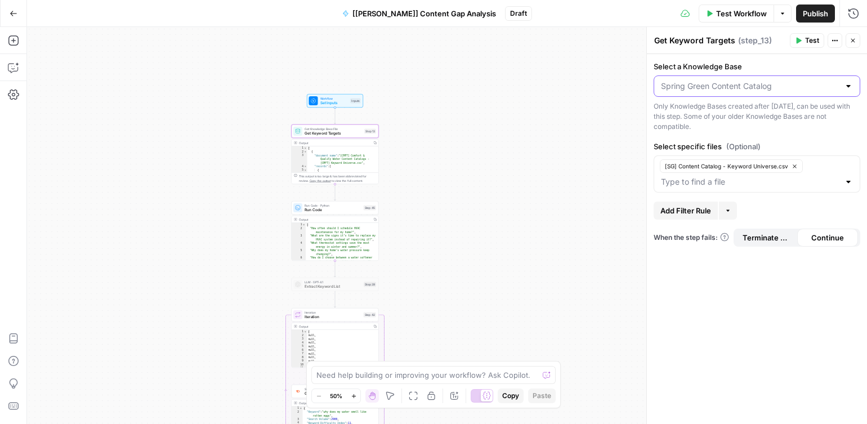
click at [686, 88] on input "Select a Knowledge Base" at bounding box center [750, 86] width 178 height 11
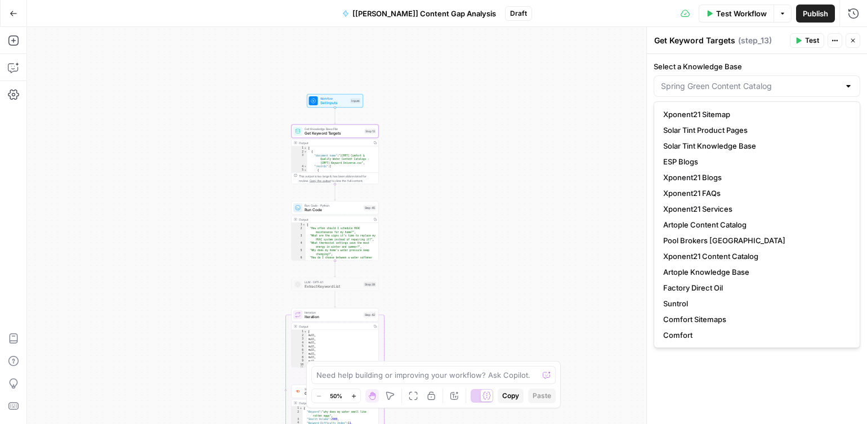
type input "Spring Green Content Catalog"
drag, startPoint x: 561, startPoint y: 135, endPoint x: 705, endPoint y: 126, distance: 145.0
click at [561, 135] on div "Workflow Set Inputs Inputs Get Knowledge Base File Get Keyword Targets Step 13 …" at bounding box center [447, 225] width 840 height 397
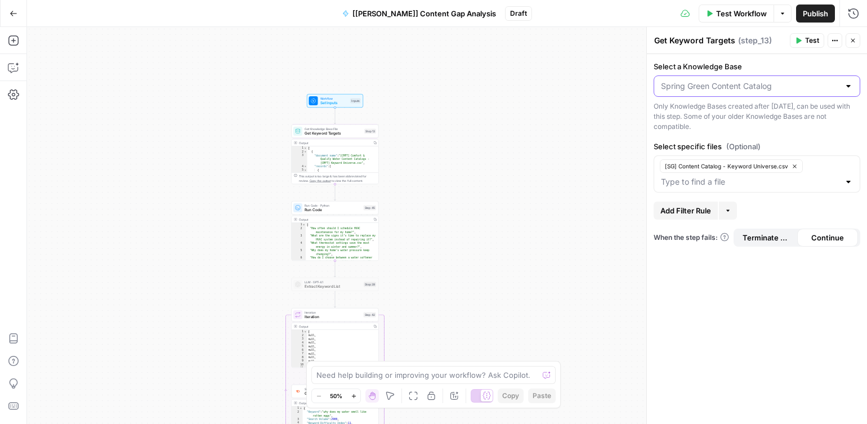
click at [812, 90] on input "Select a Knowledge Base" at bounding box center [750, 86] width 178 height 11
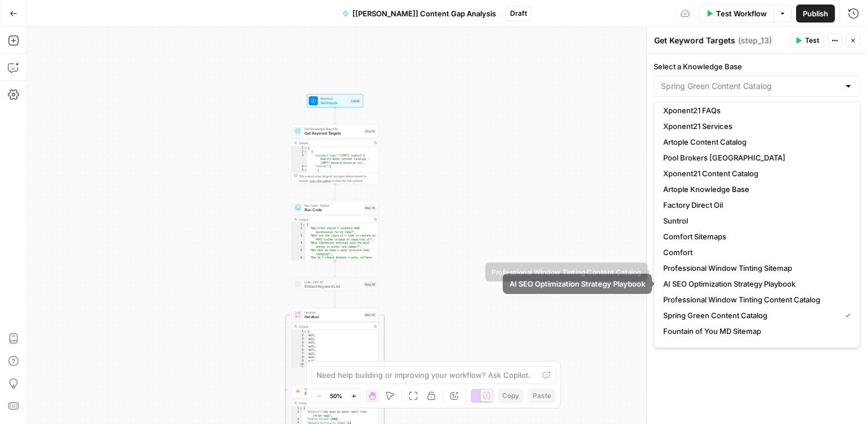
scroll to position [110, 0]
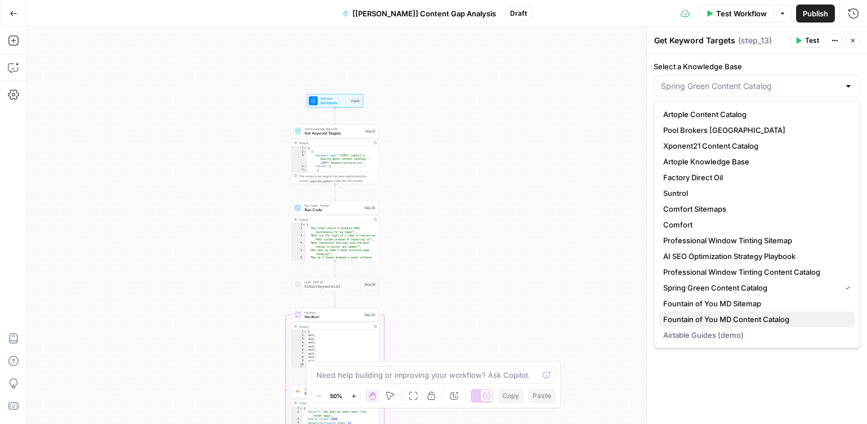
click at [724, 318] on span "Fountain of You MD Content Catalog" at bounding box center [754, 319] width 183 height 11
type input "Fountain of You MD Content Catalog"
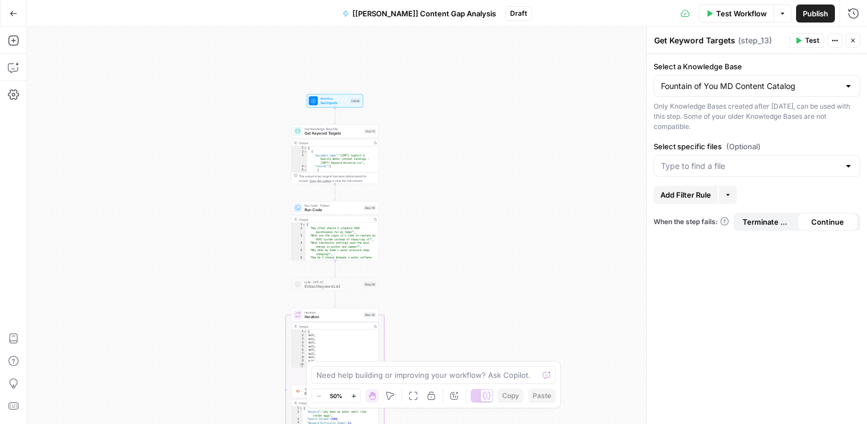
click at [724, 164] on div "More" at bounding box center [729, 170] width 30 height 19
click at [784, 168] on input "Select specific files (Optional)" at bounding box center [750, 165] width 178 height 11
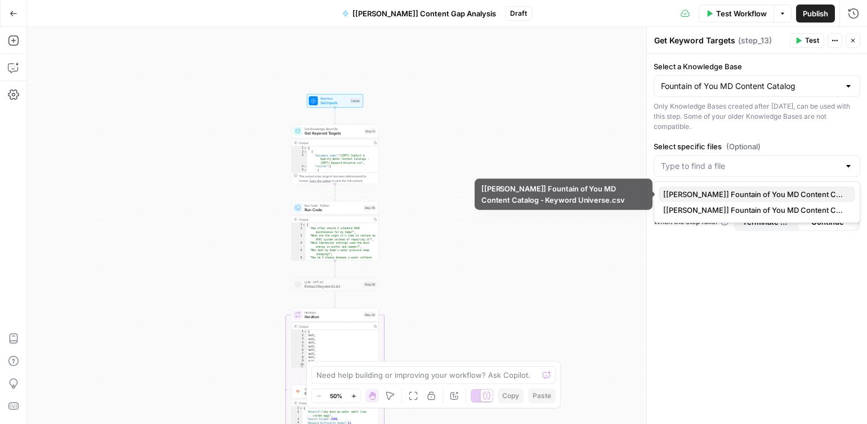
click at [722, 192] on span "[FOY] Fountain of You MD Content Catalog - Keyword Universe.csv" at bounding box center [754, 194] width 183 height 11
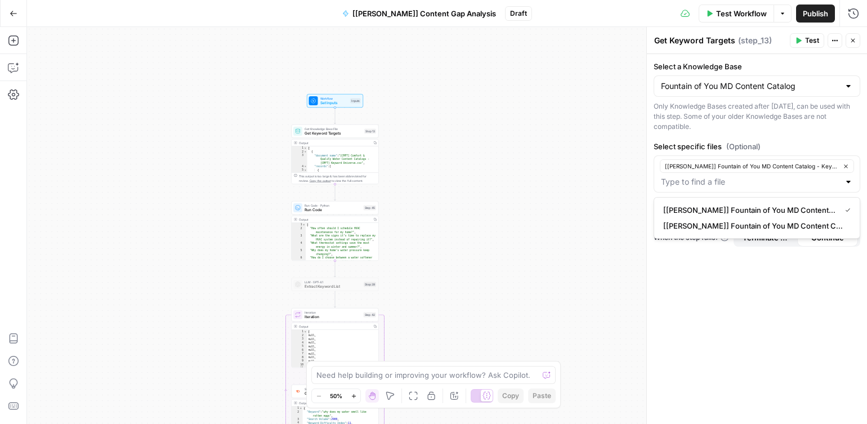
click at [683, 120] on div "Only Knowledge Bases created after June 1st, 2024, can be used with this step. …" at bounding box center [757, 116] width 207 height 30
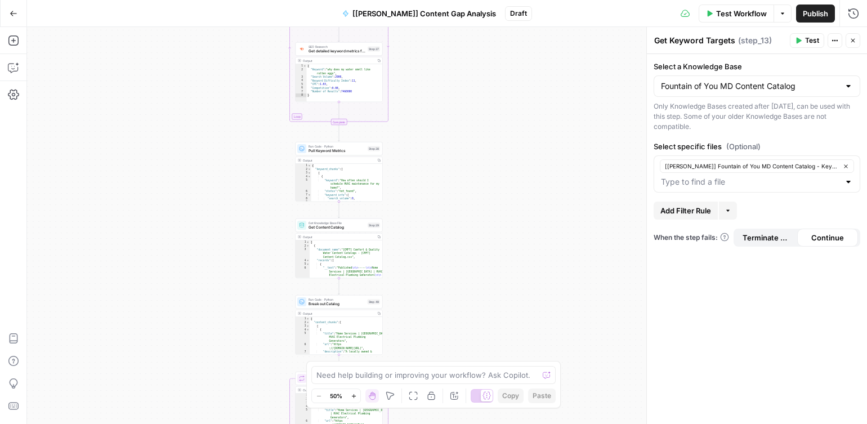
click at [342, 229] on span "Get Content Catalog" at bounding box center [337, 228] width 57 height 6
click at [807, 79] on div "Spring Green Content Catalog" at bounding box center [757, 85] width 207 height 21
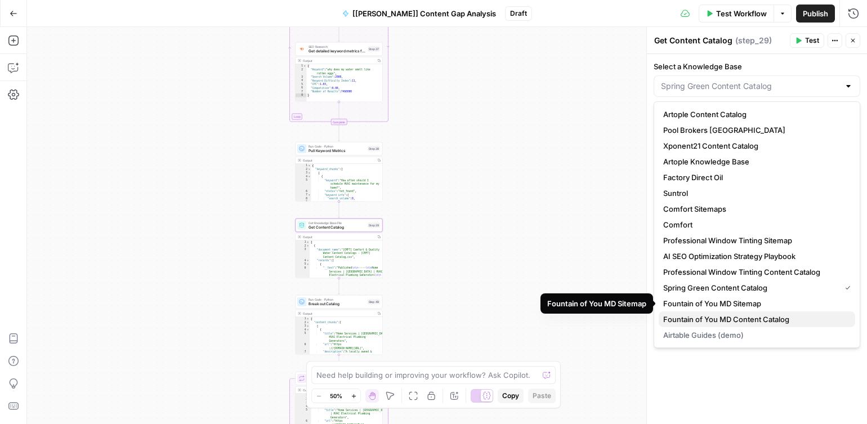
click at [771, 318] on span "Fountain of You MD Content Catalog" at bounding box center [754, 319] width 183 height 11
type input "Fountain of You MD Content Catalog"
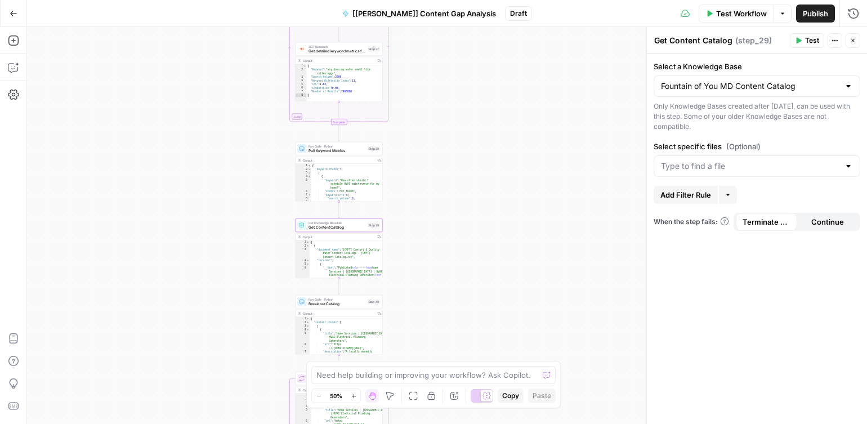
click at [745, 157] on div at bounding box center [757, 165] width 207 height 21
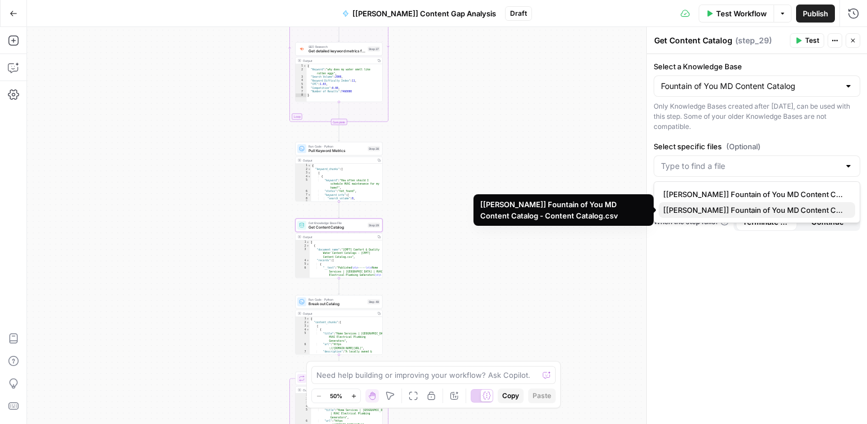
click at [747, 211] on span "[FOY] Fountain of You MD Content Catalog - Content Catalog.csv" at bounding box center [754, 209] width 183 height 11
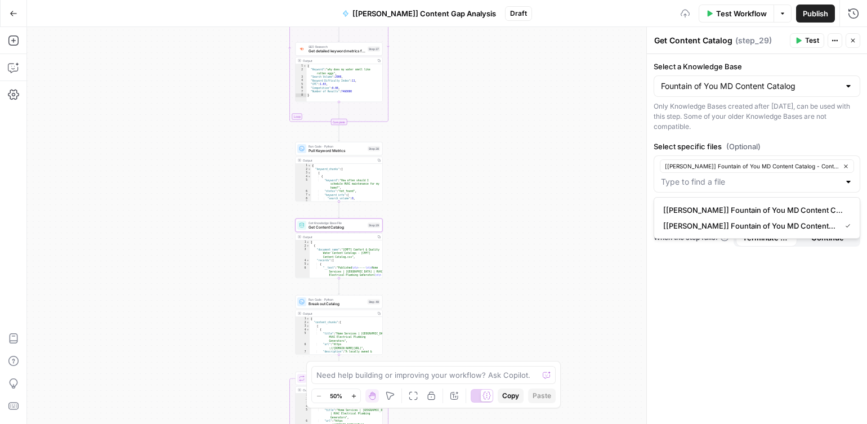
click at [713, 128] on div "Only Knowledge Bases created after June 1st, 2024, can be used with this step. …" at bounding box center [757, 116] width 207 height 30
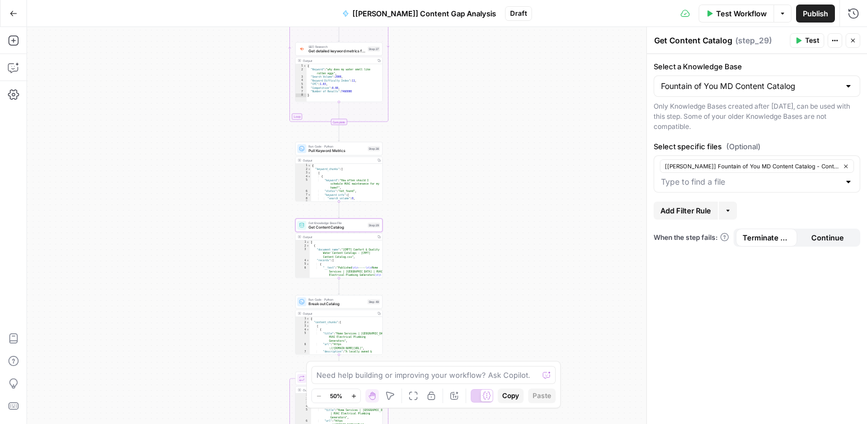
drag, startPoint x: 562, startPoint y: 178, endPoint x: 542, endPoint y: 177, distance: 19.8
click at [561, 178] on div "Workflow Set Inputs Inputs Get Knowledge Base File Get Keyword Targets Step 13 …" at bounding box center [447, 225] width 840 height 397
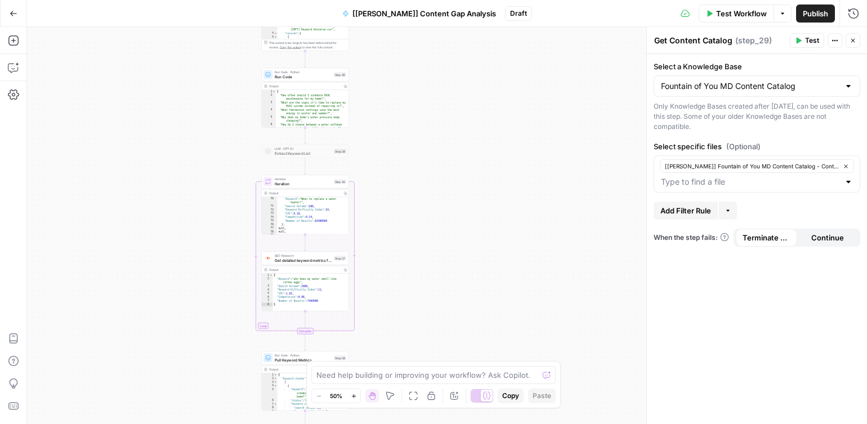
scroll to position [540, 0]
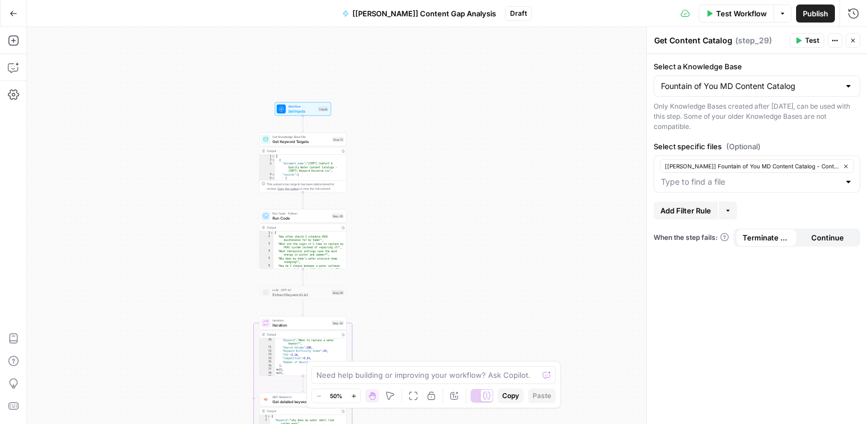
click at [296, 143] on span "Get Keyword Targets" at bounding box center [300, 141] width 57 height 6
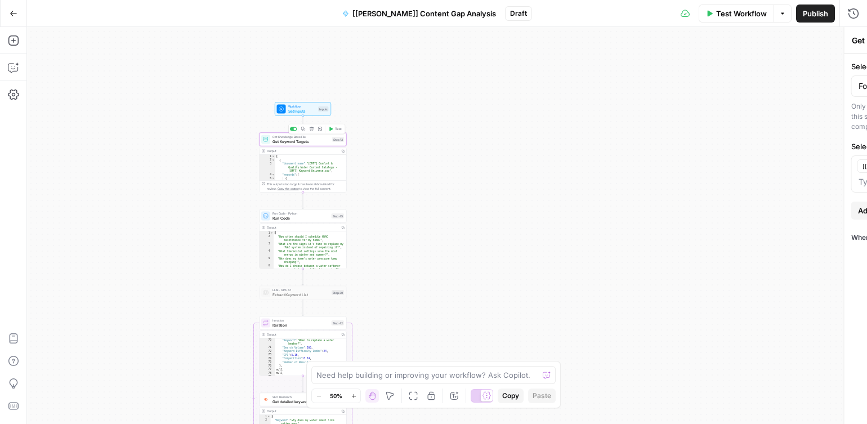
type textarea "Get Keyword Targets"
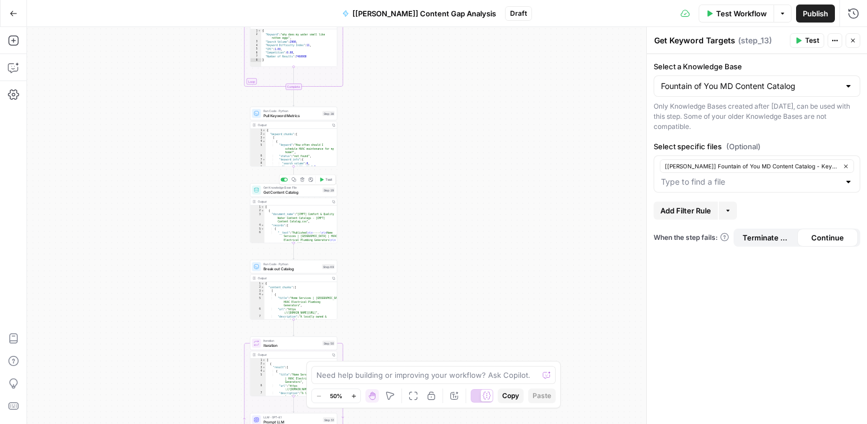
click at [279, 192] on span "Get Content Catalog" at bounding box center [291, 192] width 57 height 6
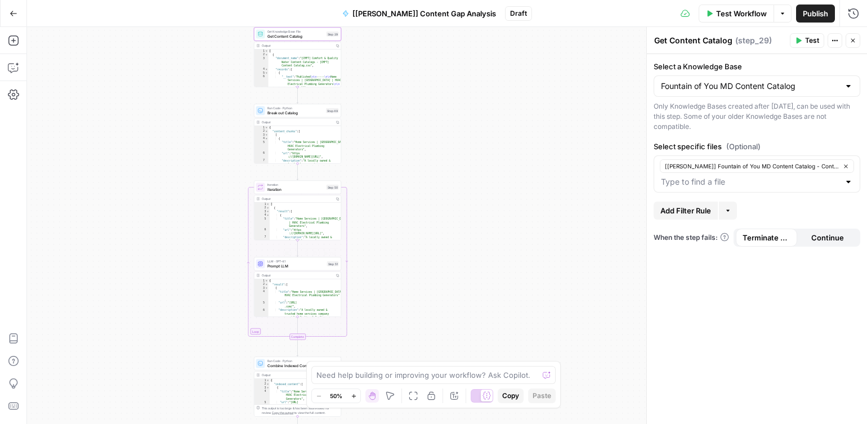
click at [289, 265] on span "Prompt LLM" at bounding box center [295, 266] width 57 height 6
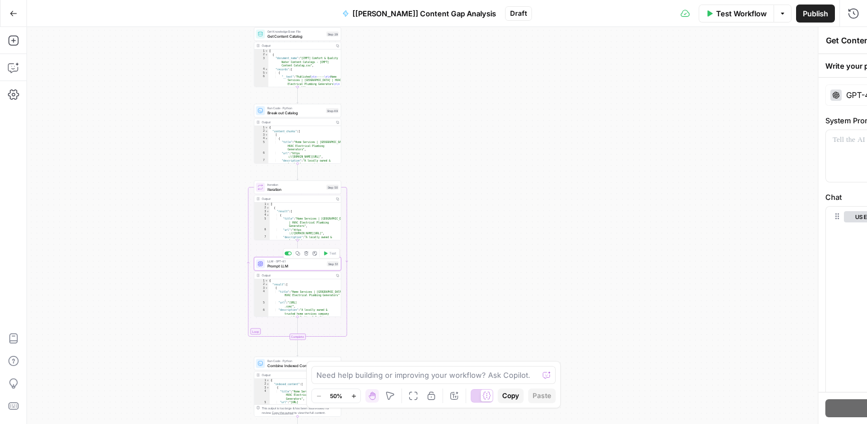
type textarea "Prompt LLM"
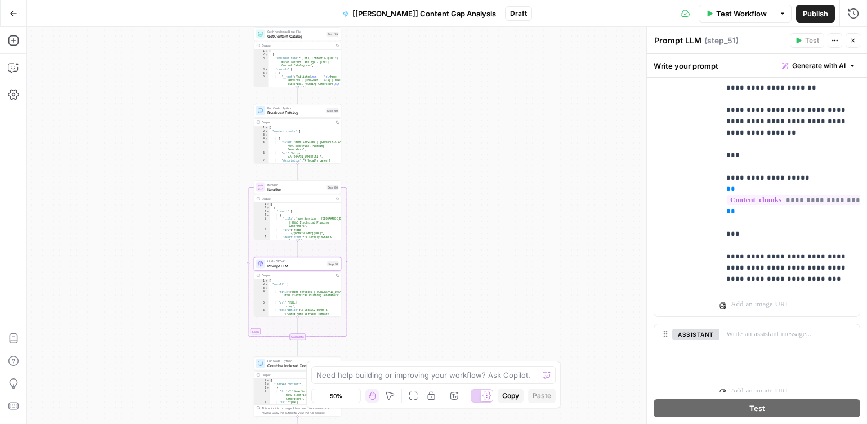
scroll to position [279, 0]
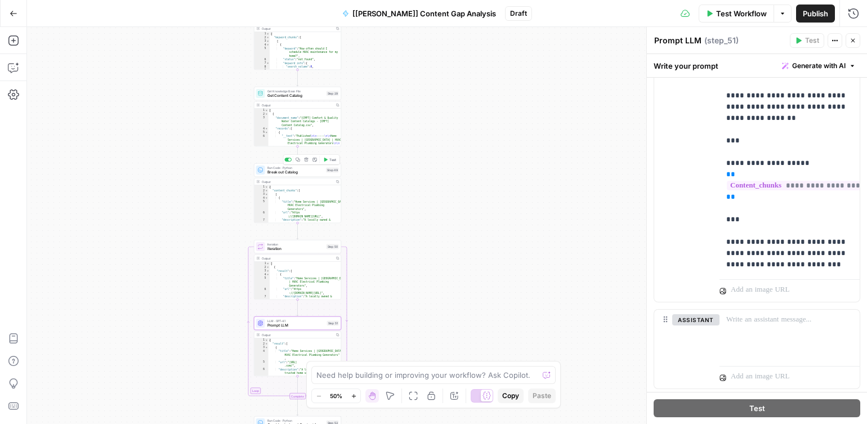
drag, startPoint x: 294, startPoint y: 171, endPoint x: 324, endPoint y: 171, distance: 30.4
click at [294, 171] on span "Break out Catalog" at bounding box center [295, 172] width 57 height 6
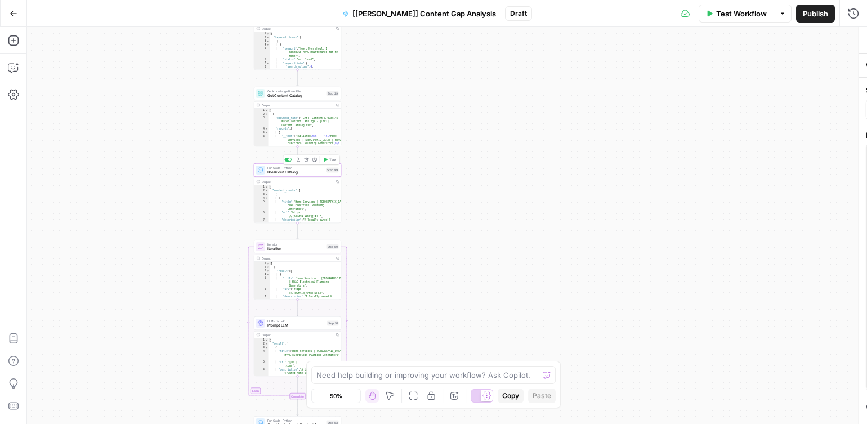
type textarea "Break out Catalog"
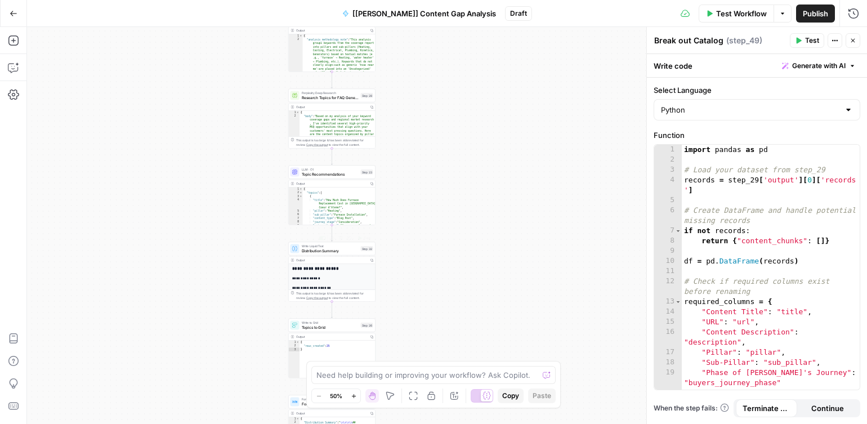
click at [305, 249] on span "Distribution Summary" at bounding box center [330, 251] width 57 height 6
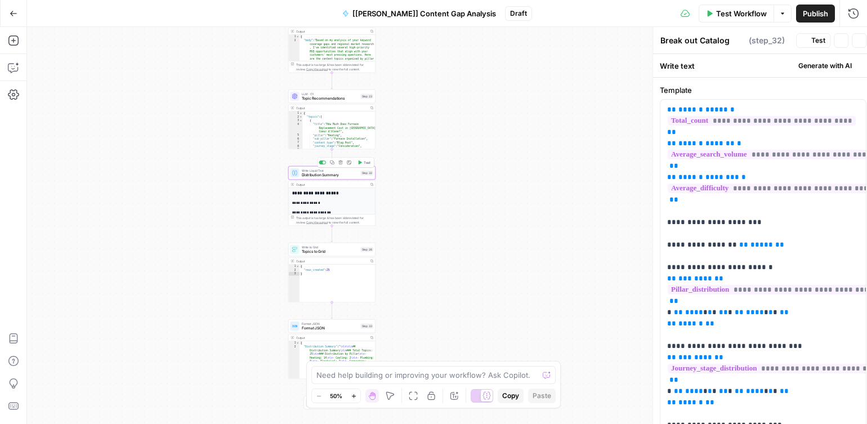
type textarea "Distribution Summary"
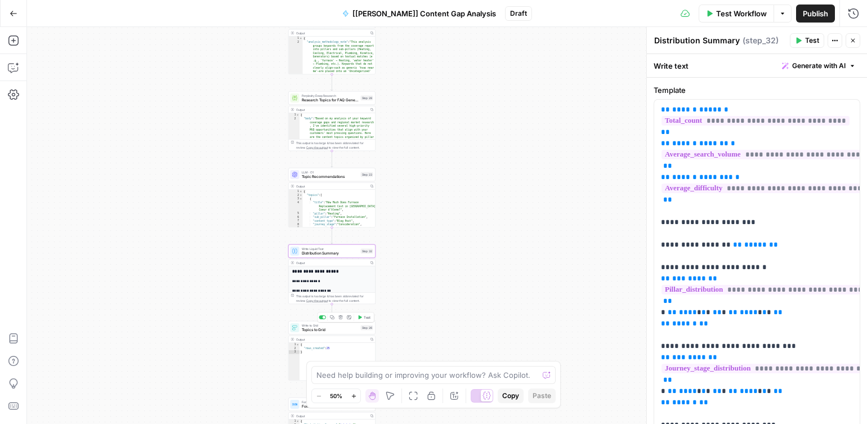
click at [328, 328] on span "Topics to Grid" at bounding box center [330, 330] width 57 height 6
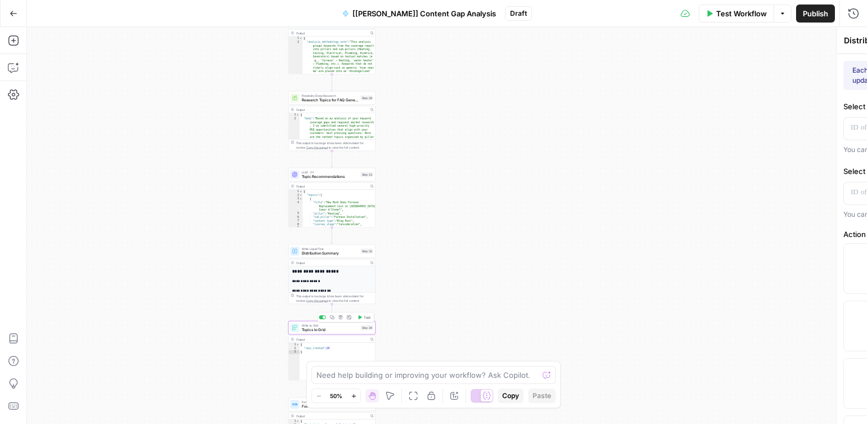
type textarea "Topics to Grid"
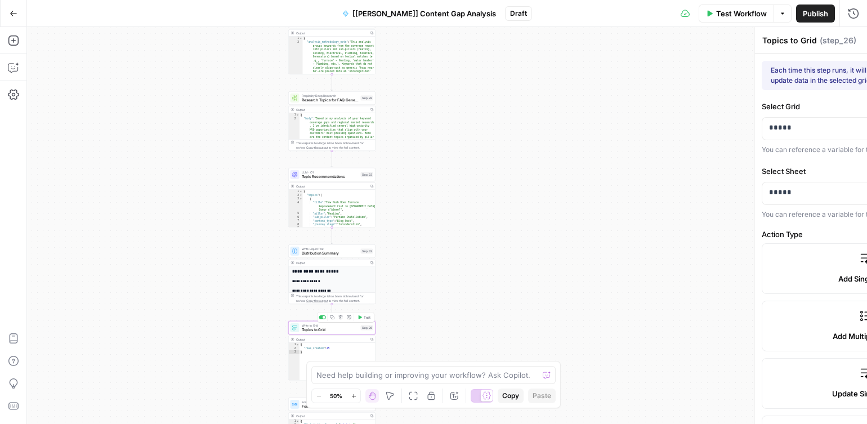
type input "Title"
type input "Pillar"
type input "Sub Pillar"
type input "Content Type"
type input "Journey Stage"
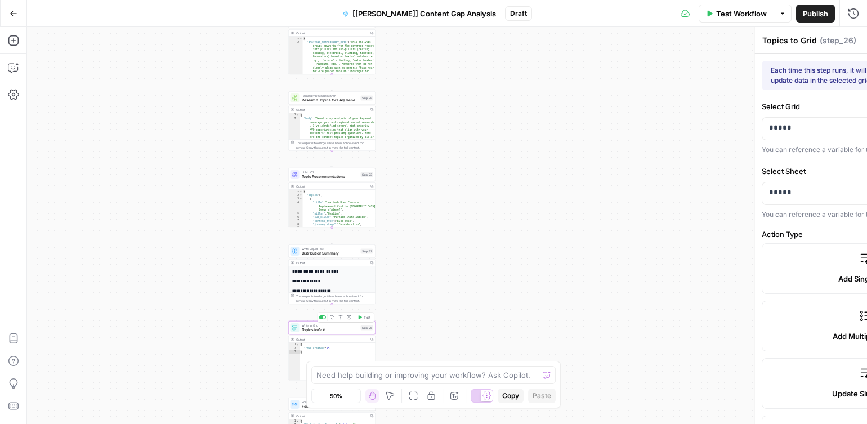
type input "Primary Keyword"
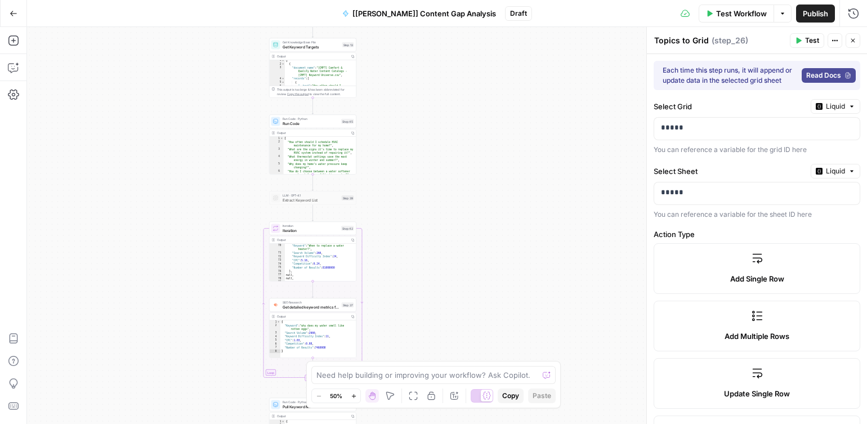
scroll to position [3, 0]
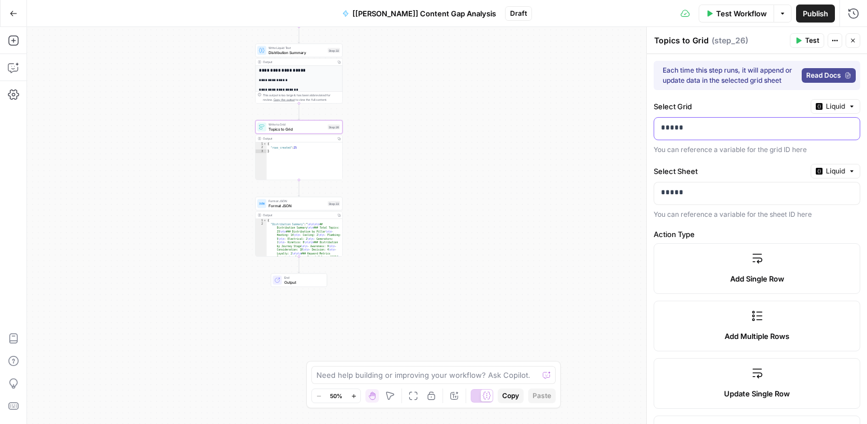
click at [700, 131] on p "*****" at bounding box center [748, 127] width 174 height 11
paste div
click at [673, 193] on p "*****" at bounding box center [748, 192] width 174 height 11
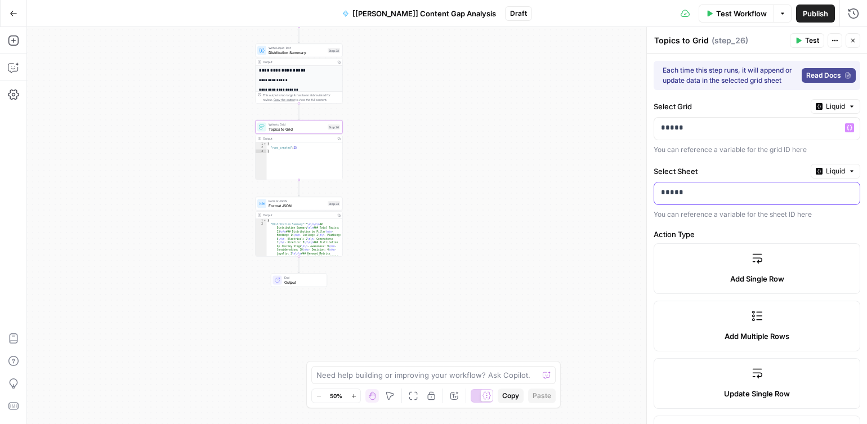
click at [673, 193] on p "*****" at bounding box center [748, 192] width 174 height 11
click at [607, 198] on div "Workflow Set Inputs Inputs Get Knowledge Base File Get Keyword Targets Step 13 …" at bounding box center [447, 225] width 840 height 397
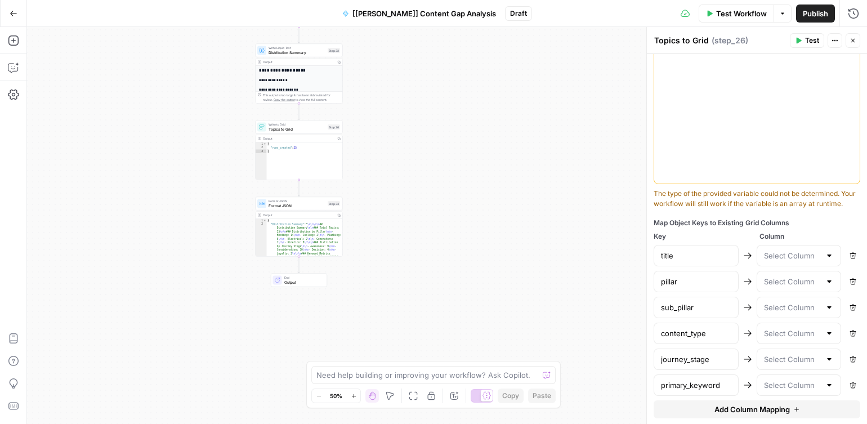
scroll to position [470, 0]
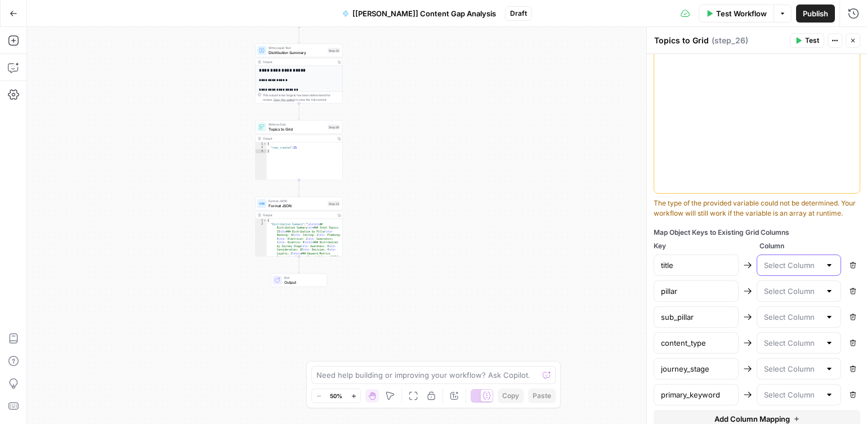
click at [767, 269] on input "text" at bounding box center [792, 265] width 57 height 11
click at [780, 288] on span "Title" at bounding box center [796, 293] width 61 height 11
type input "Title"
click at [785, 295] on input "text" at bounding box center [792, 290] width 57 height 11
click at [783, 335] on span "Pillar" at bounding box center [796, 334] width 61 height 11
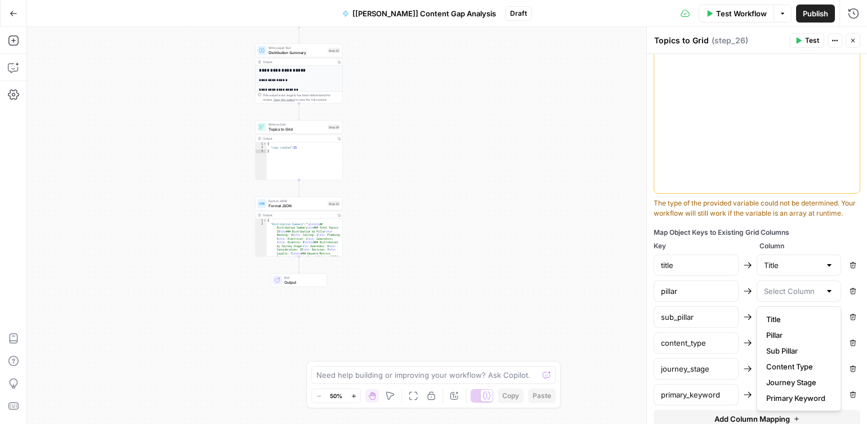
type input "Pillar"
click at [785, 321] on input "text" at bounding box center [792, 316] width 57 height 11
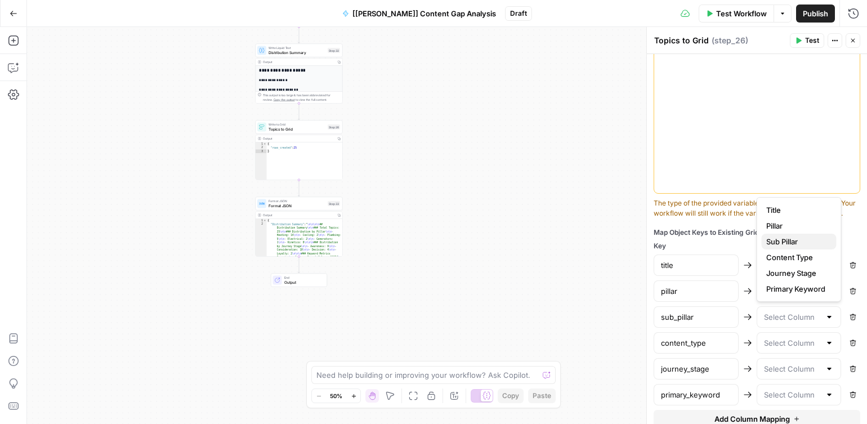
click at [810, 239] on span "Sub Pillar" at bounding box center [796, 241] width 61 height 11
type input "Sub Pillar"
click at [805, 344] on input "text" at bounding box center [792, 342] width 57 height 11
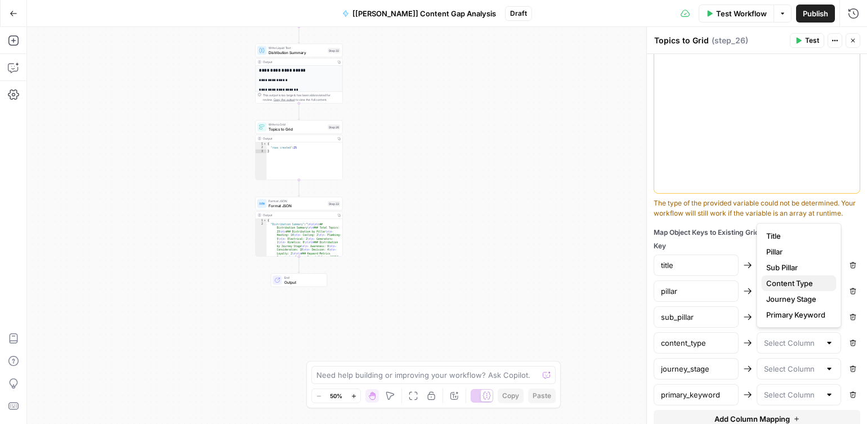
click at [788, 280] on span "Content Type" at bounding box center [796, 283] width 61 height 11
type input "Content Type"
click at [764, 373] on input "text" at bounding box center [792, 368] width 57 height 11
click at [784, 325] on span "Journey Stage" at bounding box center [796, 324] width 61 height 11
type input "Journey Stage"
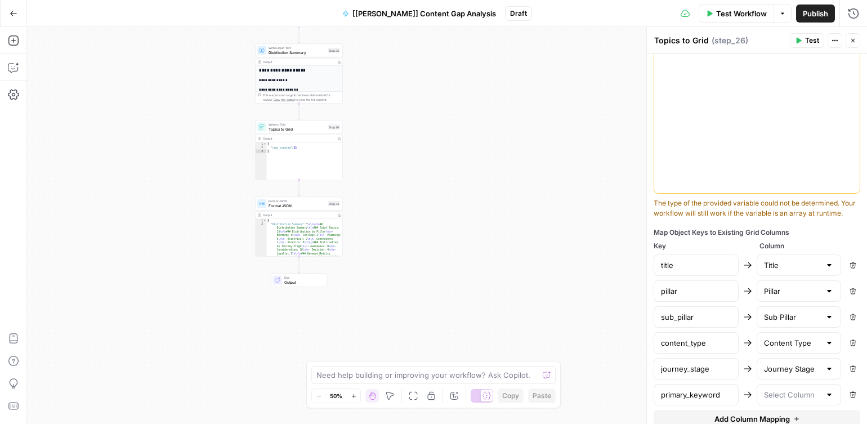
scroll to position [469, 0]
click at [768, 395] on input "text" at bounding box center [792, 395] width 57 height 11
click at [782, 368] on span "Primary Keyword" at bounding box center [796, 366] width 61 height 11
type input "Primary Keyword"
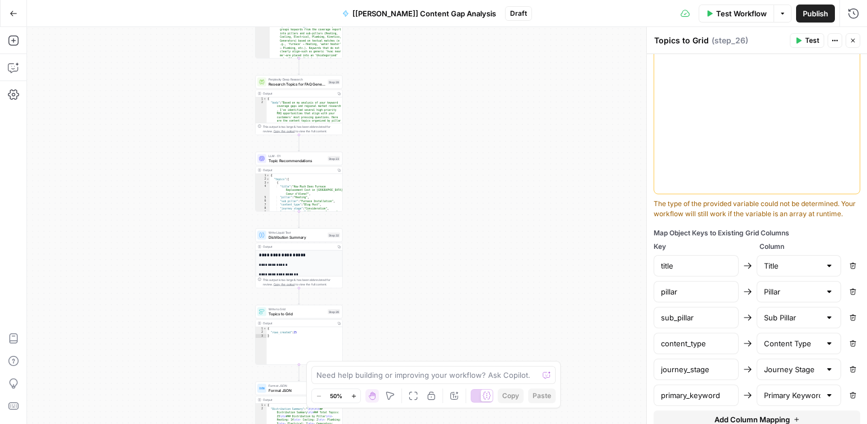
click at [821, 7] on button "Publish" at bounding box center [815, 14] width 39 height 18
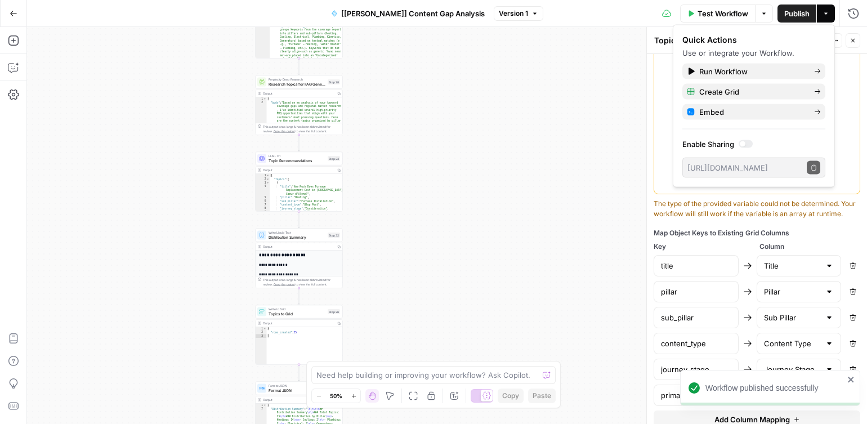
click at [3, 10] on button "Go Back" at bounding box center [13, 13] width 20 height 20
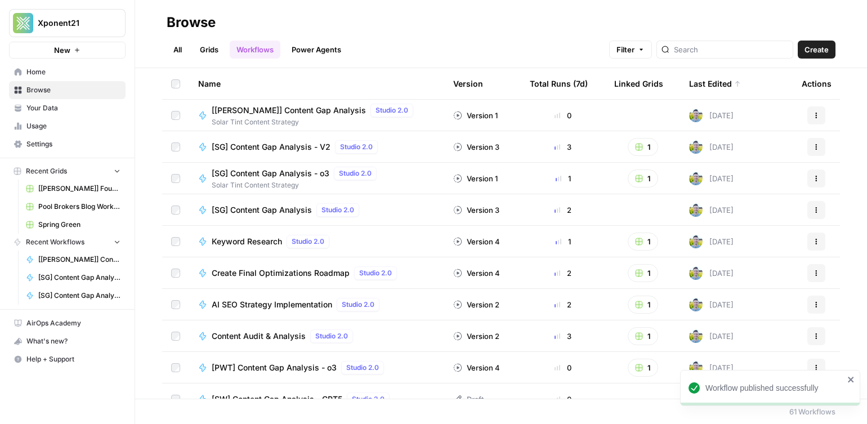
click at [219, 53] on link "Grids" at bounding box center [209, 50] width 32 height 18
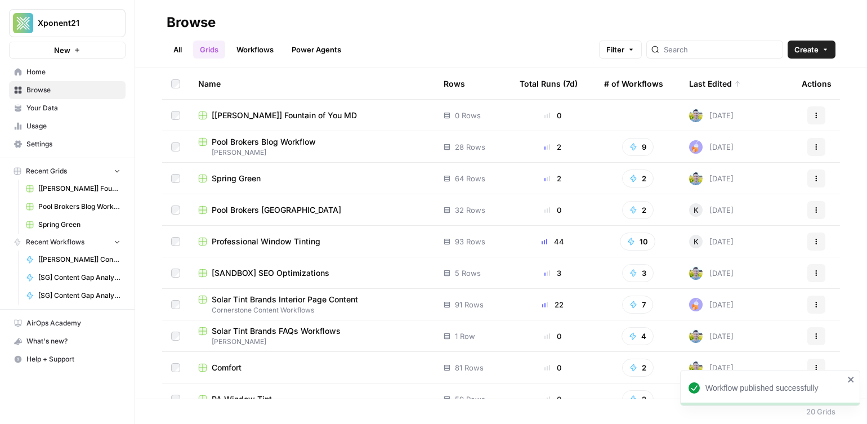
click at [262, 105] on td "[[PERSON_NAME]] Fountain of You MD" at bounding box center [311, 115] width 245 height 31
click at [271, 114] on span "[[PERSON_NAME]] Fountain of You MD" at bounding box center [284, 115] width 145 height 11
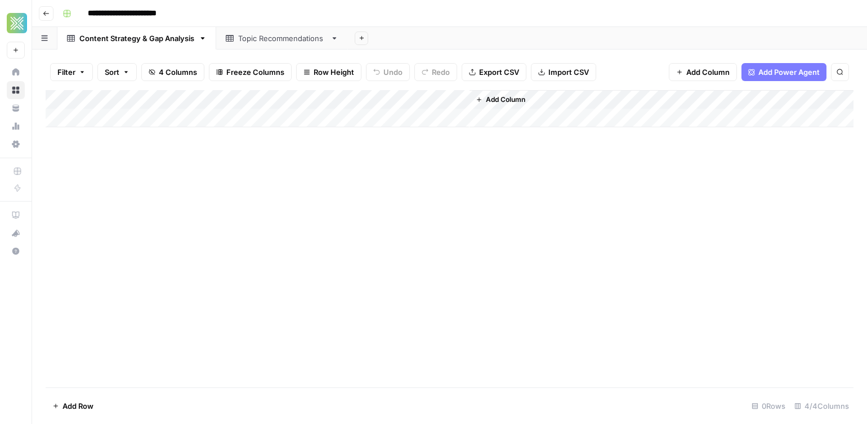
click at [517, 98] on span "Add Column" at bounding box center [505, 100] width 39 height 10
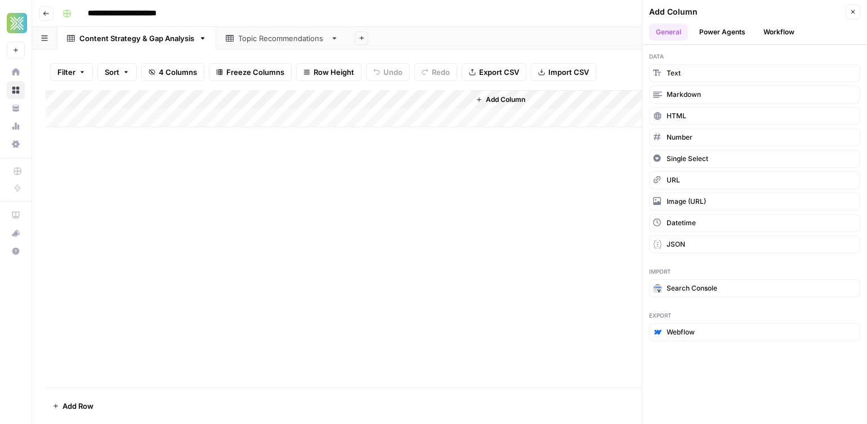
click at [789, 25] on button "Workflow" at bounding box center [779, 32] width 44 height 17
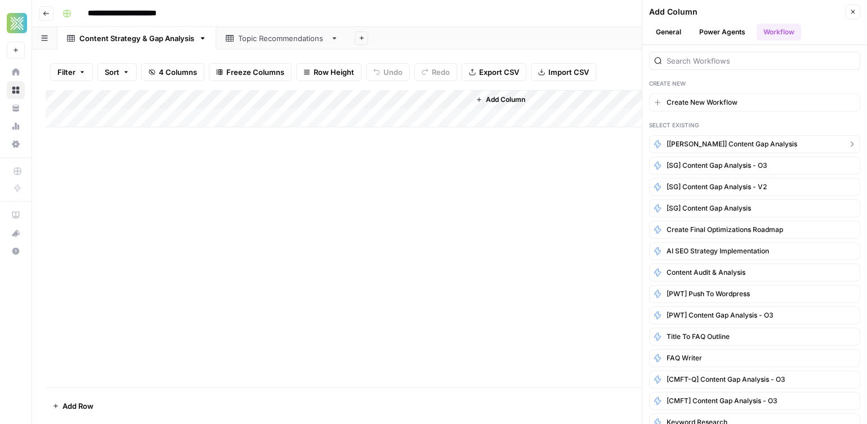
click at [738, 145] on span "[[PERSON_NAME]] Content Gap Analysis" at bounding box center [732, 144] width 131 height 10
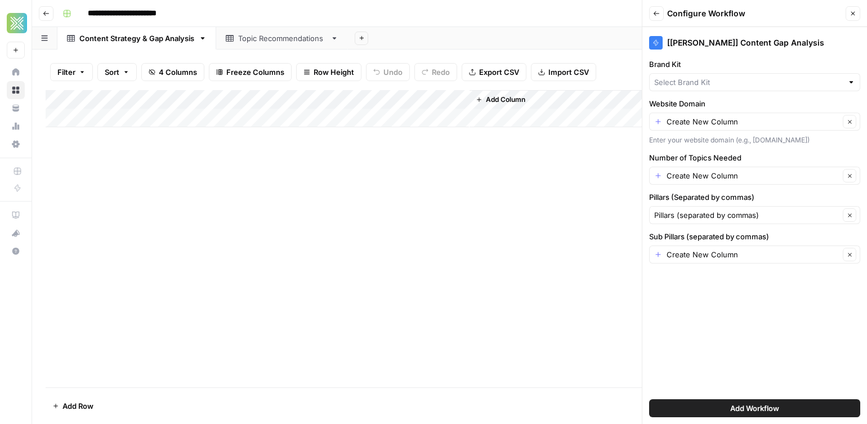
click at [685, 75] on div at bounding box center [754, 82] width 211 height 18
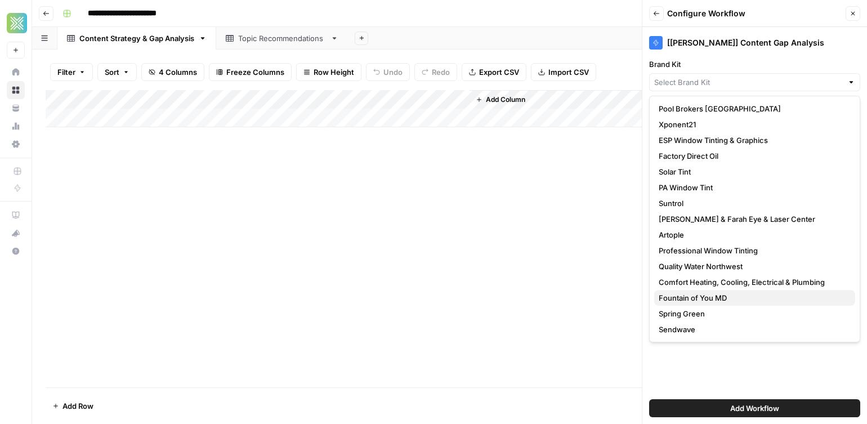
click at [727, 296] on span "Fountain of You MD" at bounding box center [752, 297] width 187 height 11
type input "Fountain of You MD"
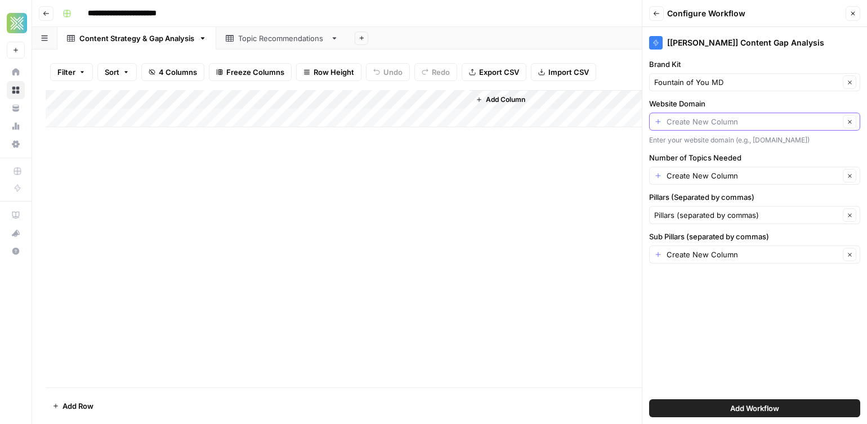
click at [744, 124] on input "Website Domain" at bounding box center [753, 121] width 173 height 11
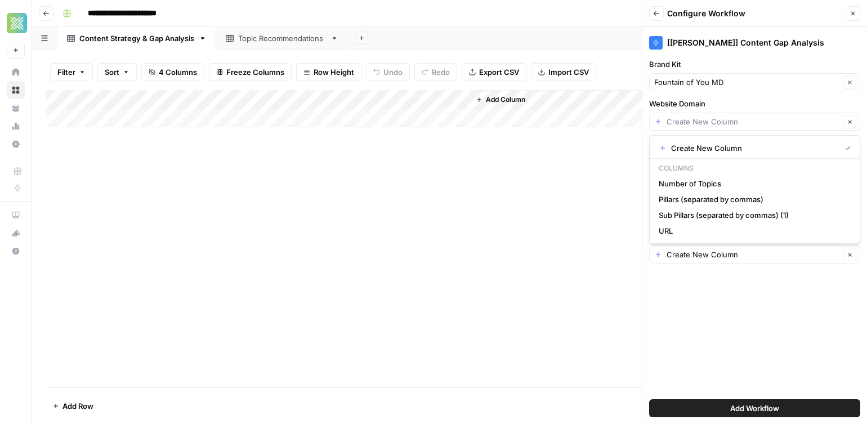
type input "Create New Column"
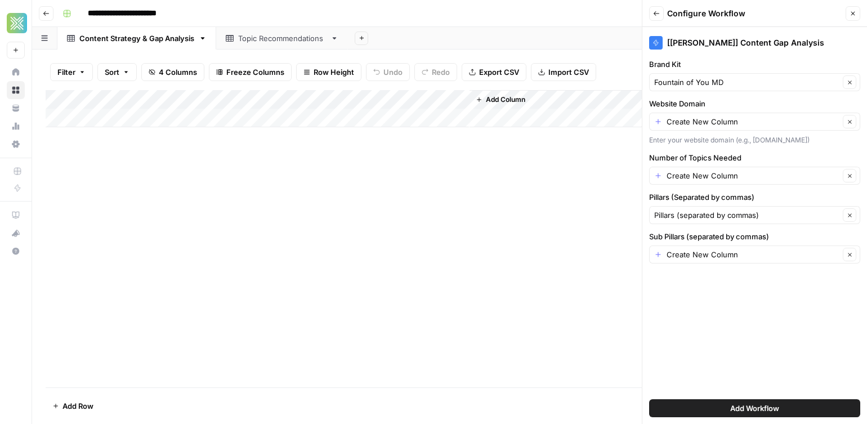
drag, startPoint x: 459, startPoint y: 232, endPoint x: 449, endPoint y: 126, distance: 106.9
click at [459, 232] on div "Add Column" at bounding box center [450, 238] width 808 height 297
click at [691, 114] on div "Create New Column Clear" at bounding box center [754, 122] width 211 height 18
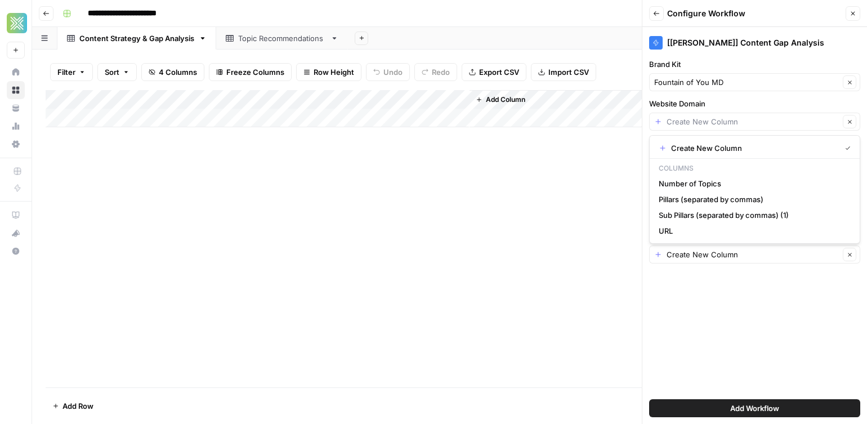
click at [675, 127] on div "Clear" at bounding box center [754, 122] width 211 height 18
paste input "https://fountainofyoumd.com/"
type input "https://fountainofyoumd.com/"
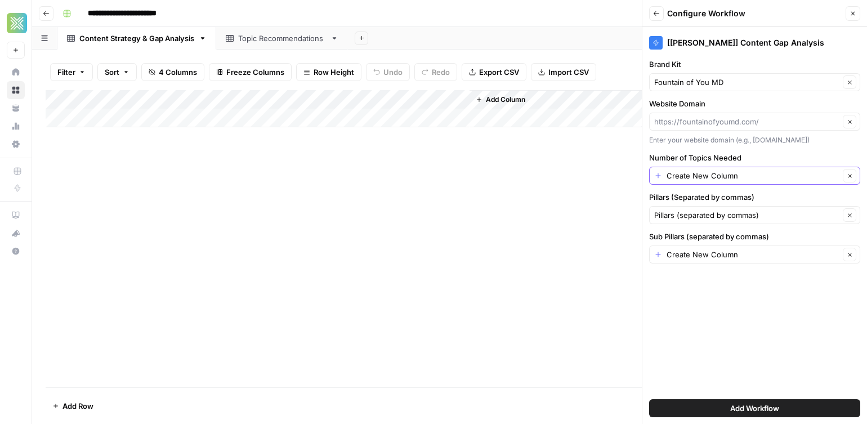
type input "https://fountainofyoumd.com/"
click at [700, 178] on input "Number of Topics Needed" at bounding box center [753, 175] width 173 height 11
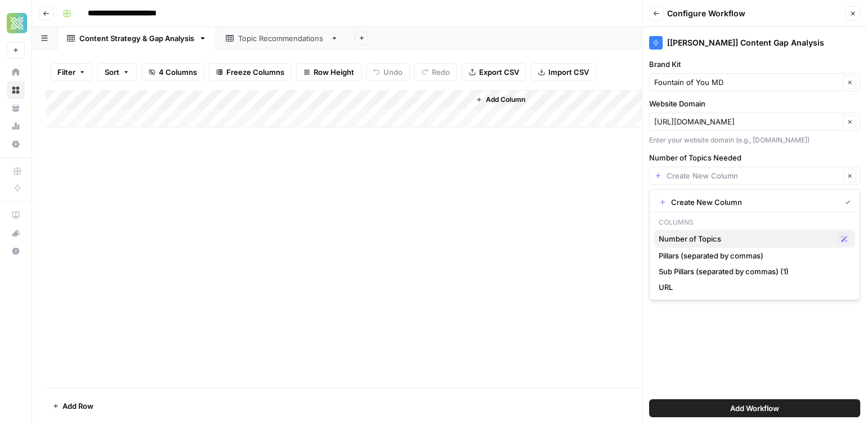
click at [724, 245] on div "Number of Topics Possible Match" at bounding box center [755, 239] width 192 height 14
type input "Number of Topics"
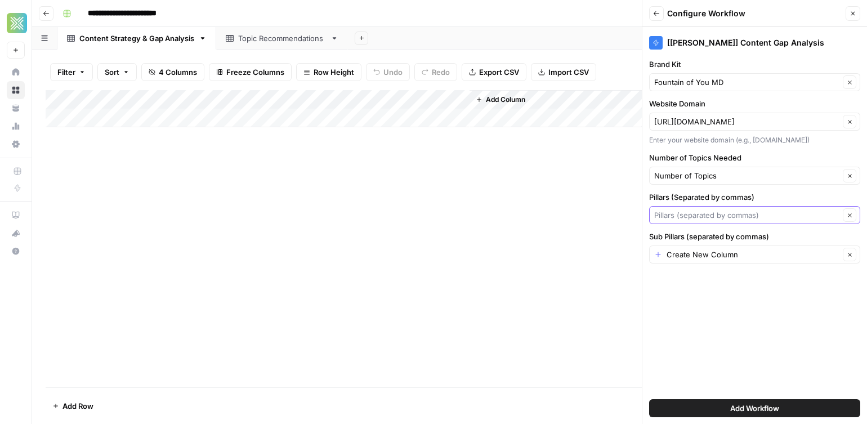
click at [699, 214] on input "Pillars (Separated by commas)" at bounding box center [746, 214] width 185 height 11
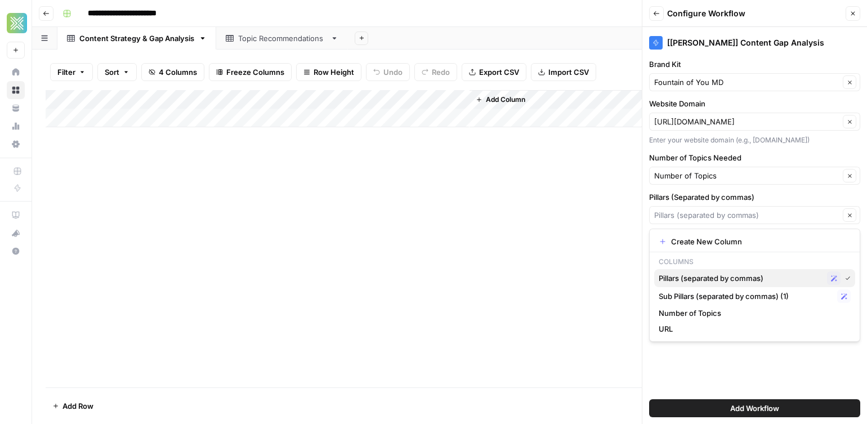
click at [708, 283] on span "Pillars (separated by commas)" at bounding box center [741, 277] width 164 height 11
type input "Pillars (separated by commas)"
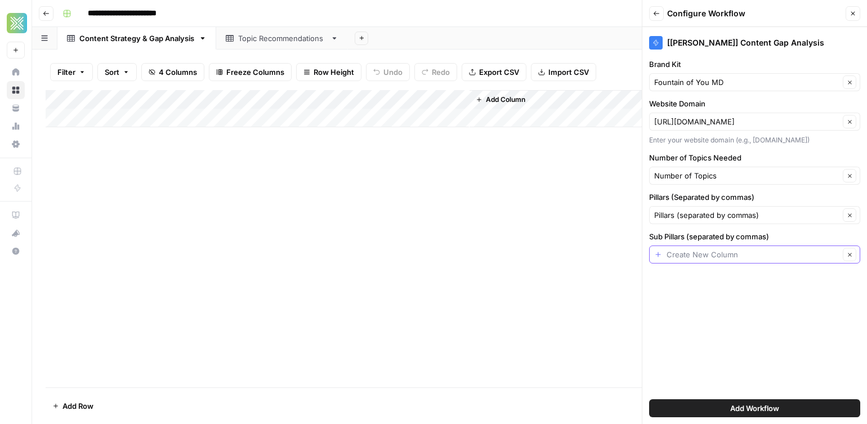
drag, startPoint x: 692, startPoint y: 253, endPoint x: 703, endPoint y: 265, distance: 15.6
click at [692, 253] on input "Sub Pillars (separated by commas)" at bounding box center [753, 254] width 173 height 11
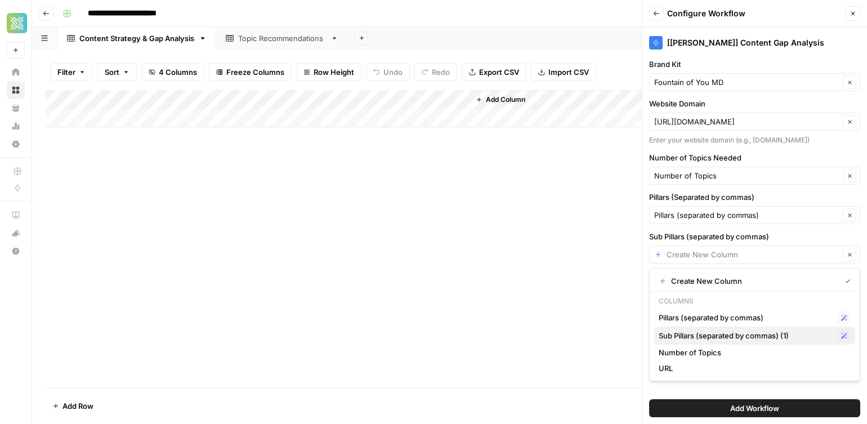
click at [709, 338] on span "Sub Pillars (separated by commas) (1)" at bounding box center [746, 335] width 174 height 11
type input "Sub Pillars (separated by commas) (1)"
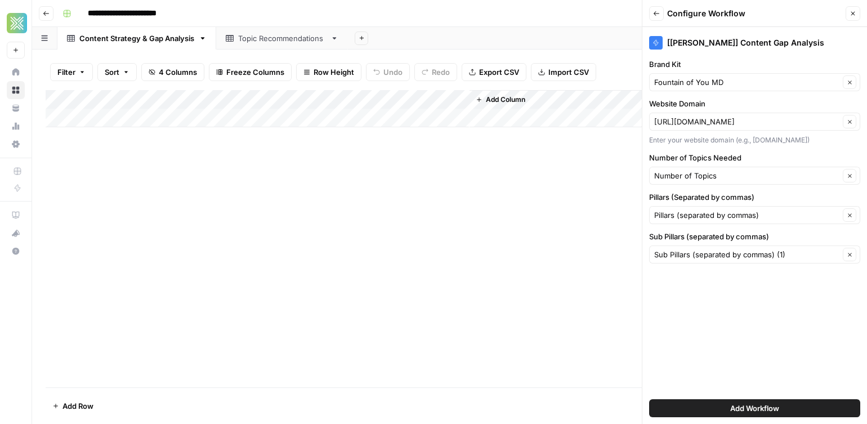
click at [747, 400] on button "Add Workflow" at bounding box center [754, 408] width 211 height 18
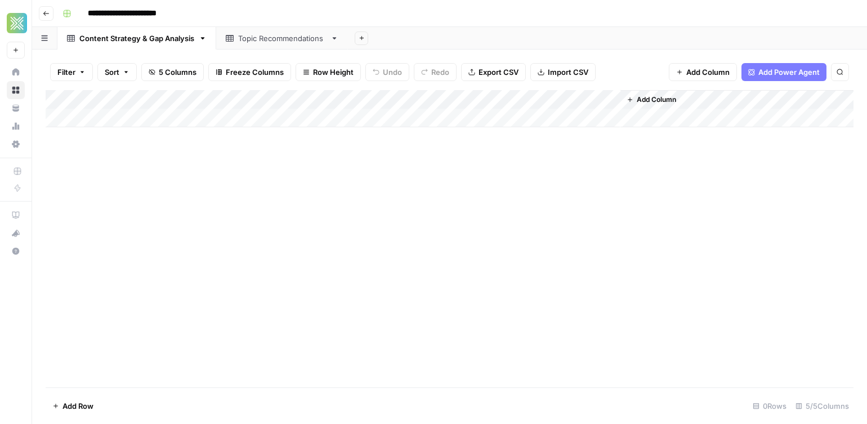
click at [93, 116] on div "Add Column" at bounding box center [450, 108] width 808 height 37
type textarea "*"
drag, startPoint x: 256, startPoint y: 200, endPoint x: 251, endPoint y: 166, distance: 34.2
click at [257, 195] on div "Add Column" at bounding box center [450, 238] width 808 height 297
click at [123, 111] on div "Add Column" at bounding box center [450, 118] width 808 height 56
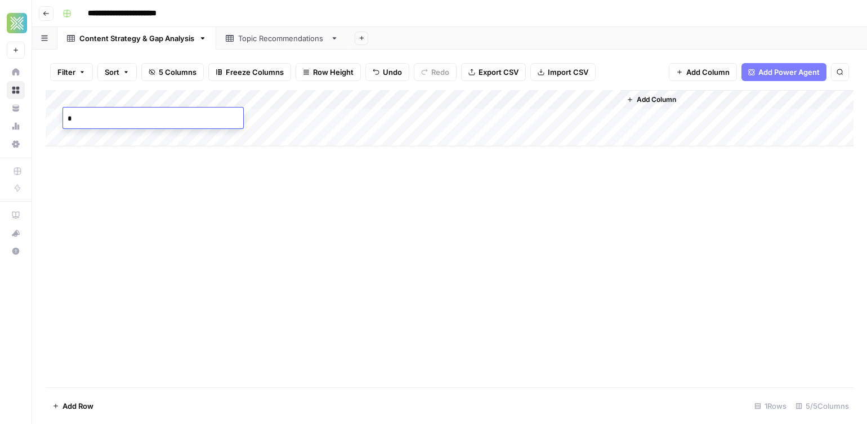
click at [123, 111] on textarea "*" at bounding box center [153, 119] width 180 height 16
drag, startPoint x: 258, startPoint y: 229, endPoint x: 285, endPoint y: 198, distance: 41.1
click at [260, 228] on div "Add Column" at bounding box center [450, 238] width 808 height 297
click at [534, 243] on div "Add Column" at bounding box center [450, 238] width 808 height 297
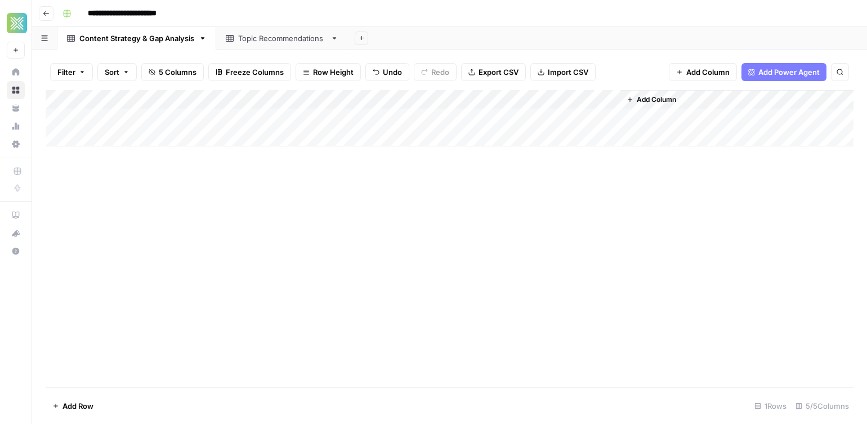
click at [278, 3] on header "**********" at bounding box center [449, 13] width 835 height 27
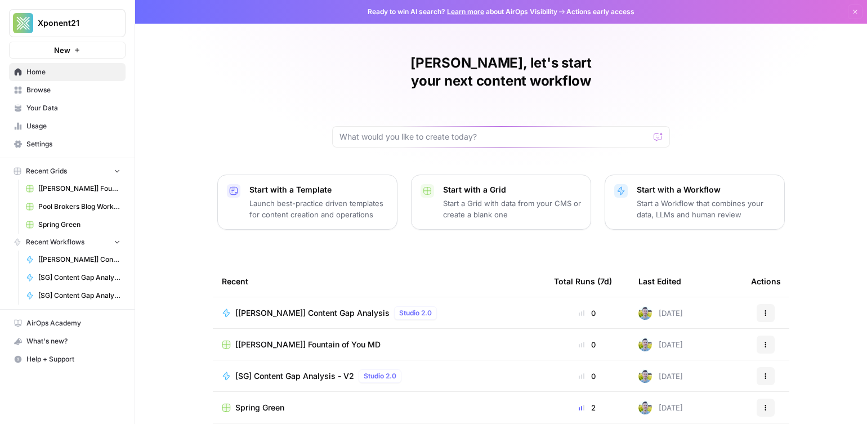
click at [90, 186] on span "[[PERSON_NAME]] Fountain of You MD" at bounding box center [79, 189] width 82 height 10
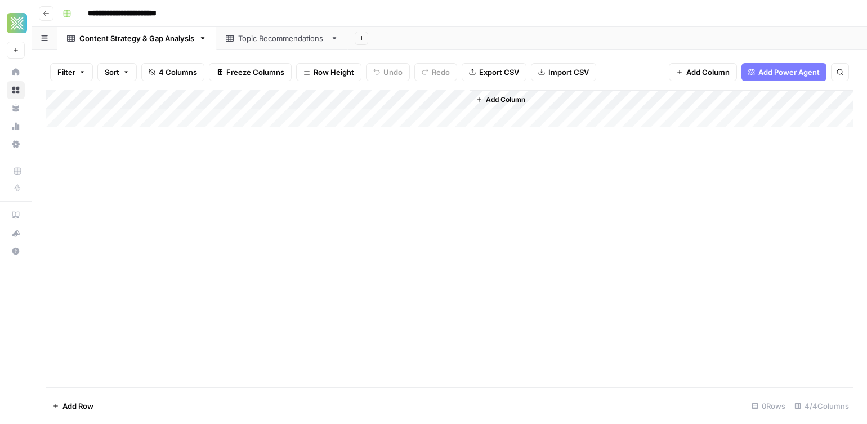
drag, startPoint x: 67, startPoint y: 145, endPoint x: 74, endPoint y: 149, distance: 8.6
click at [69, 157] on div "Add Column" at bounding box center [450, 238] width 808 height 297
drag, startPoint x: 176, startPoint y: 178, endPoint x: 129, endPoint y: 26, distance: 159.4
click at [169, 171] on div "Add Column" at bounding box center [450, 238] width 808 height 297
click at [251, 39] on div "Topic Recommendations" at bounding box center [282, 38] width 88 height 11
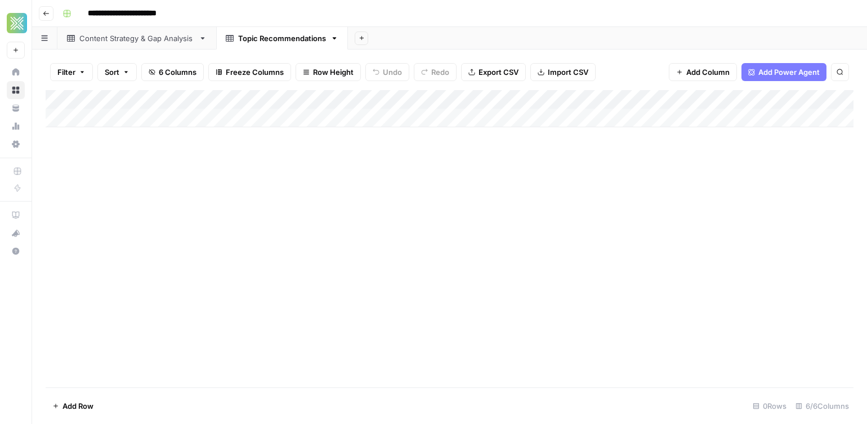
click at [281, 41] on div "Topic Recommendations" at bounding box center [282, 38] width 88 height 11
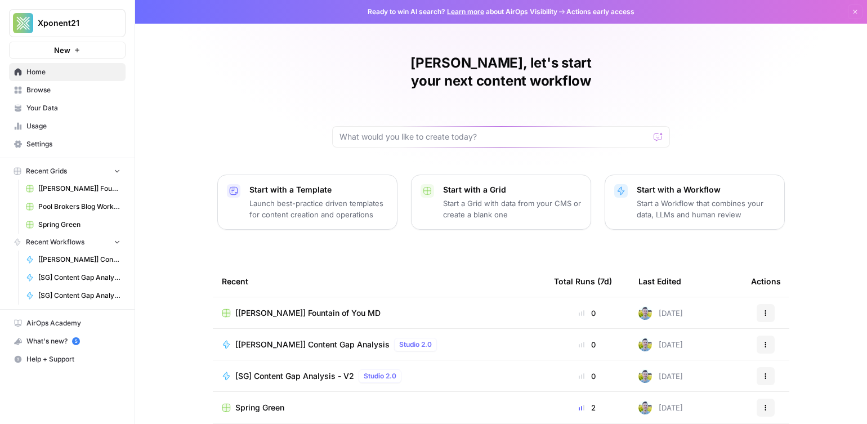
click at [52, 97] on link "Browse" at bounding box center [67, 90] width 117 height 18
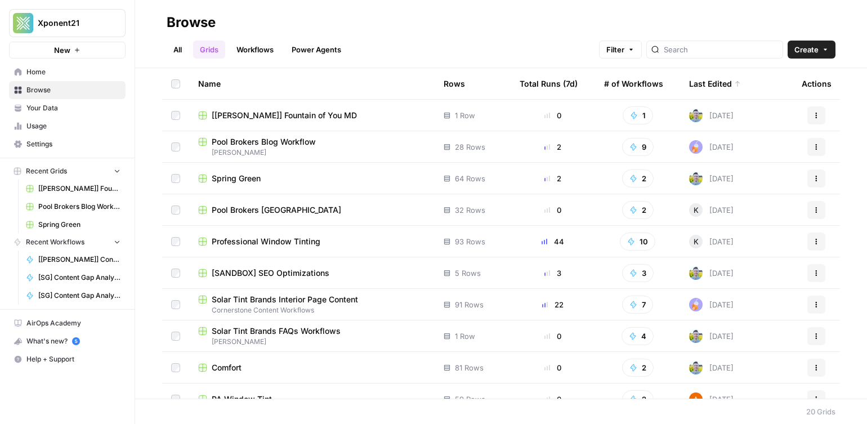
click at [243, 52] on link "Workflows" at bounding box center [255, 50] width 51 height 18
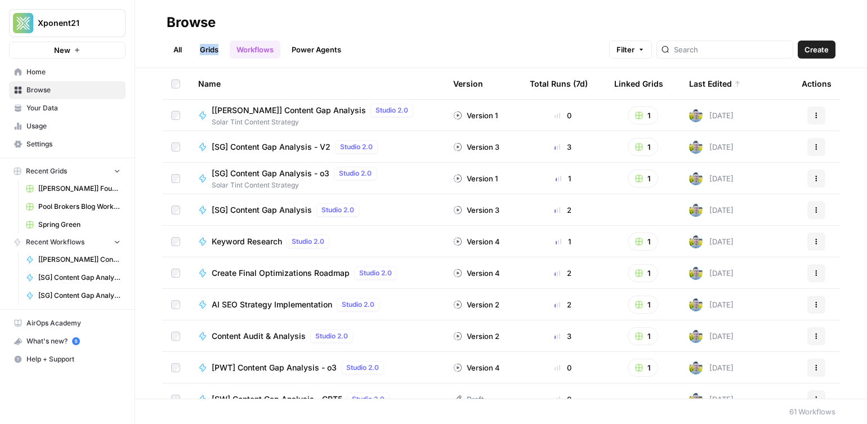
drag, startPoint x: 219, startPoint y: 41, endPoint x: 216, endPoint y: 50, distance: 9.4
click at [216, 50] on div "All Grids Workflows Power Agents Filter Create" at bounding box center [501, 45] width 669 height 27
click at [216, 50] on link "Grids" at bounding box center [209, 50] width 32 height 18
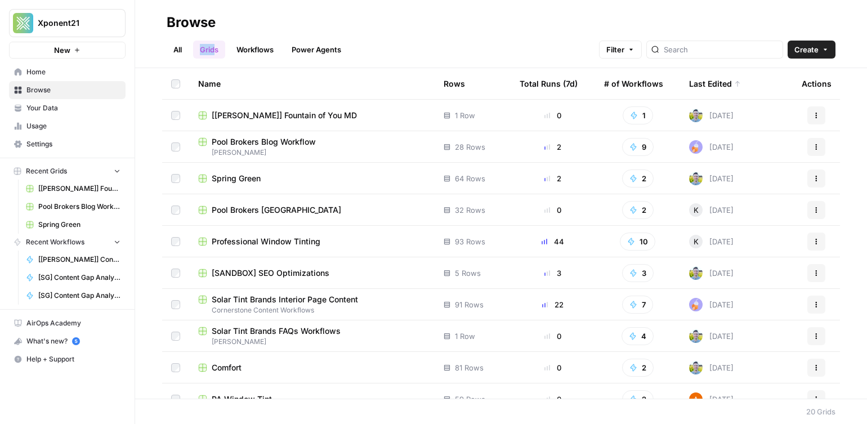
click at [248, 180] on span "Spring Green" at bounding box center [236, 178] width 49 height 11
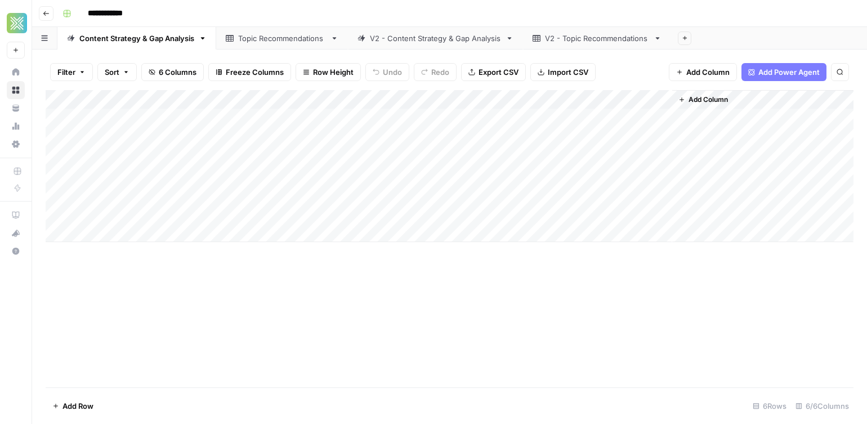
click at [263, 42] on div "Topic Recommendations" at bounding box center [282, 38] width 88 height 11
click at [187, 41] on div "Content Strategy & Gap Analysis" at bounding box center [136, 38] width 115 height 11
click at [542, 97] on div "Add Column" at bounding box center [450, 166] width 808 height 152
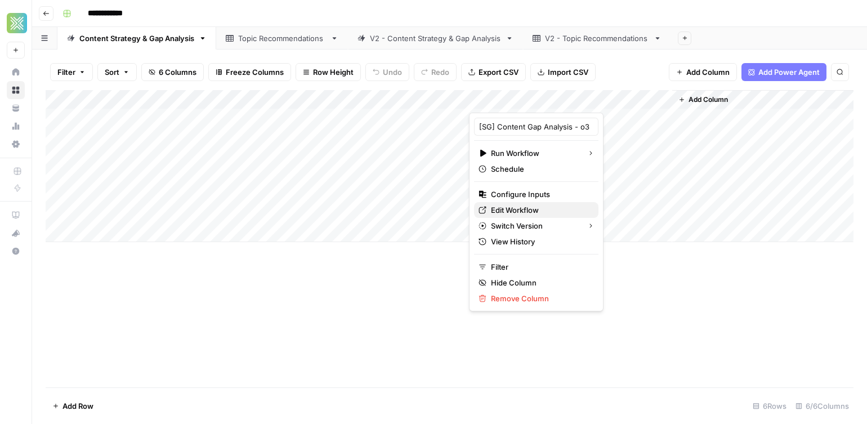
click at [522, 207] on span "Edit Workflow" at bounding box center [540, 209] width 99 height 11
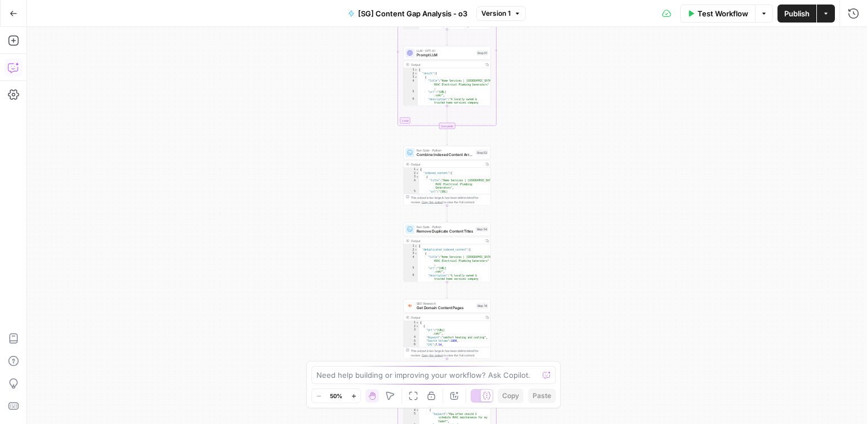
click at [11, 75] on button "Copilot" at bounding box center [14, 68] width 18 height 18
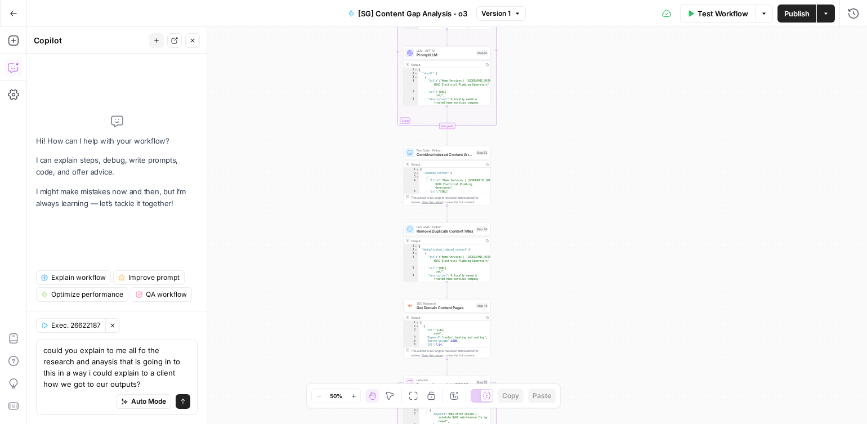
type textarea "could you explain to me all fo the research and anaysis that is going in to thi…"
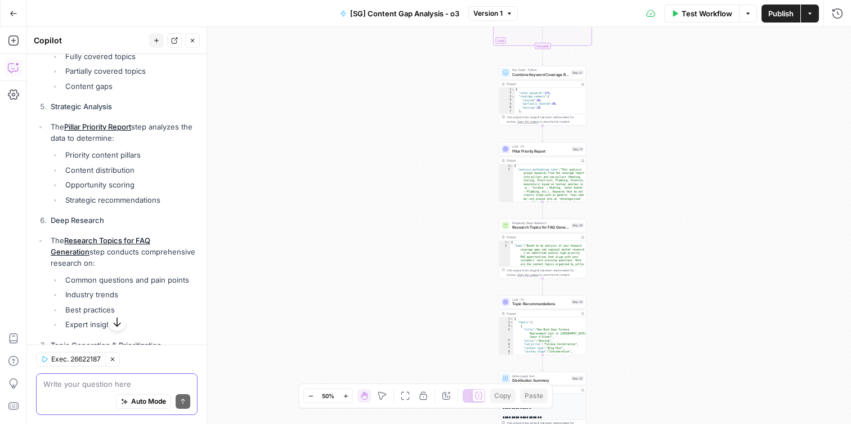
scroll to position [793, 0]
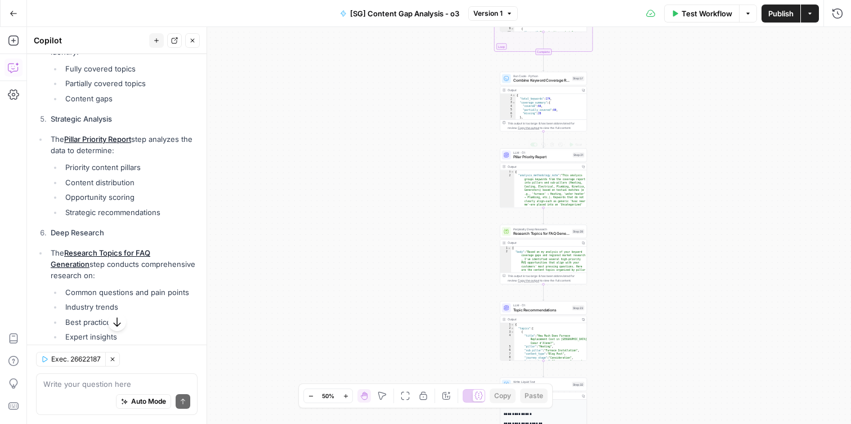
drag, startPoint x: 524, startPoint y: 157, endPoint x: 518, endPoint y: 157, distance: 5.7
click at [524, 157] on span "Pillar Priority Report" at bounding box center [541, 157] width 57 height 6
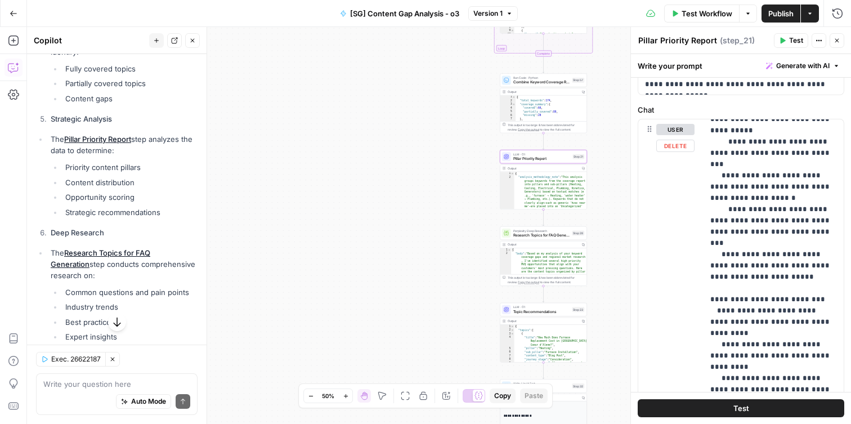
scroll to position [358, 0]
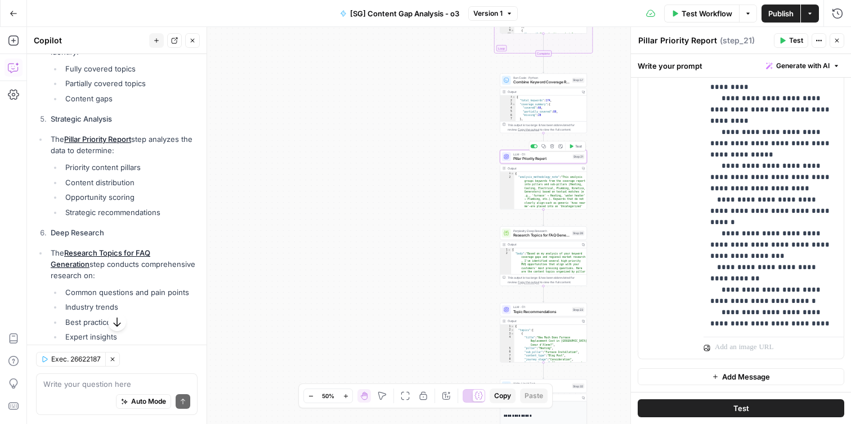
click at [527, 158] on span "Pillar Priority Report" at bounding box center [541, 159] width 57 height 6
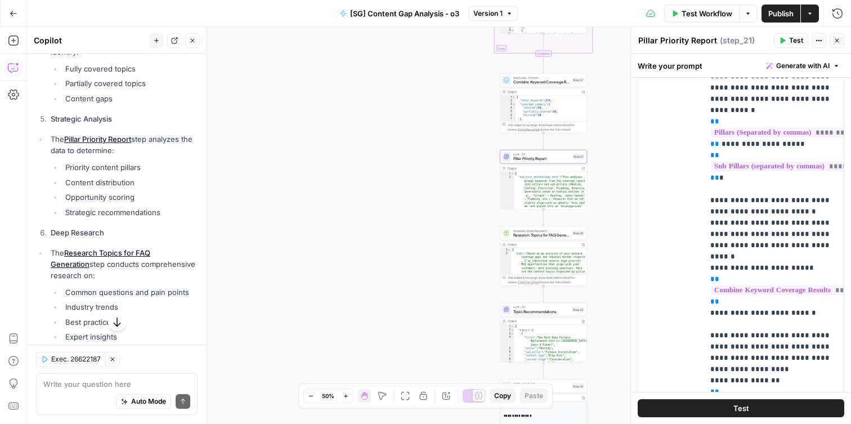
scroll to position [0, 0]
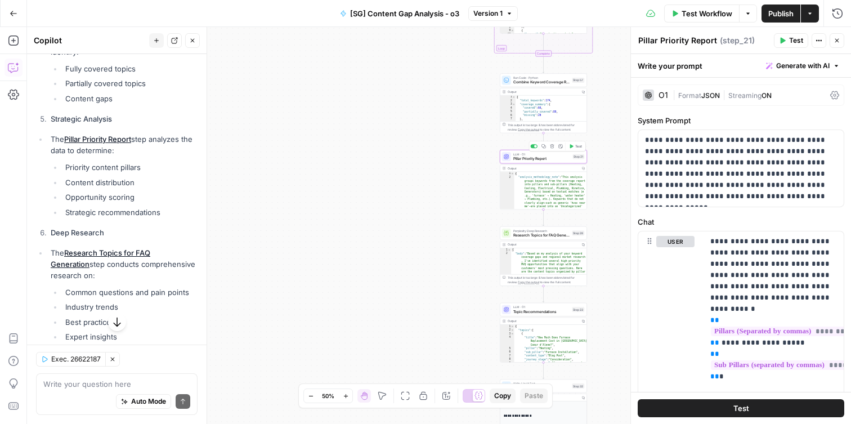
click at [510, 159] on div at bounding box center [506, 156] width 9 height 9
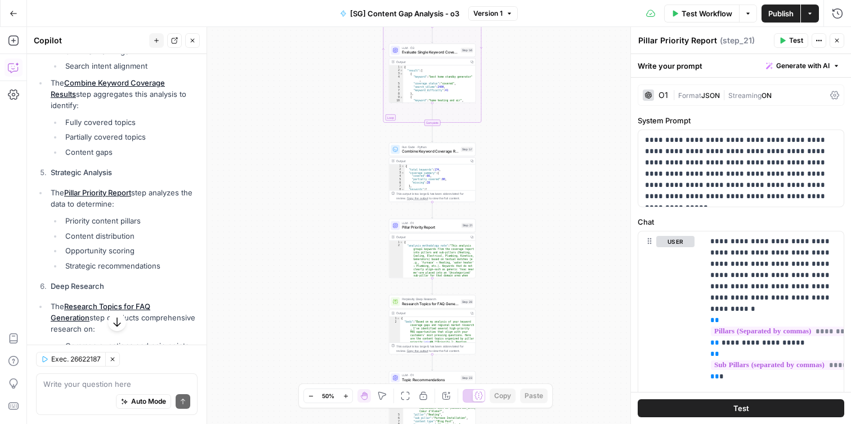
scroll to position [740, 0]
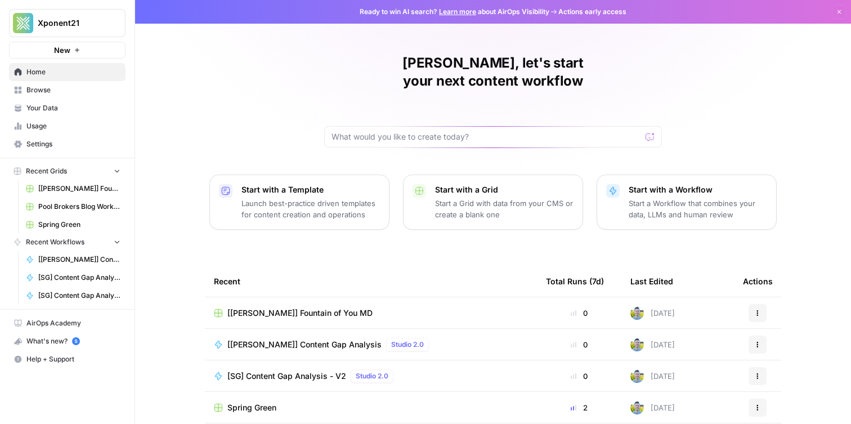
click at [19, 85] on link "Browse" at bounding box center [67, 90] width 117 height 18
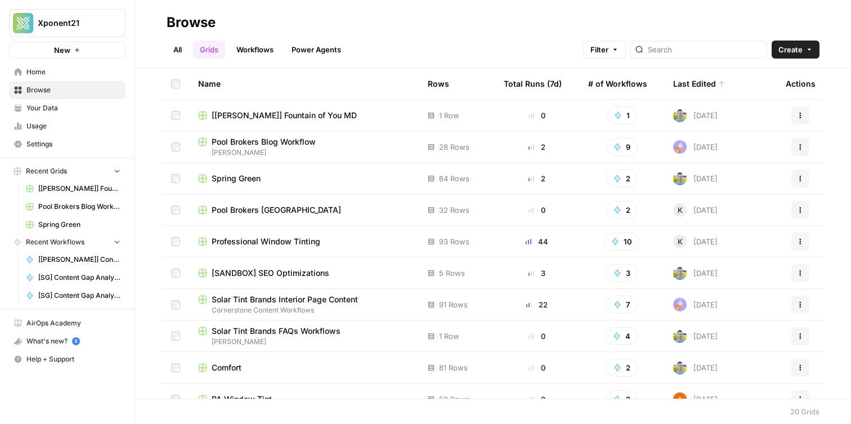
click at [242, 44] on link "Workflows" at bounding box center [255, 50] width 51 height 18
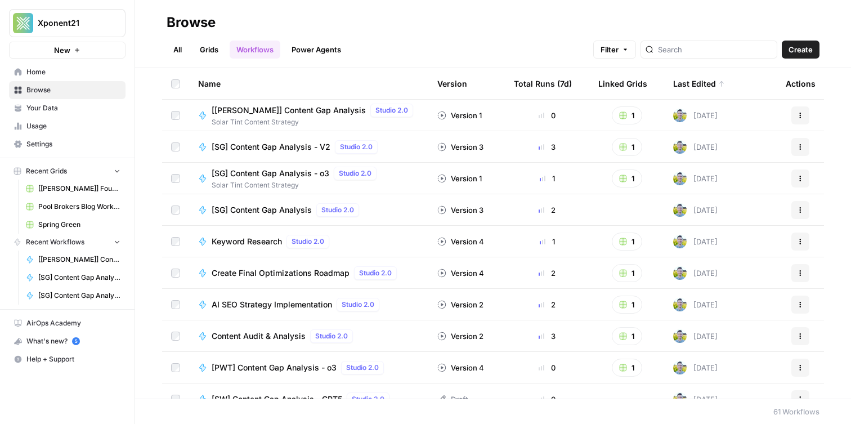
drag, startPoint x: 159, startPoint y: 45, endPoint x: 167, endPoint y: 47, distance: 8.1
click at [162, 46] on header "Browse All Grids Workflows Power Agents Filter Create" at bounding box center [493, 34] width 716 height 68
click at [180, 47] on link "All" at bounding box center [178, 50] width 22 height 18
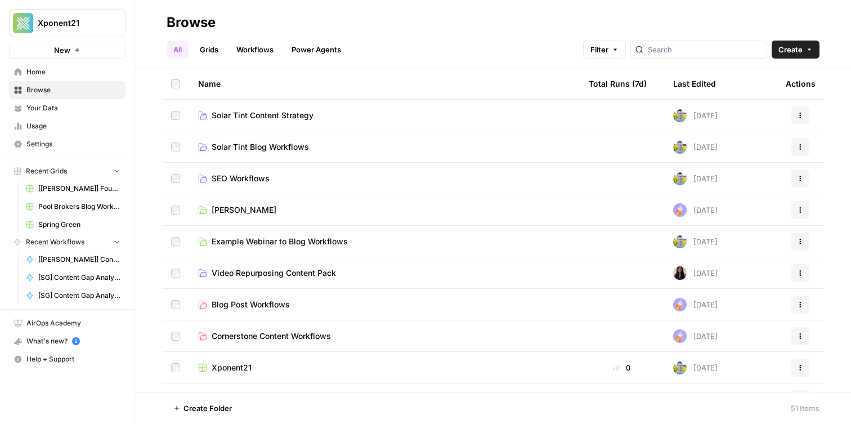
click at [199, 48] on link "Grids" at bounding box center [209, 50] width 32 height 18
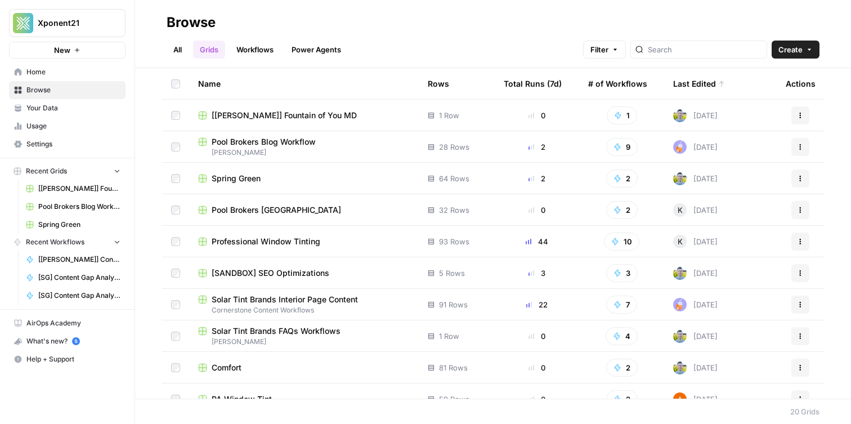
click at [253, 179] on span "Spring Green" at bounding box center [236, 178] width 49 height 11
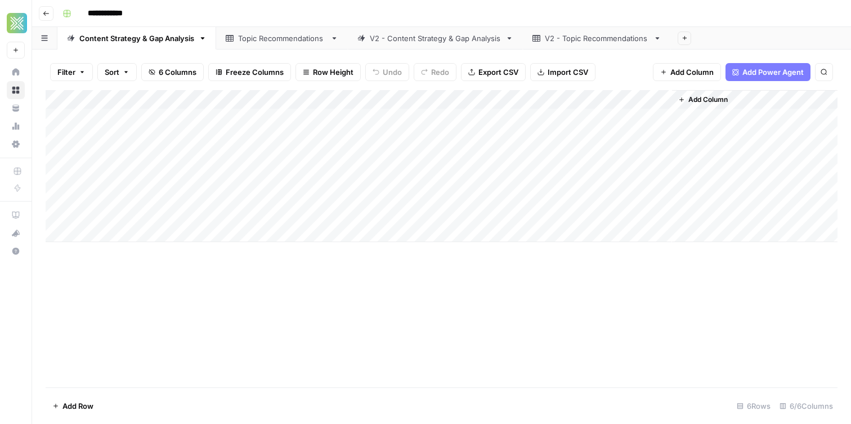
click at [294, 37] on div "Topic Recommendations" at bounding box center [282, 38] width 88 height 11
click at [426, 41] on div "V2 - Content Strategy & Gap Analysis" at bounding box center [435, 38] width 131 height 11
drag, startPoint x: 251, startPoint y: 43, endPoint x: 157, endPoint y: 43, distance: 93.5
click at [233, 44] on div "Content Strategy & Gap Analysis Topic Recommendations V2 - Content Strategy & G…" at bounding box center [441, 38] width 819 height 23
click at [155, 42] on div "Content Strategy & Gap Analysis" at bounding box center [136, 38] width 115 height 11
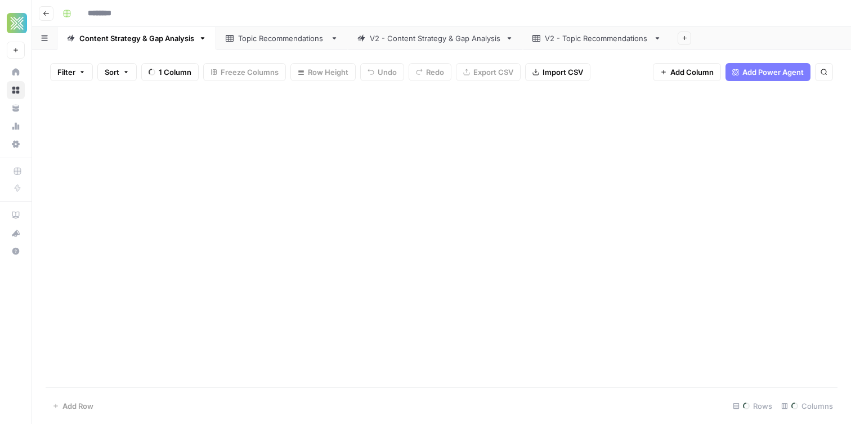
type input "**********"
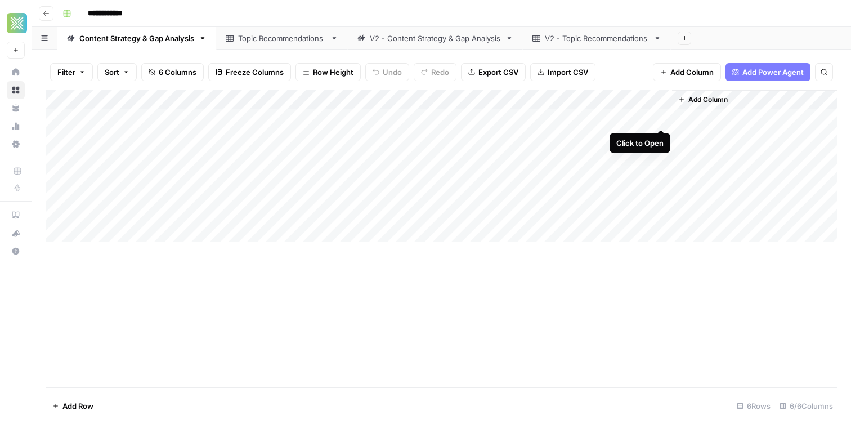
click at [662, 117] on div "Add Column" at bounding box center [442, 166] width 792 height 152
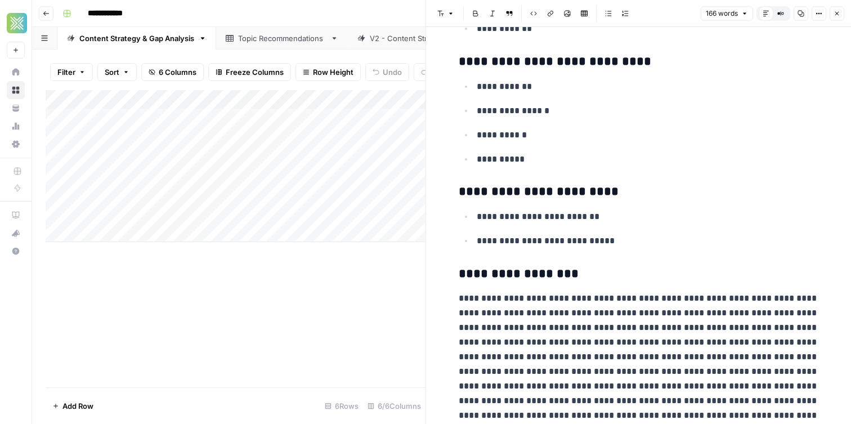
scroll to position [240, 0]
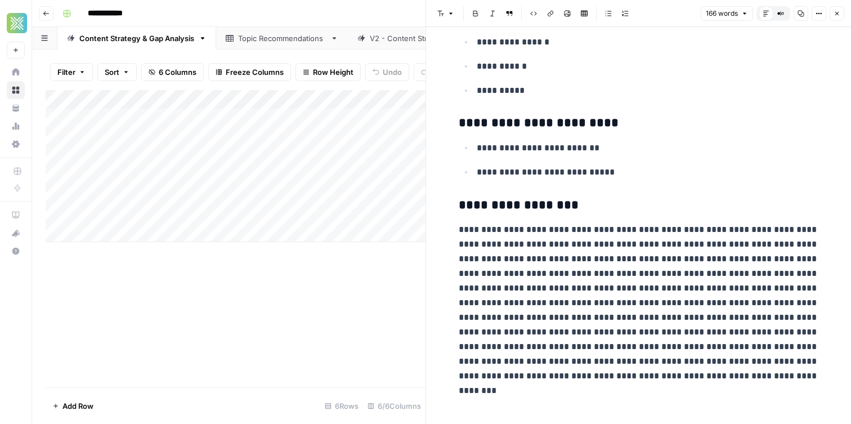
click at [281, 275] on div "Add Column" at bounding box center [236, 238] width 380 height 297
